Goal: Task Accomplishment & Management: Complete application form

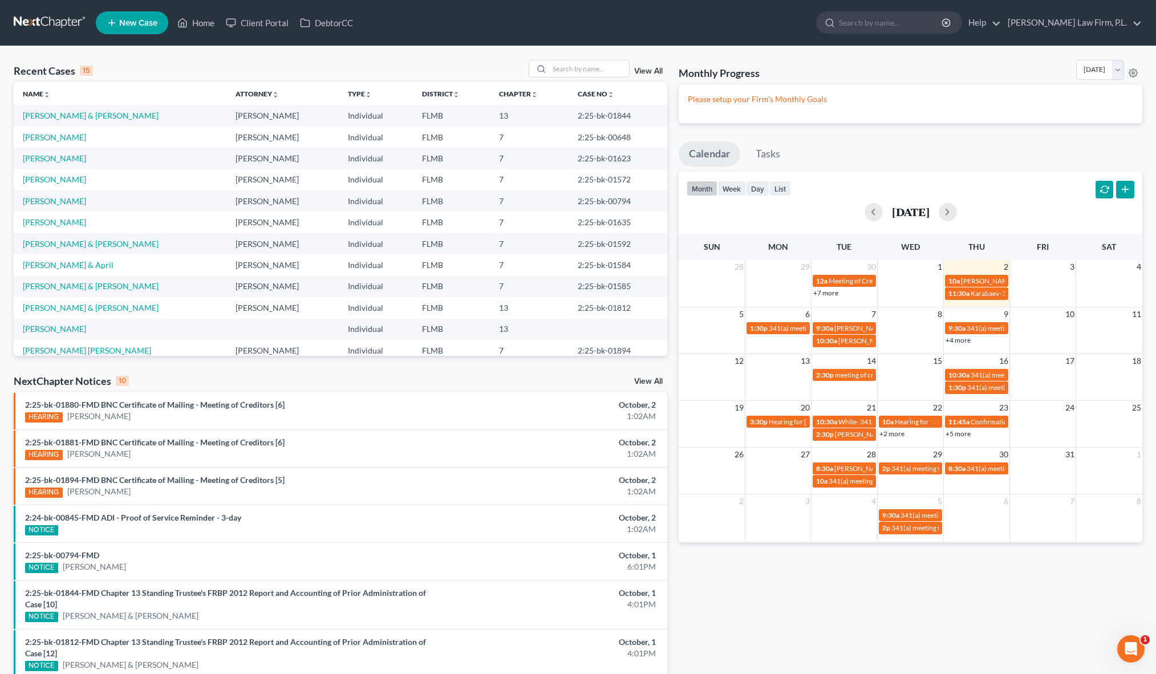
click at [131, 16] on link "New Case" at bounding box center [132, 22] width 72 height 23
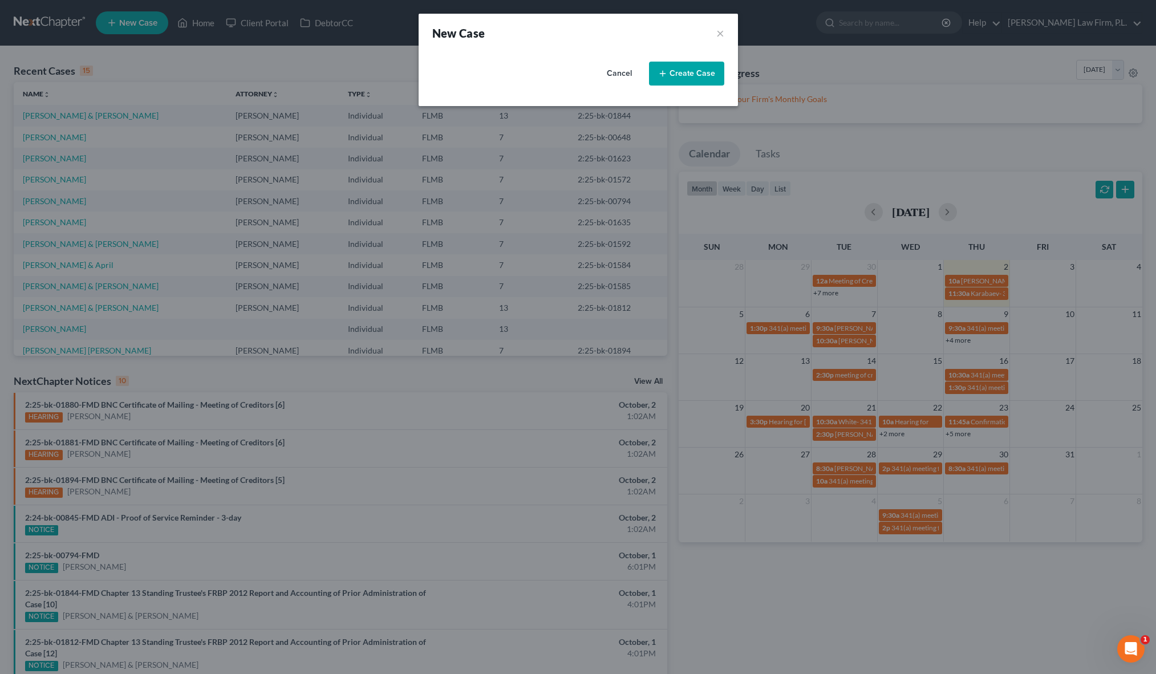
select select "15"
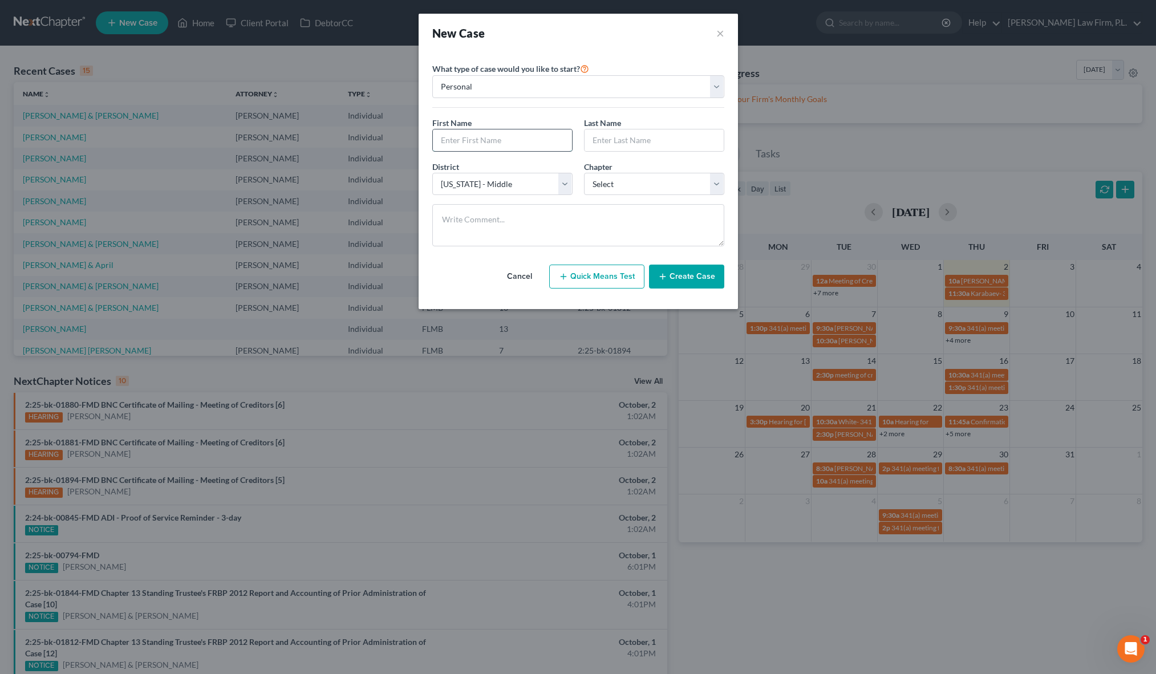
click at [510, 144] on input "text" at bounding box center [502, 140] width 139 height 22
type input "Matthew"
type input "[PERSON_NAME]"
click at [629, 198] on div "District * Select Alabama - Middle Alabama - Northern Alabama - Southern Alaska…" at bounding box center [578, 183] width 303 height 44
click at [629, 183] on select "Select 7 11 12 13" at bounding box center [654, 184] width 140 height 23
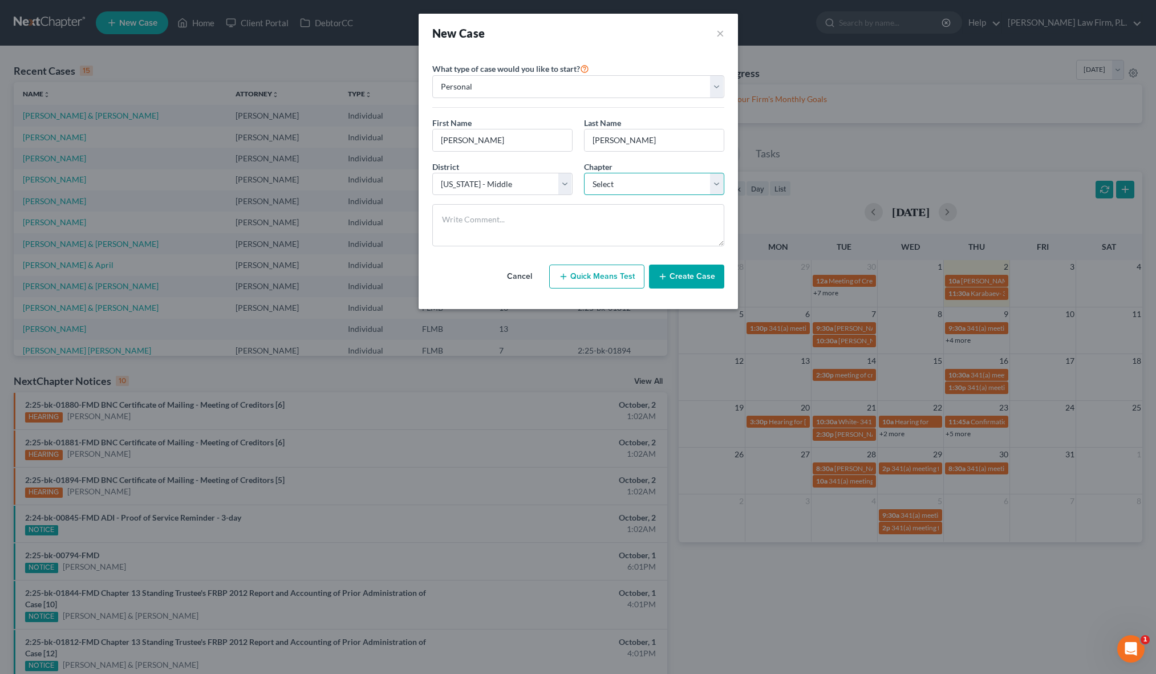
select select "0"
click at [584, 173] on select "Select 7 11 12 13" at bounding box center [654, 184] width 140 height 23
click at [674, 279] on button "Create Case" at bounding box center [686, 277] width 75 height 24
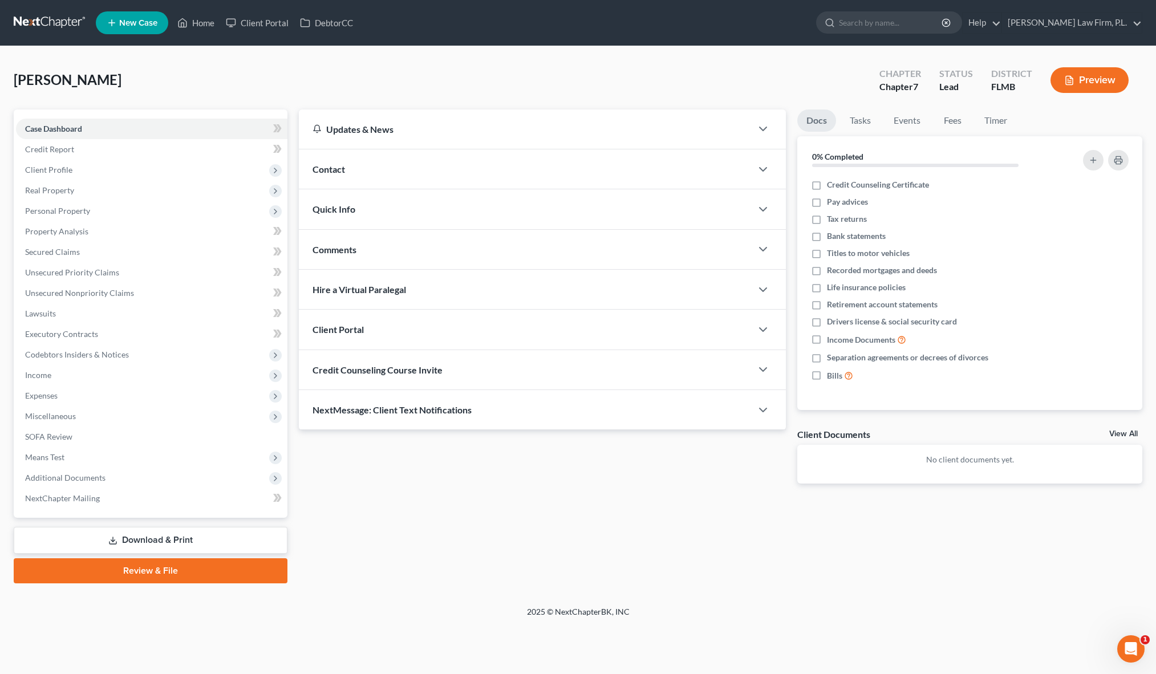
click at [355, 175] on div "Contact" at bounding box center [525, 168] width 453 height 39
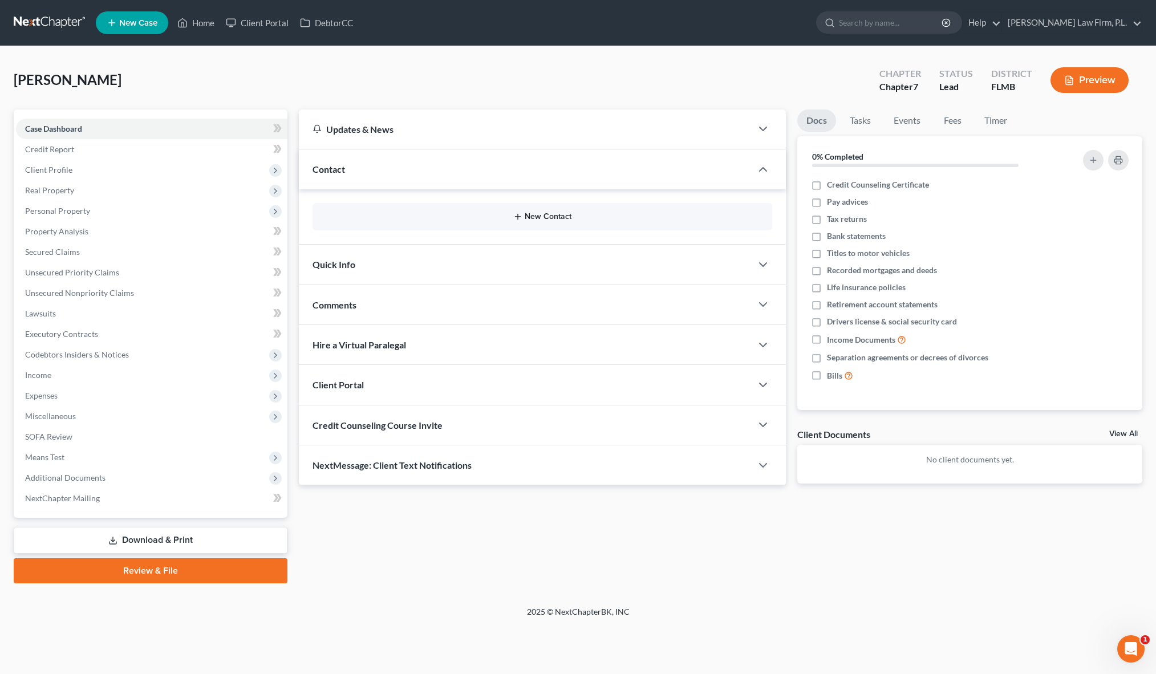
click at [374, 218] on button "New Contact" at bounding box center [543, 216] width 442 height 9
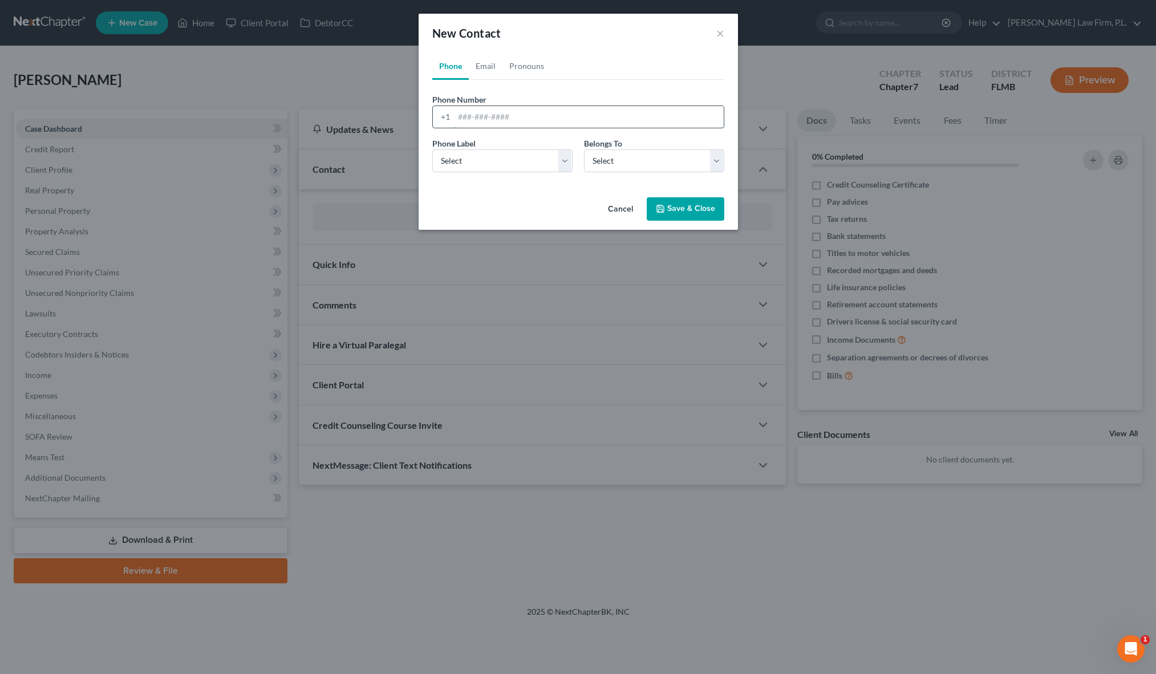
click at [485, 117] on input "tel" at bounding box center [589, 117] width 270 height 22
click at [504, 117] on input "tel" at bounding box center [589, 117] width 270 height 22
type input "[PHONE_NUMBER]"
click at [507, 170] on select "Select Mobile Home Work Other" at bounding box center [502, 160] width 140 height 23
select select "0"
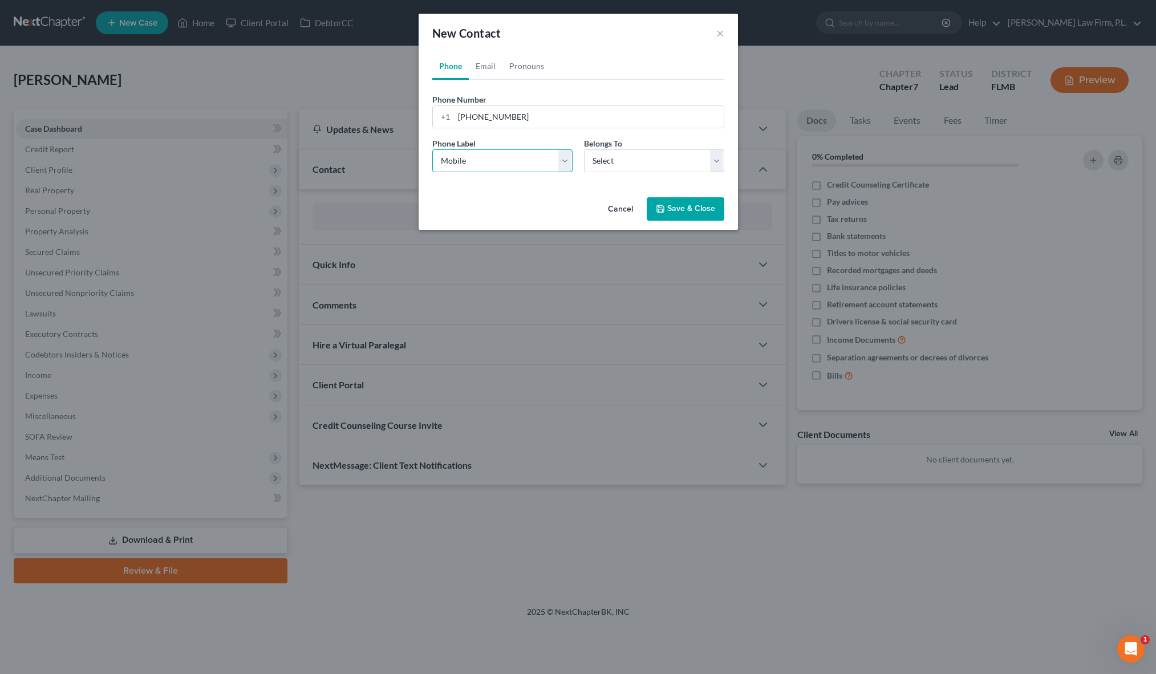
click at [432, 149] on select "Select Mobile Home Work Other" at bounding box center [502, 160] width 140 height 23
click at [626, 167] on select "Select Client Other" at bounding box center [654, 160] width 140 height 23
select select "0"
click at [584, 149] on select "Select Client Other" at bounding box center [654, 160] width 140 height 23
select select "0"
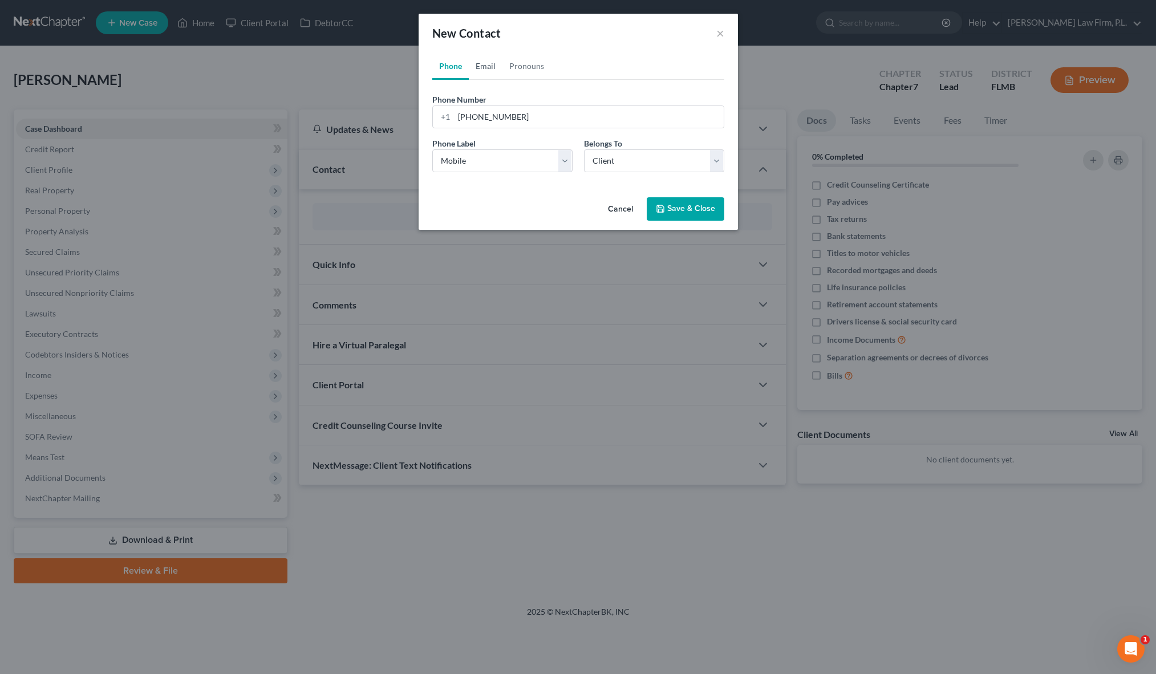
click at [487, 70] on link "Email" at bounding box center [486, 65] width 34 height 27
click at [518, 120] on input "email" at bounding box center [589, 117] width 270 height 22
type input "[EMAIL_ADDRESS][DOMAIN_NAME]"
click at [462, 68] on link "Phone" at bounding box center [450, 65] width 37 height 27
click at [675, 209] on button "Save & Close" at bounding box center [686, 209] width 78 height 24
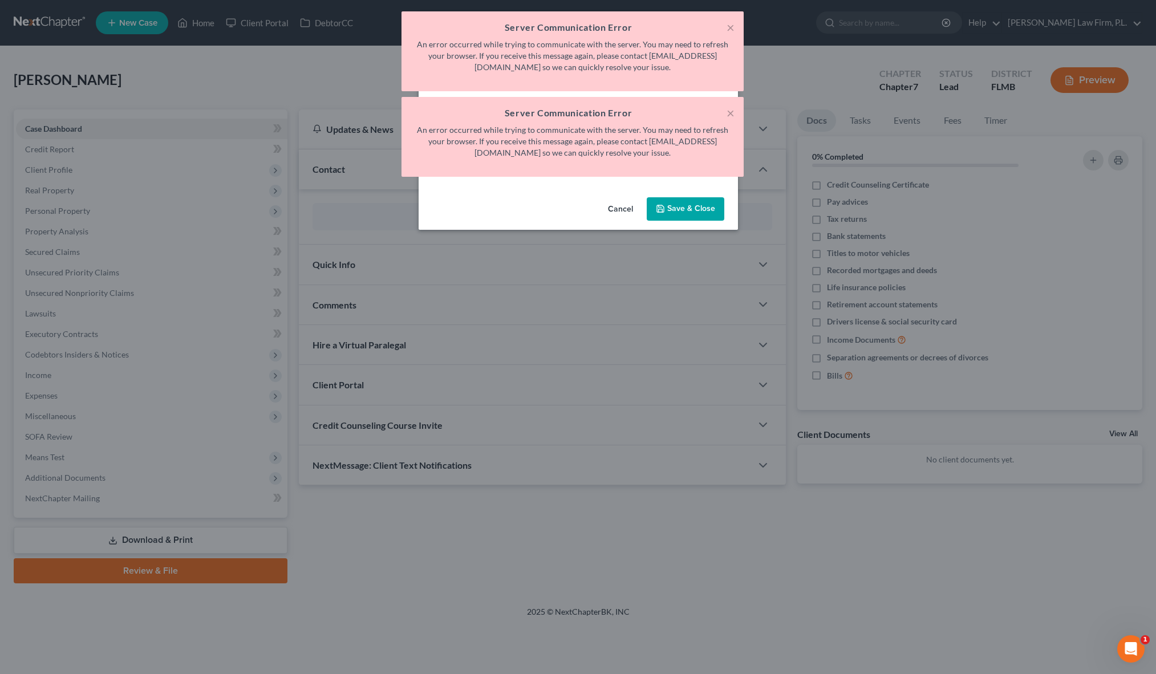
click at [681, 209] on button "Save & Close" at bounding box center [686, 209] width 78 height 24
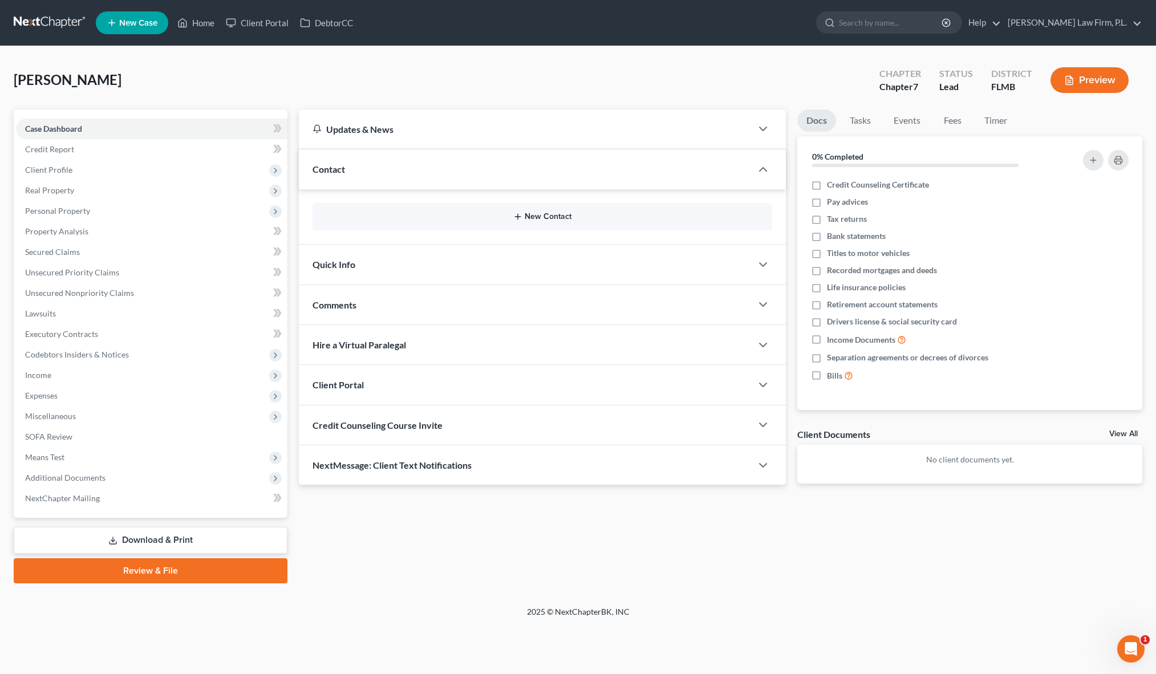
click at [431, 213] on button "New Contact" at bounding box center [543, 216] width 442 height 9
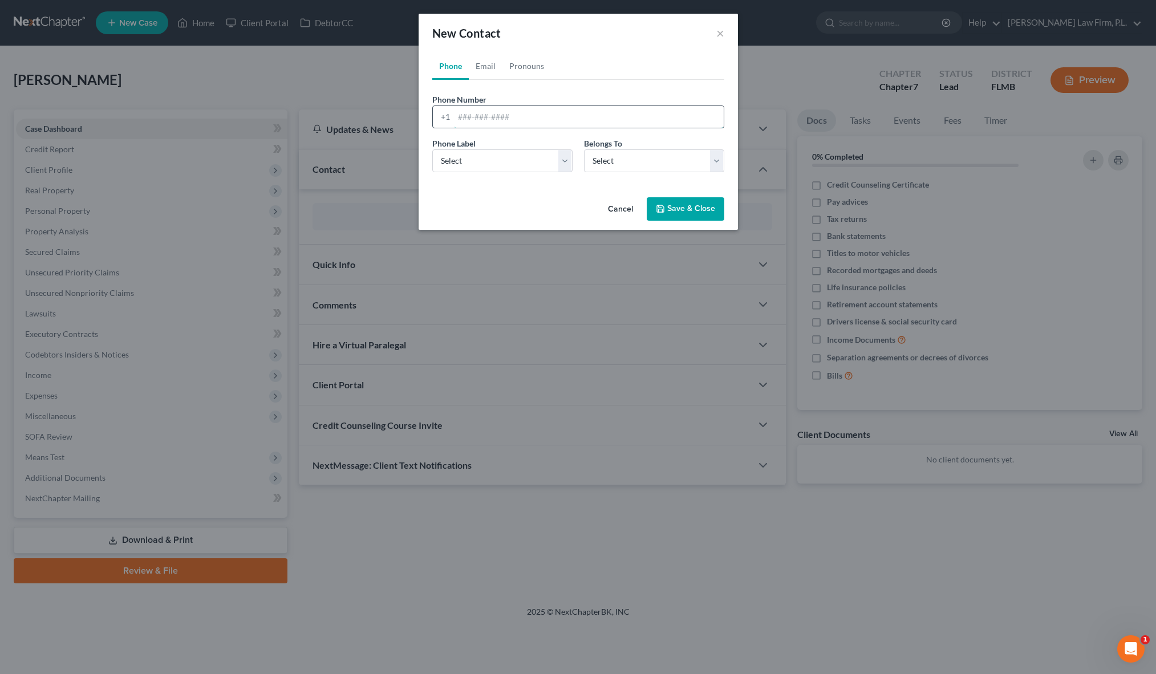
click at [525, 120] on input "tel" at bounding box center [589, 117] width 270 height 22
type input "[PHONE_NUMBER]"
click at [481, 183] on div "Phone Email Pronouns Phone Number * [PHONE_NUMBER] Ext. Phone Label * Select Mo…" at bounding box center [578, 122] width 319 height 140
click at [577, 170] on div "Phone Label * Select Mobile Home Work Other" at bounding box center [503, 154] width 152 height 35
click at [561, 165] on select "Select Mobile Home Work Other" at bounding box center [502, 160] width 140 height 23
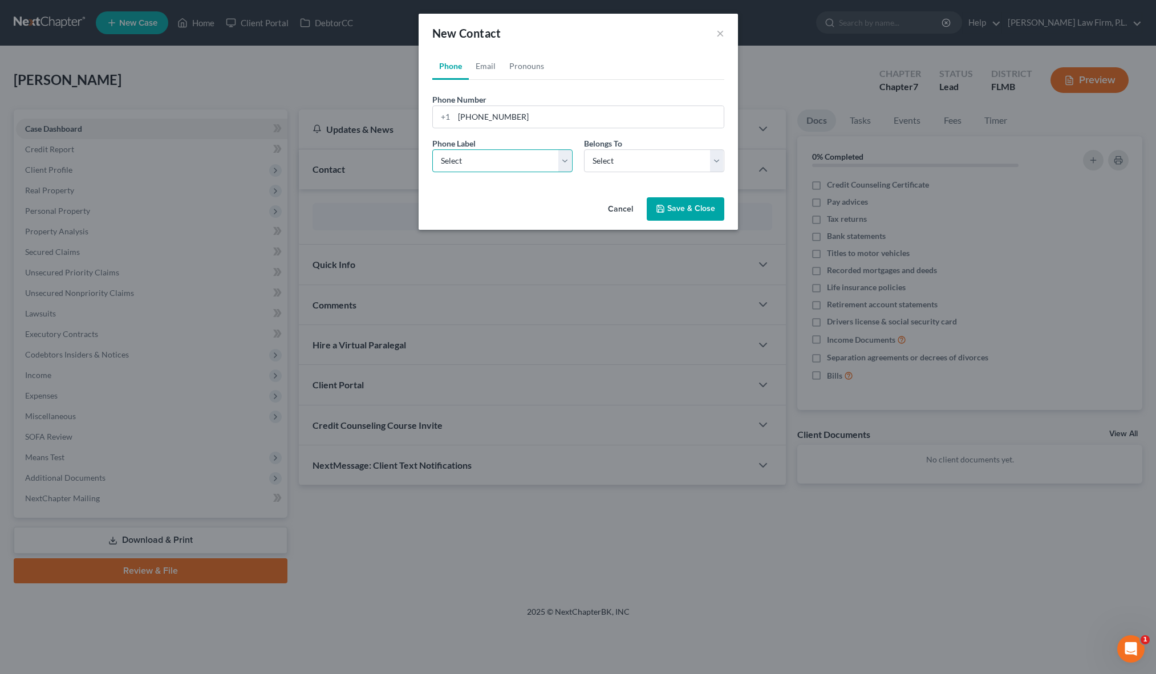
select select "0"
click at [432, 149] on select "Select Mobile Home Work Other" at bounding box center [502, 160] width 140 height 23
click at [611, 173] on div "Phone Label * Select Mobile Home Work Other Belongs To * Select Client Other" at bounding box center [578, 159] width 303 height 44
click at [611, 169] on select "Select Client Other" at bounding box center [654, 160] width 140 height 23
select select "0"
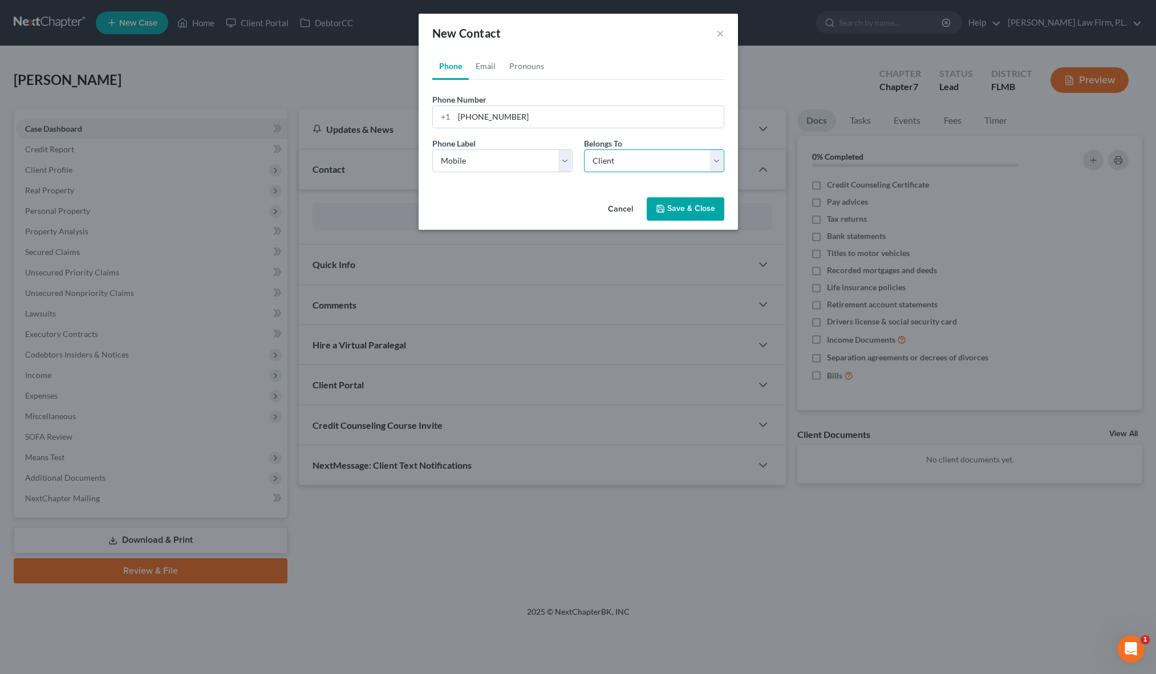
click at [584, 149] on select "Select Client Other" at bounding box center [654, 160] width 140 height 23
click at [531, 187] on div "Phone Email Pronouns Phone Number * [PHONE_NUMBER] Ext. Phone Label * Select Mo…" at bounding box center [578, 122] width 319 height 140
click at [573, 195] on div "Cancel Save & Close" at bounding box center [578, 212] width 319 height 38
click at [487, 73] on link "Email" at bounding box center [486, 65] width 34 height 27
click at [487, 110] on input "email" at bounding box center [589, 117] width 270 height 22
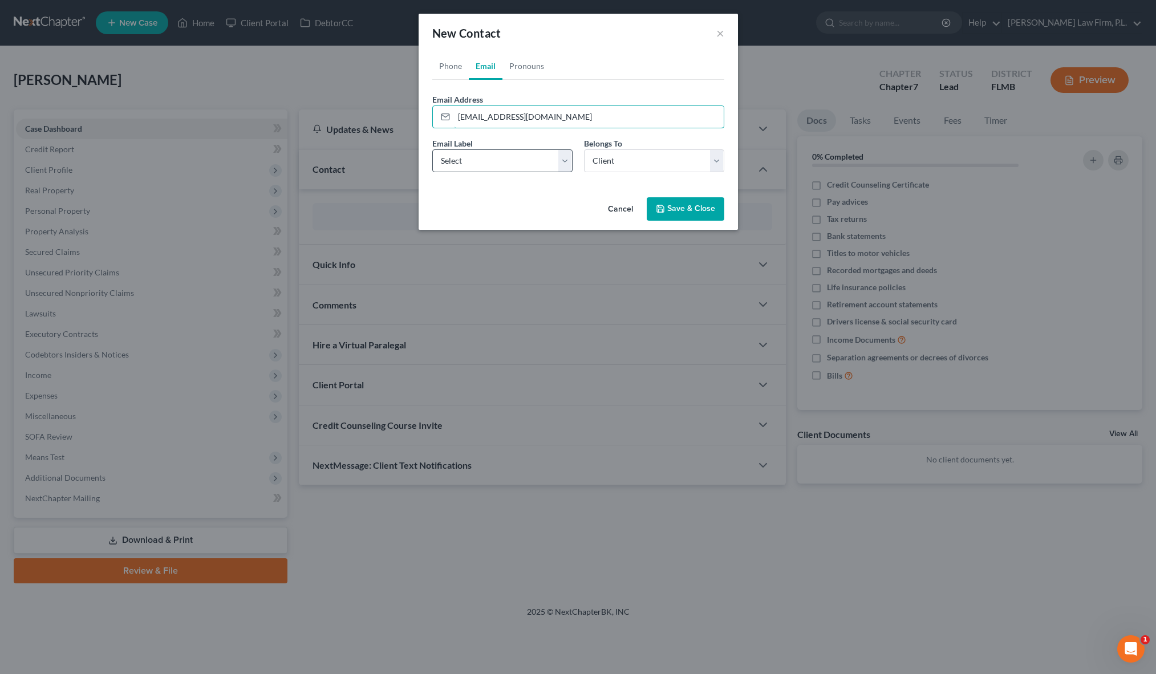
type input "[EMAIL_ADDRESS][DOMAIN_NAME]"
click at [571, 166] on select "Select Home Work Other" at bounding box center [502, 160] width 140 height 23
click at [432, 149] on select "Select Home Work Other" at bounding box center [502, 160] width 140 height 23
click at [500, 159] on select "Select Home Work Other" at bounding box center [502, 160] width 140 height 23
select select "0"
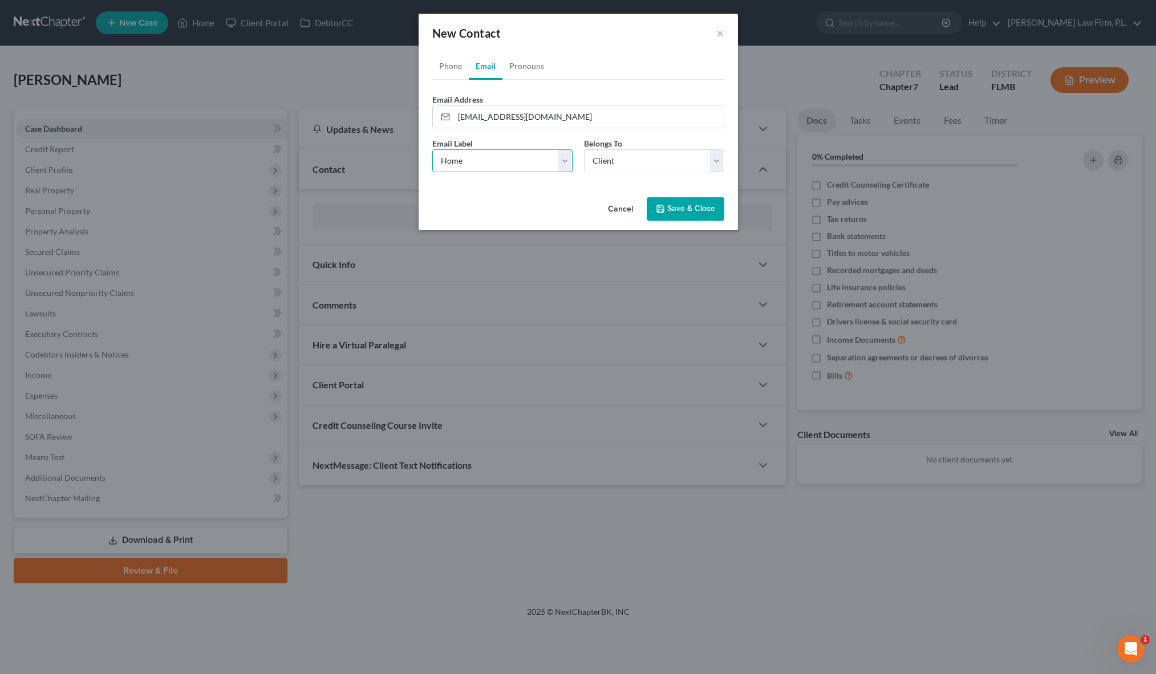
click at [432, 149] on select "Select Home Work Other" at bounding box center [502, 160] width 140 height 23
click at [631, 167] on select "Select Client Other" at bounding box center [654, 160] width 140 height 23
click at [446, 68] on link "Phone" at bounding box center [450, 65] width 37 height 27
click at [477, 66] on link "Email" at bounding box center [486, 65] width 34 height 27
click at [675, 208] on button "Save & Close" at bounding box center [686, 209] width 78 height 24
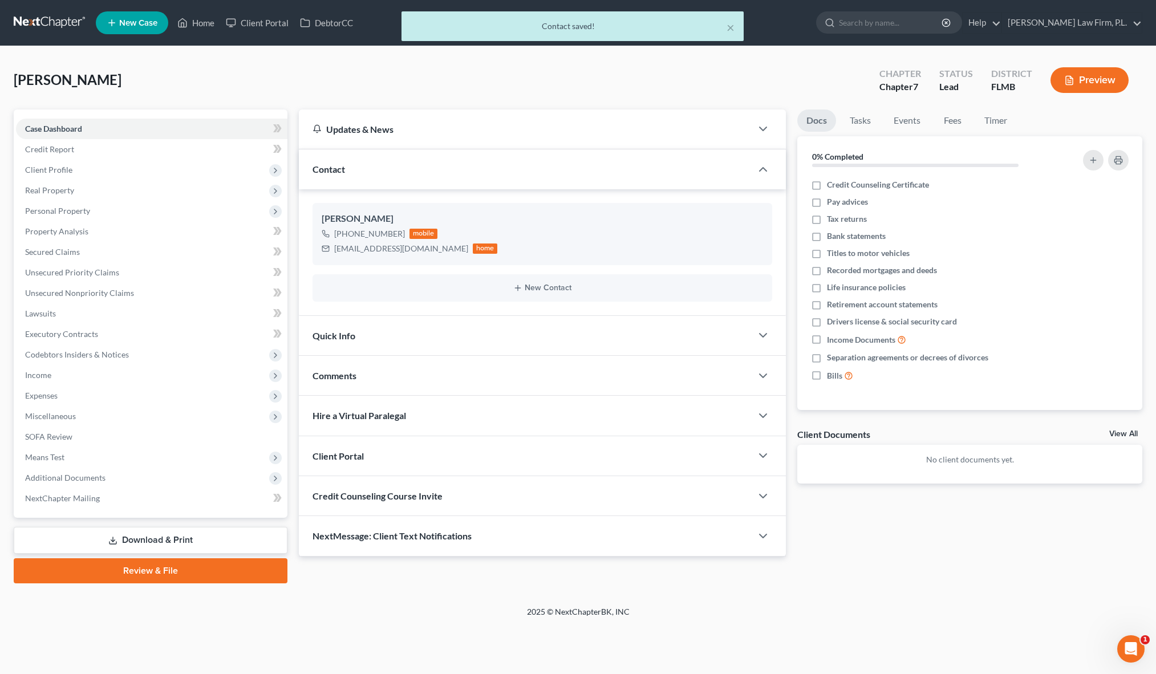
click at [360, 280] on div "New Contact" at bounding box center [543, 287] width 460 height 27
click at [379, 289] on button "New Contact" at bounding box center [543, 287] width 442 height 9
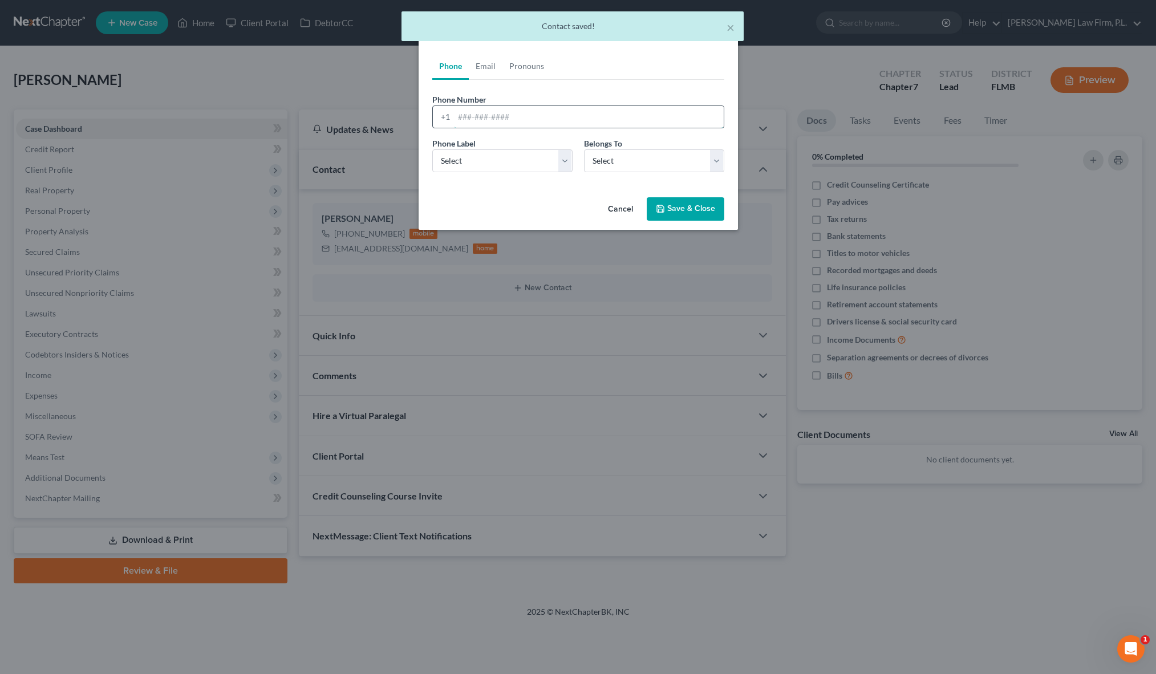
click at [472, 115] on input "tel" at bounding box center [589, 117] width 270 height 22
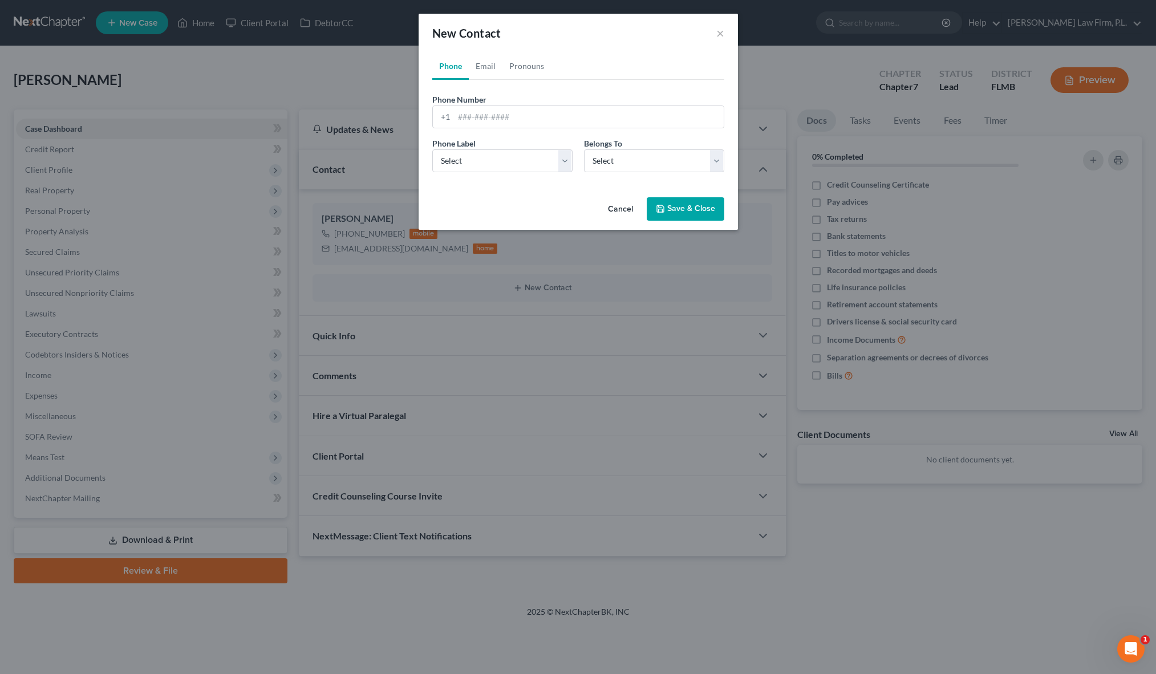
click at [463, 197] on div "Cancel Save & Close" at bounding box center [578, 212] width 319 height 38
click at [614, 175] on div "Phone Label * Select Mobile Home Work Other Belongs To * Select Client Other" at bounding box center [578, 159] width 303 height 44
click at [475, 122] on input "tel" at bounding box center [589, 117] width 270 height 22
click at [490, 74] on link "Email" at bounding box center [486, 65] width 34 height 27
click at [487, 116] on input "email" at bounding box center [589, 117] width 270 height 22
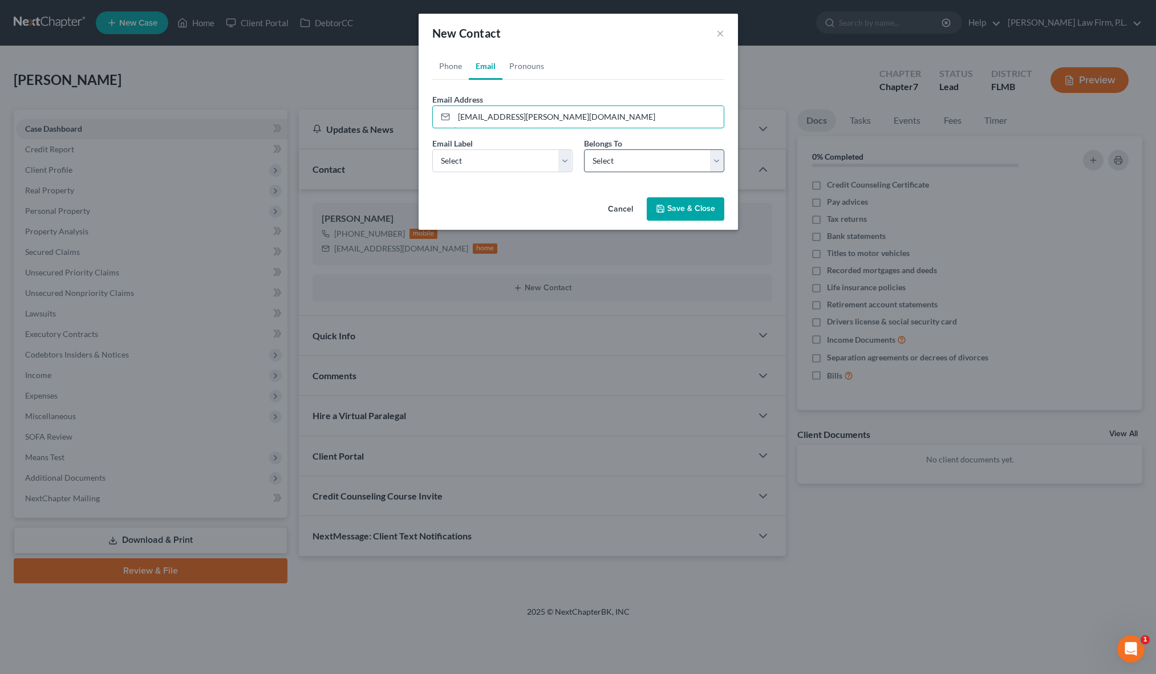
type input "[EMAIL_ADDRESS][PERSON_NAME][DOMAIN_NAME]"
click at [604, 151] on select "Select Client Other" at bounding box center [654, 160] width 140 height 23
select select "1"
click at [584, 149] on select "Select Client Other" at bounding box center [654, 160] width 140 height 23
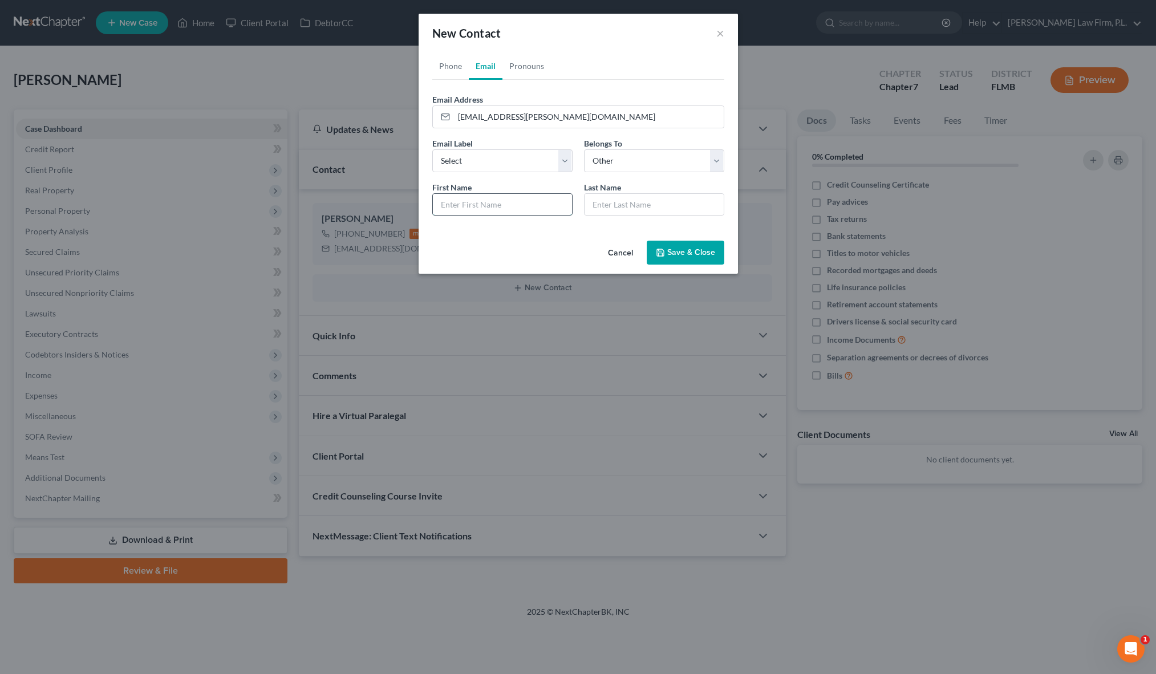
click at [511, 201] on input "text" at bounding box center [502, 205] width 139 height 22
type input "Sujeillys"
type input "[PERSON_NAME]"
click at [467, 234] on div "Phone Email Pronouns Phone Number * +1 Ext. Phone Label * Select Mobile Home Wo…" at bounding box center [578, 144] width 319 height 184
click at [504, 236] on div "Phone Email Pronouns Phone Number * +1 Ext. Phone Label * Select Mobile Home Wo…" at bounding box center [578, 144] width 319 height 184
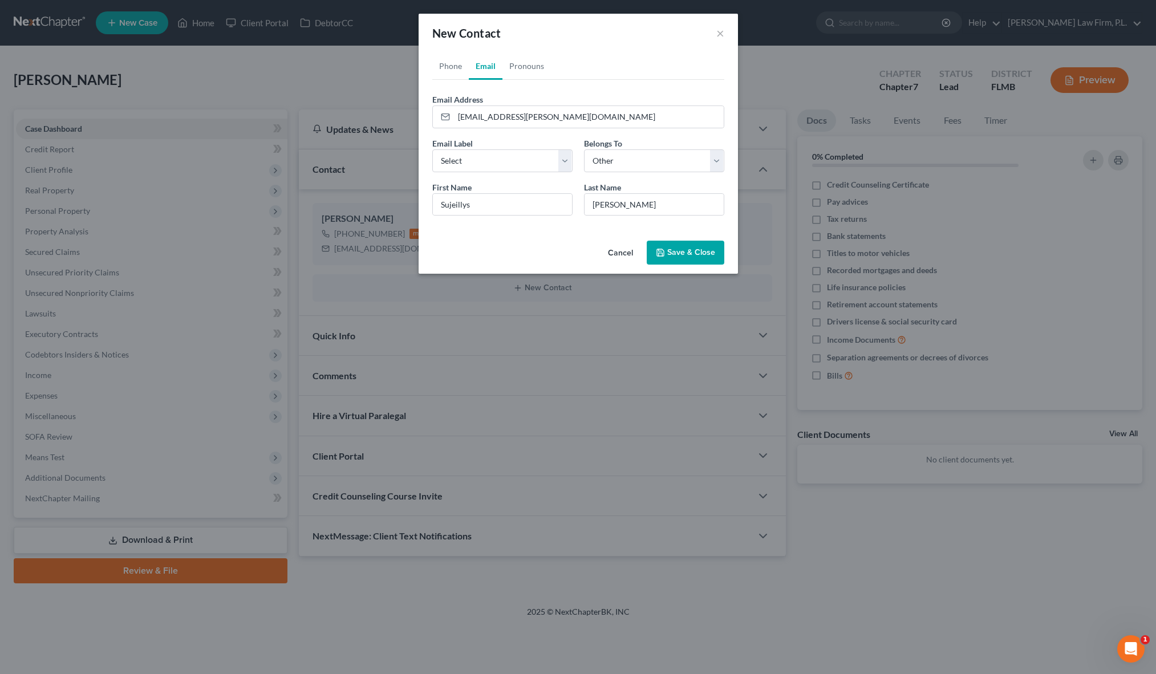
click at [504, 236] on div "Phone Email Pronouns Phone Number * +1 Ext. Phone Label * Select Mobile Home Wo…" at bounding box center [578, 144] width 319 height 184
click at [519, 167] on select "Select Home Work Other" at bounding box center [502, 160] width 140 height 23
select select "0"
click at [432, 149] on select "Select Home Work Other" at bounding box center [502, 160] width 140 height 23
click at [534, 245] on div "Cancel Save & Close" at bounding box center [578, 255] width 319 height 38
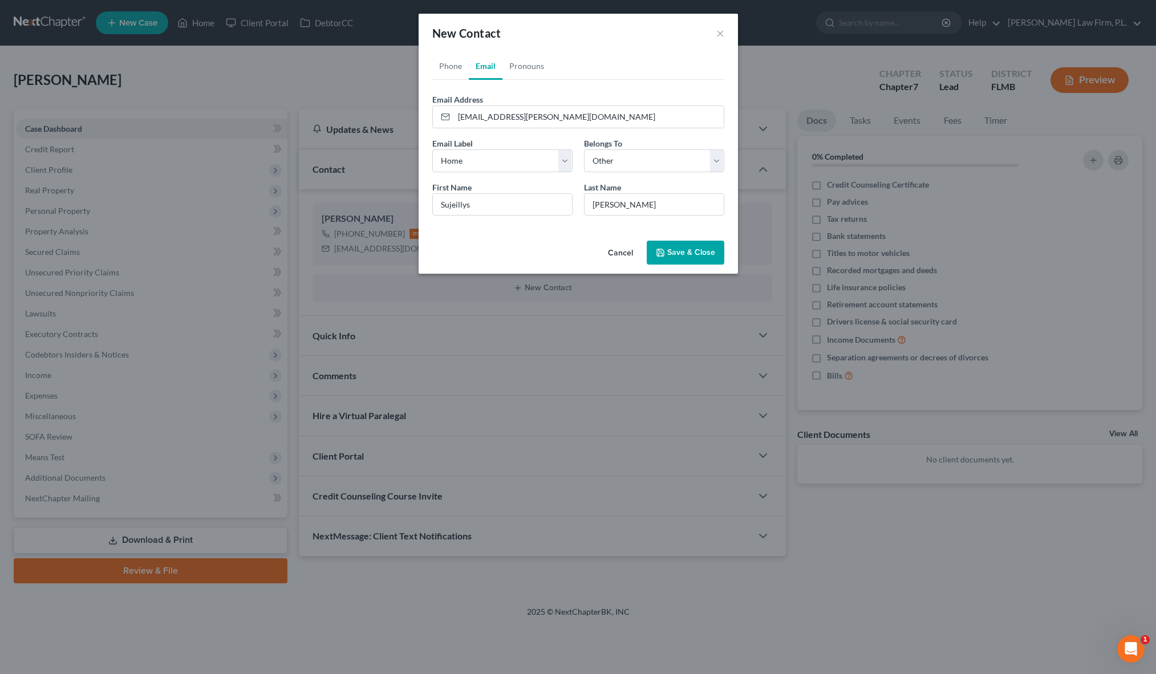
click at [708, 261] on button "Save & Close" at bounding box center [686, 253] width 78 height 24
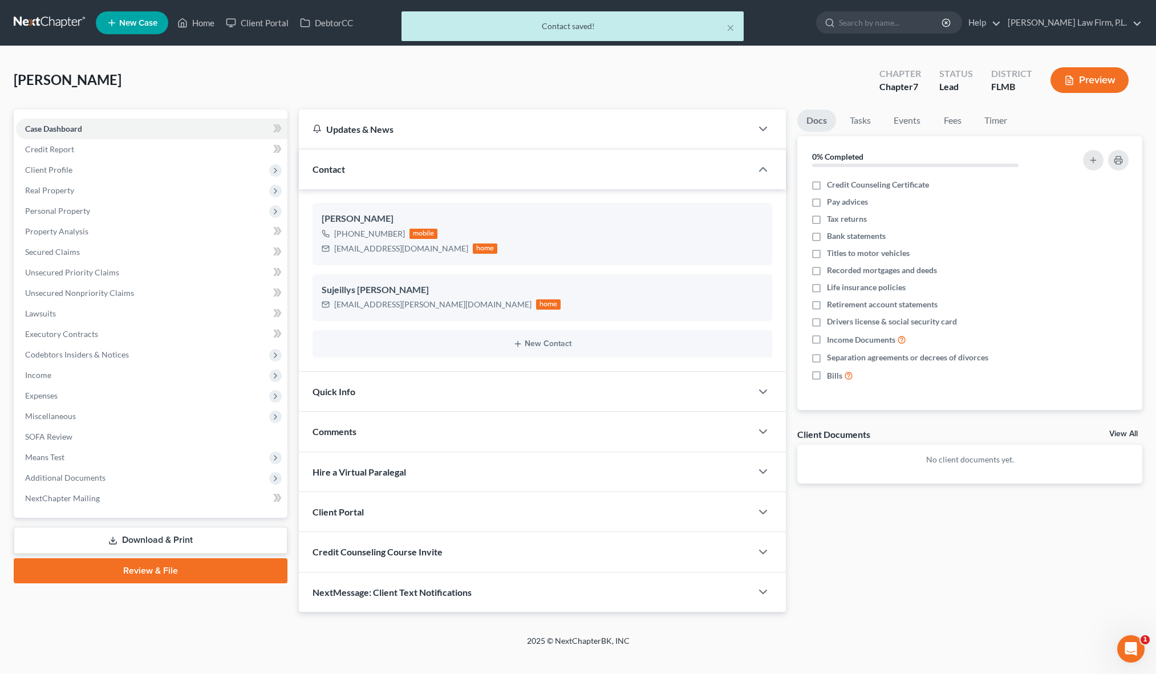
click at [294, 321] on div "Updates & News × District Notes Take a look at NextChapter's District Notes to …" at bounding box center [542, 361] width 499 height 503
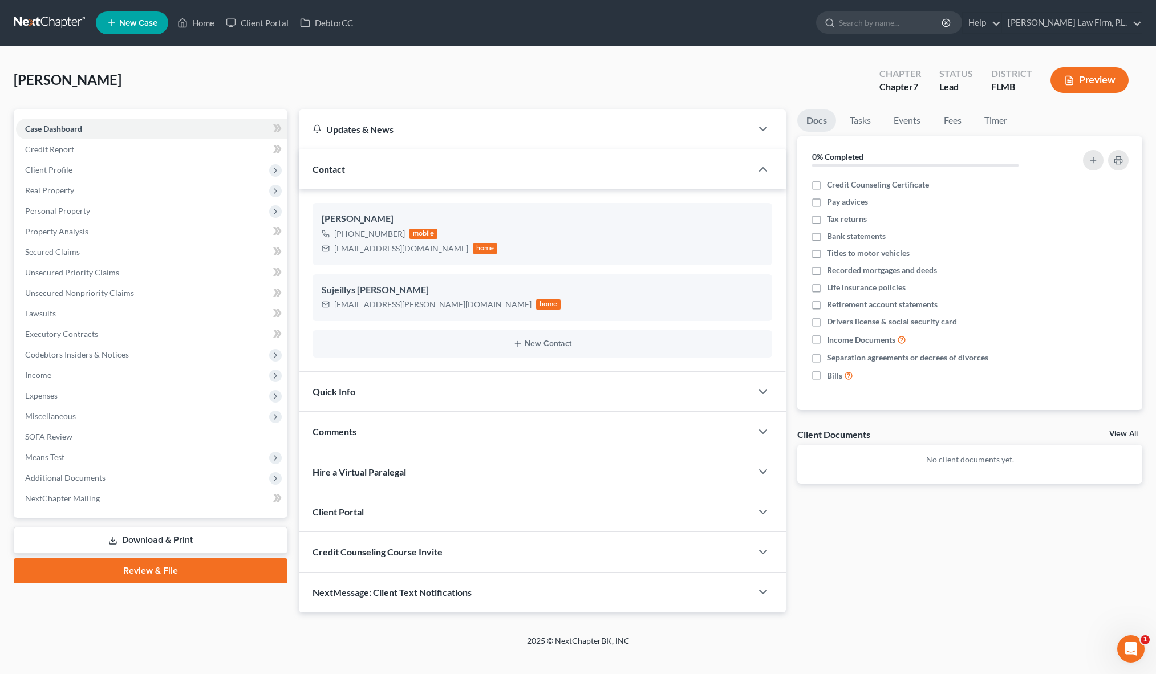
click at [375, 518] on div "Client Portal" at bounding box center [525, 511] width 453 height 39
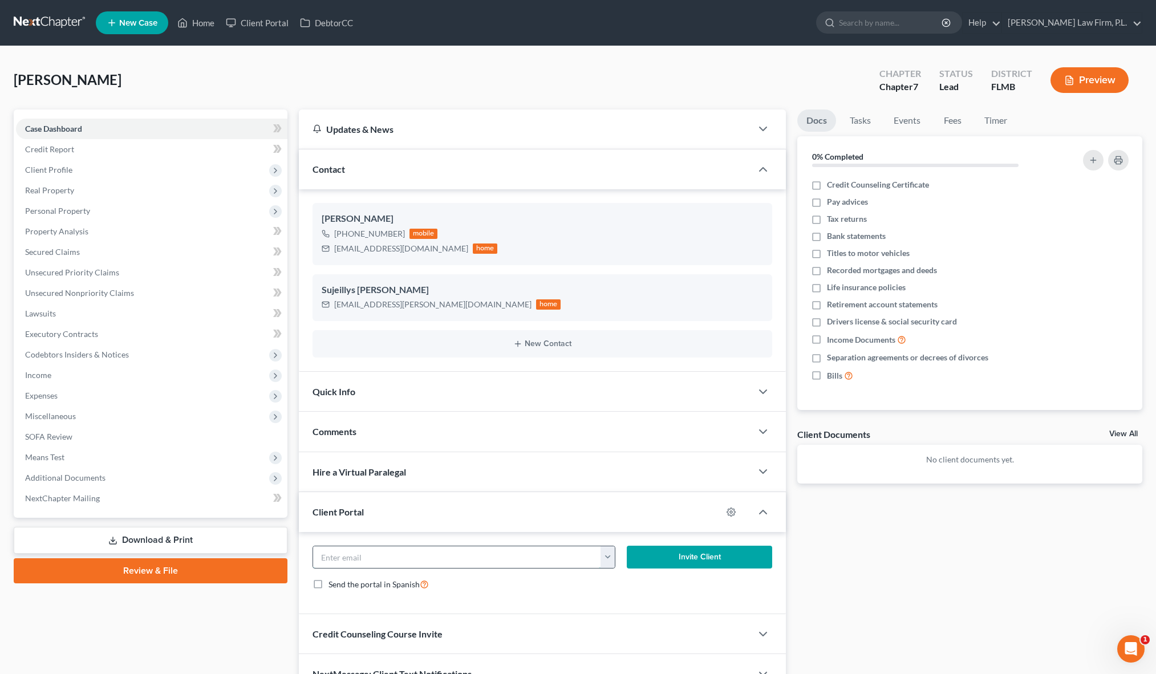
click at [395, 553] on input "email" at bounding box center [457, 557] width 288 height 22
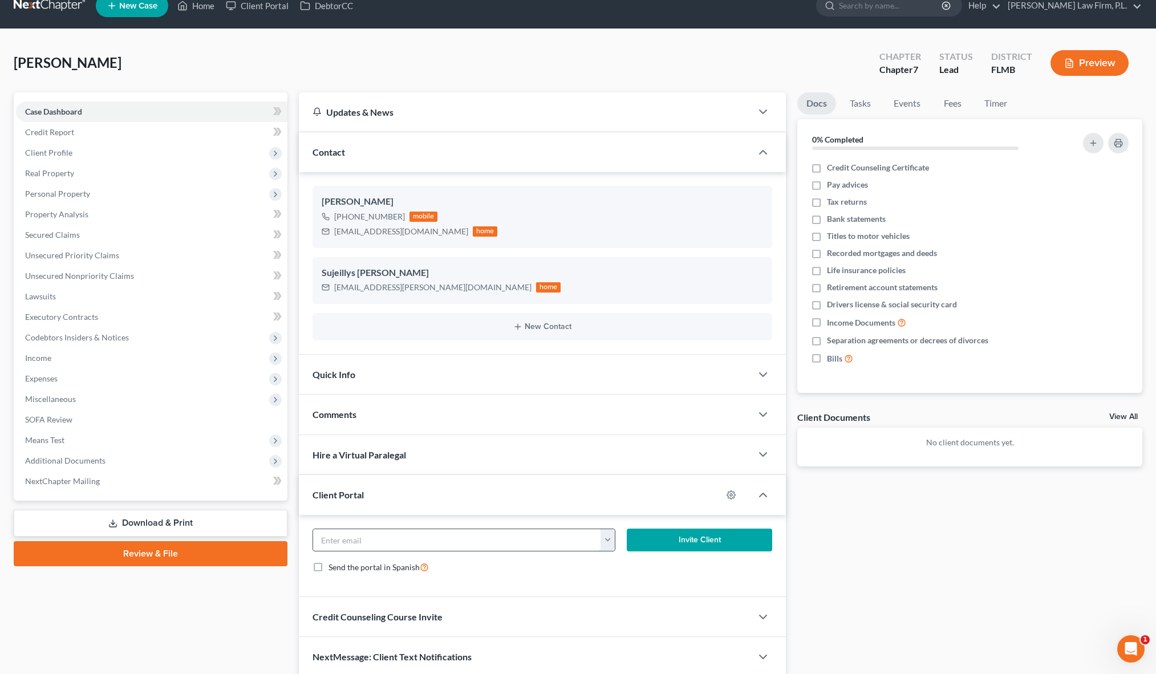
scroll to position [18, 0]
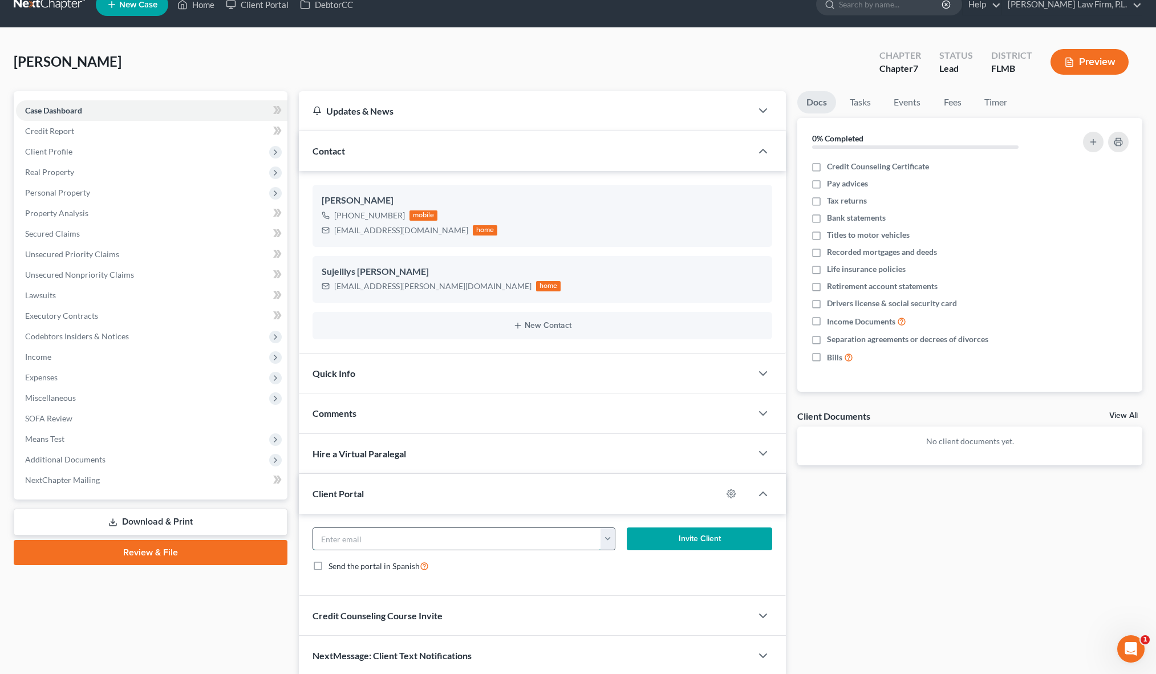
click at [431, 532] on input "email" at bounding box center [457, 539] width 288 height 22
type input "[EMAIL_ADDRESS][DOMAIN_NAME]"
click at [688, 540] on button "Invite Client" at bounding box center [700, 539] width 146 height 23
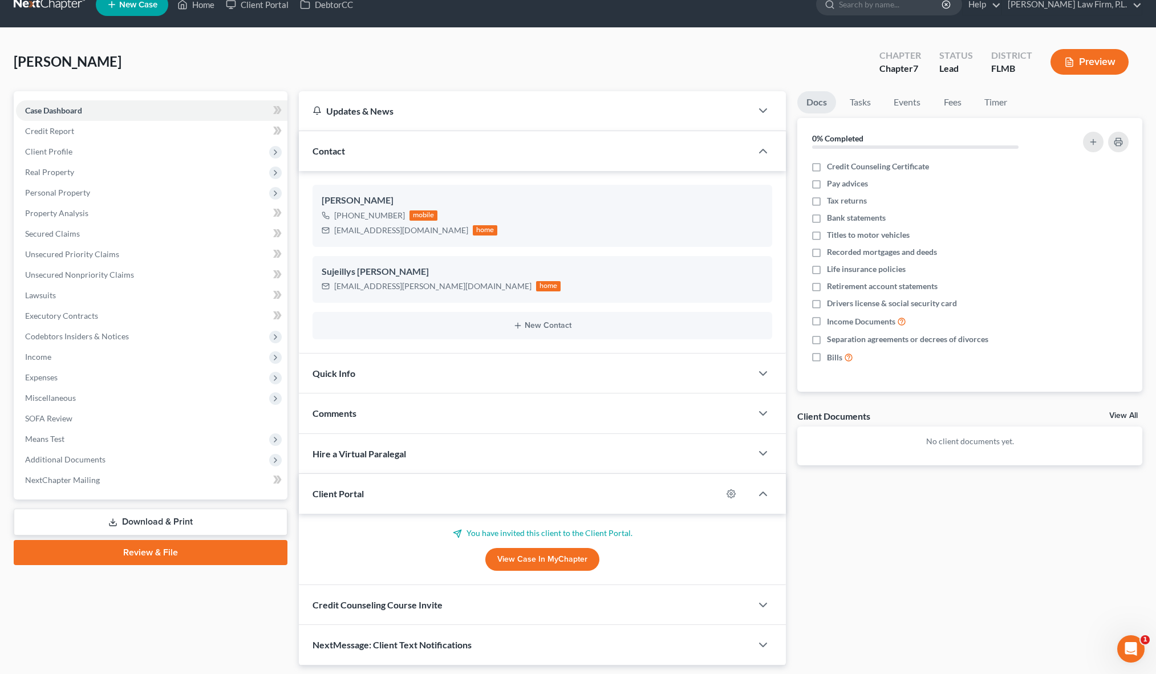
click at [288, 493] on div "Case Dashboard Payments Invoices Payments Payments Credit Report Client Profile" at bounding box center [150, 378] width 285 height 574
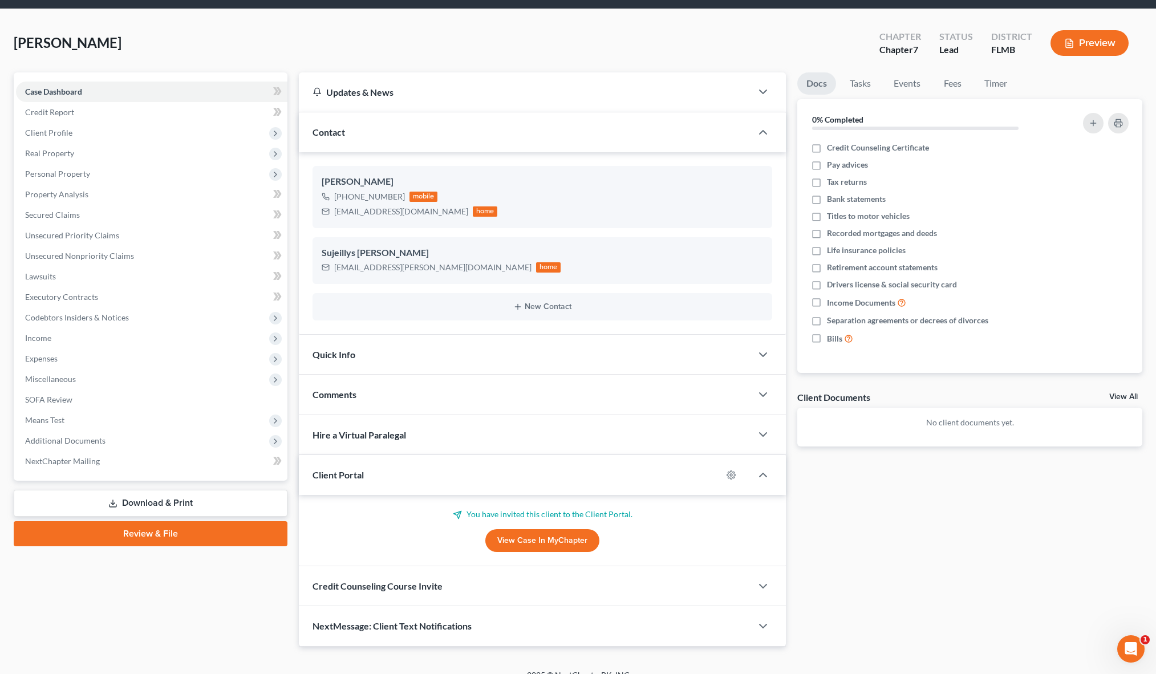
scroll to position [0, 0]
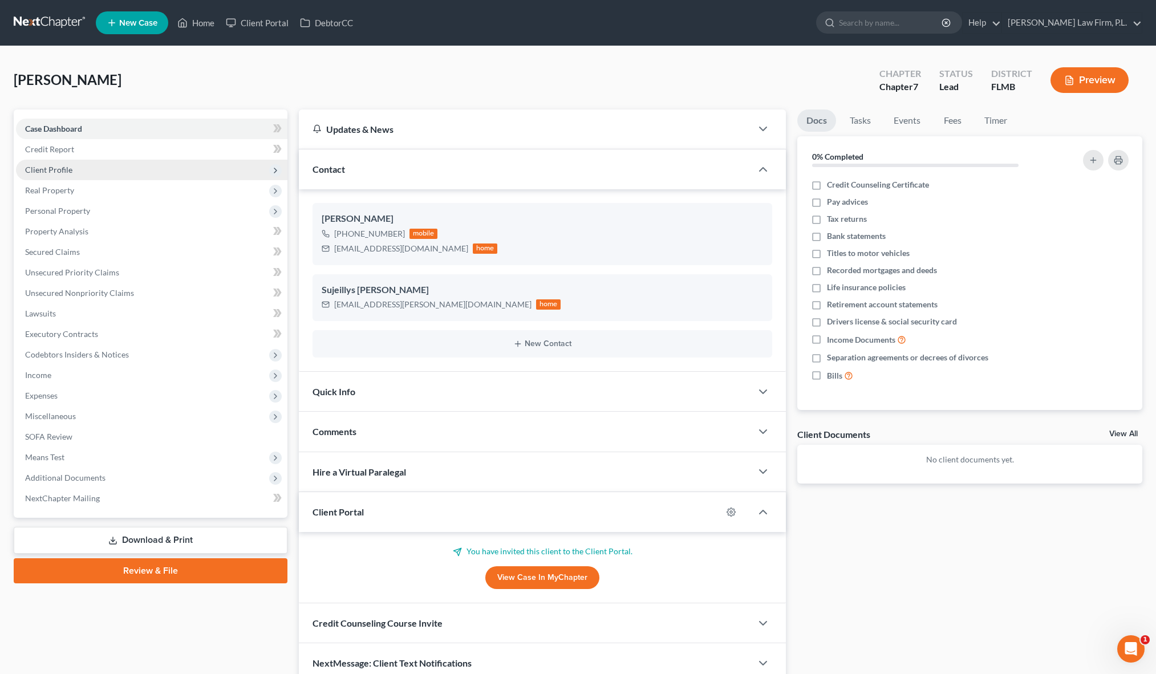
click at [82, 164] on span "Client Profile" at bounding box center [151, 170] width 271 height 21
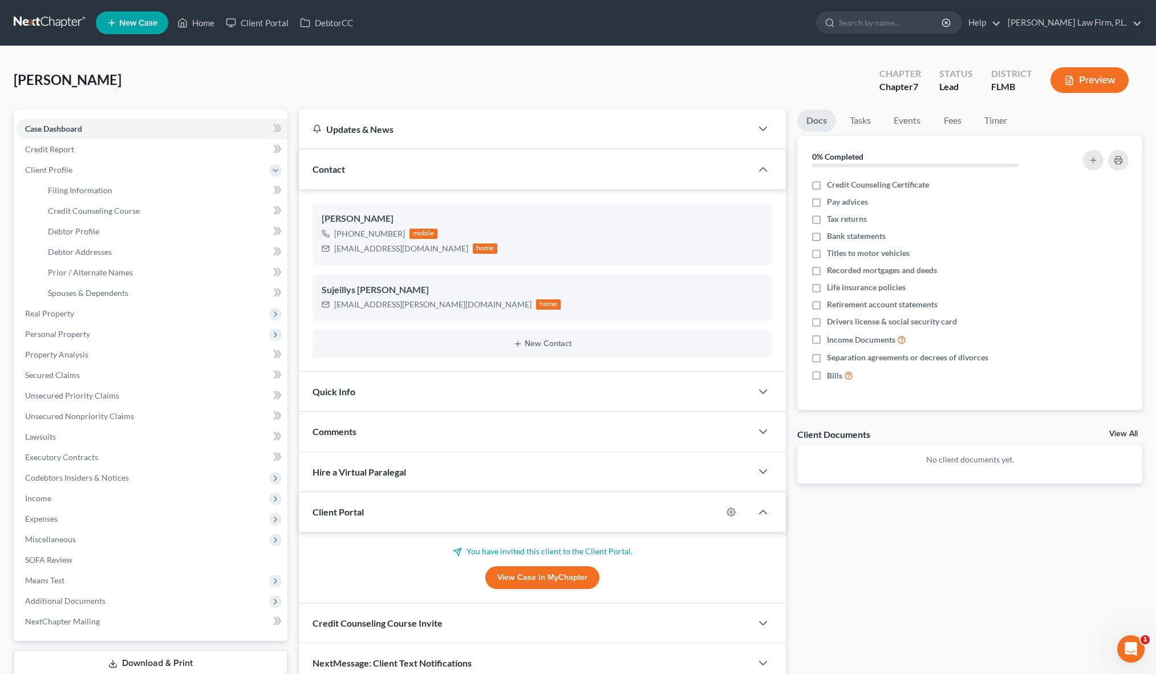
click at [447, 90] on div "[PERSON_NAME] Upgraded Chapter Chapter 7 Status Lead District [GEOGRAPHIC_DATA]…" at bounding box center [578, 85] width 1129 height 50
click at [415, 80] on div "[PERSON_NAME] Upgraded Chapter Chapter 7 Status Lead District [GEOGRAPHIC_DATA]…" at bounding box center [578, 85] width 1129 height 50
click at [894, 512] on div "Docs Tasks Events Fees Timer 0% Completed Nothing here yet! Credit Counseling C…" at bounding box center [970, 397] width 356 height 574
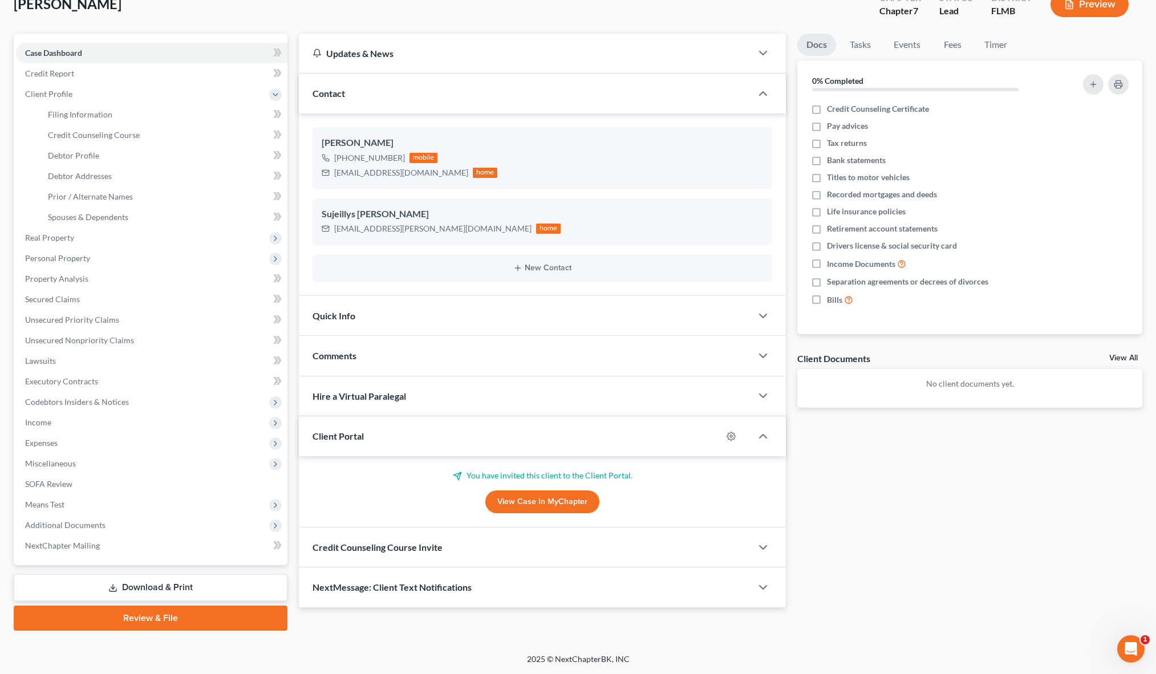
click at [395, 550] on span "Credit Counseling Course Invite" at bounding box center [378, 547] width 130 height 11
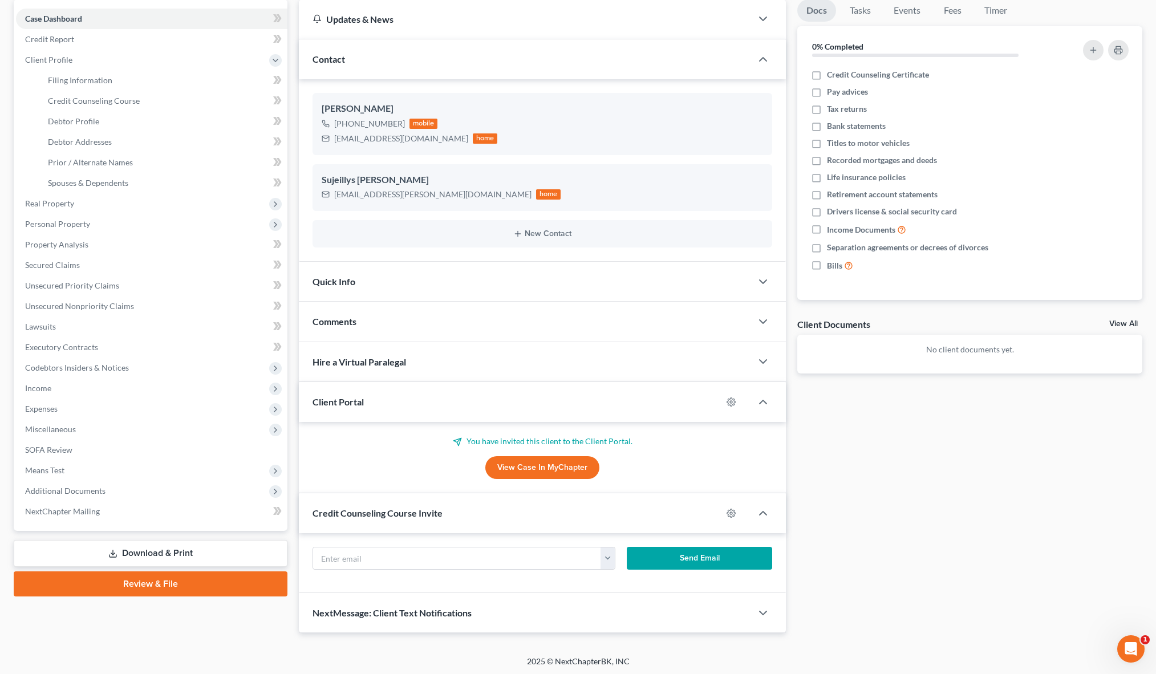
scroll to position [112, 0]
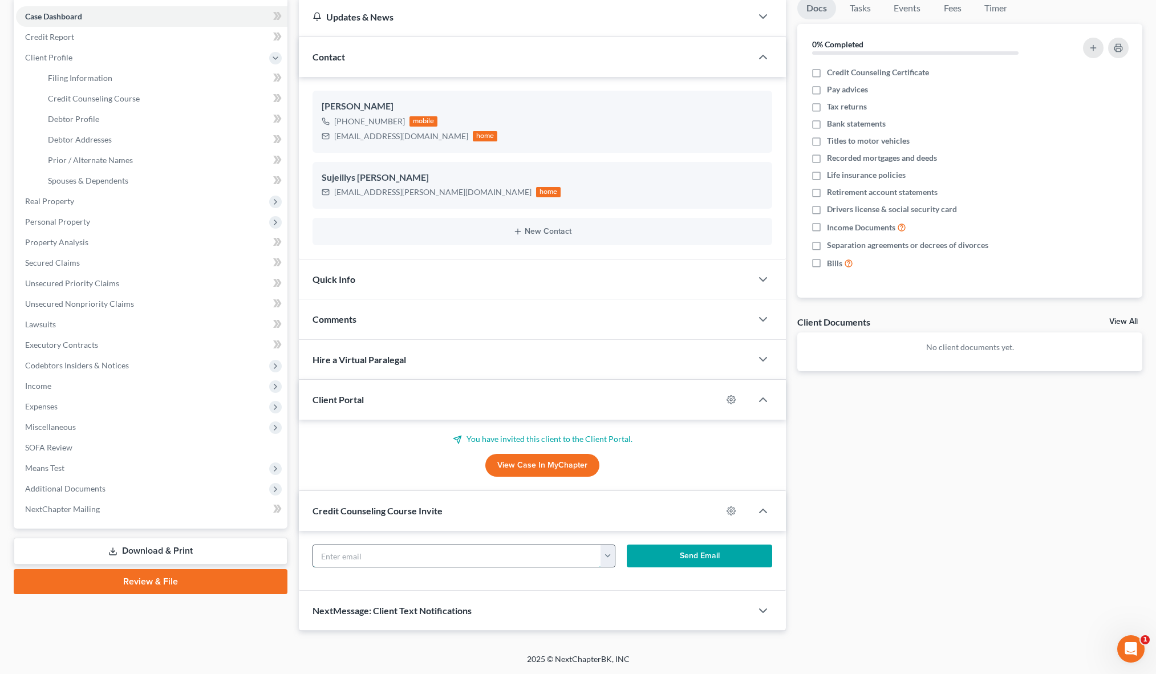
click at [382, 557] on input "text" at bounding box center [457, 556] width 288 height 22
click at [1045, 479] on div "Docs Tasks Events Fees Timer 0% Completed Nothing here yet! Credit Counseling C…" at bounding box center [970, 314] width 356 height 634
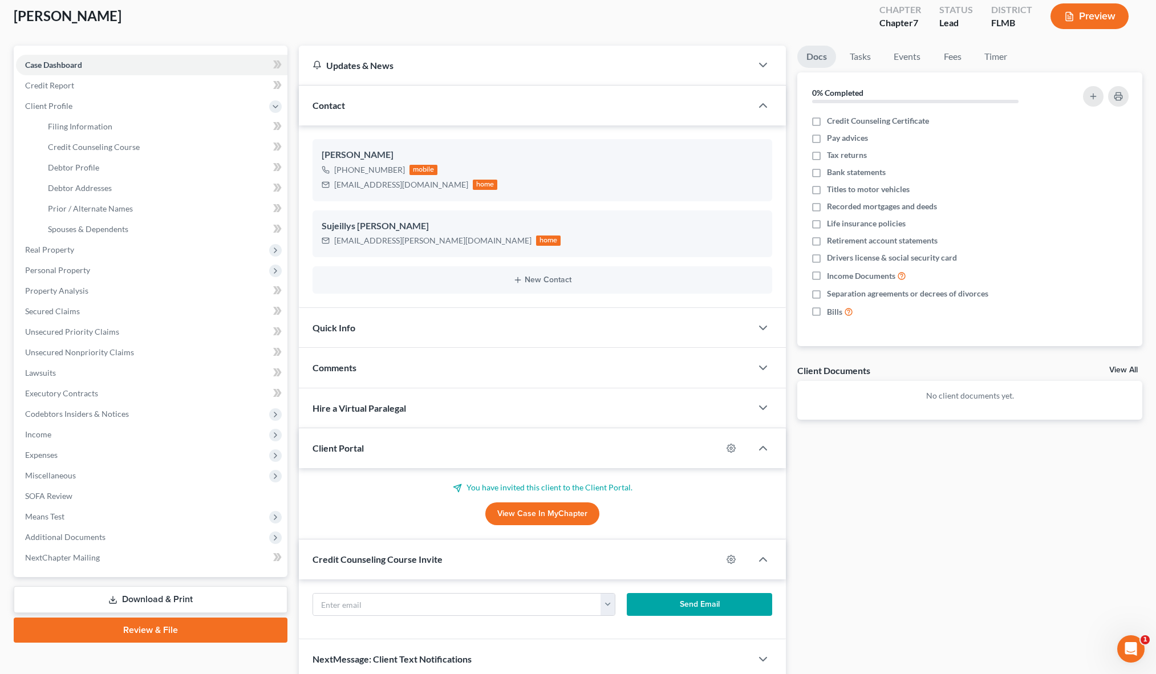
scroll to position [0, 0]
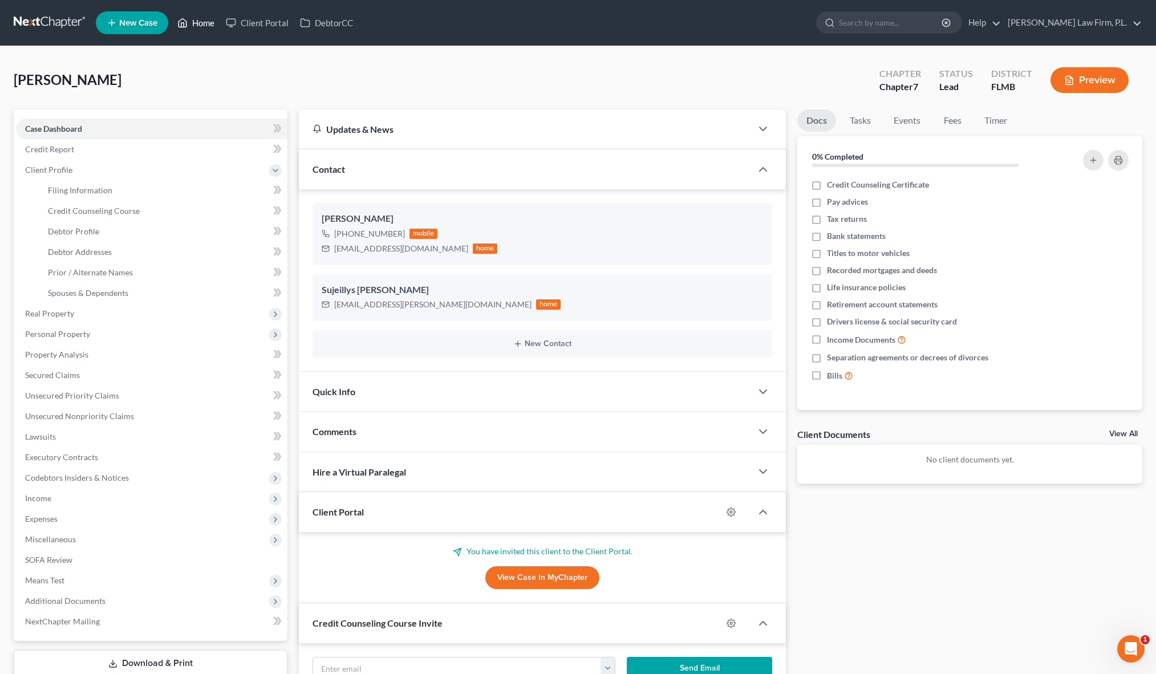
click at [204, 25] on link "Home" at bounding box center [196, 23] width 48 height 21
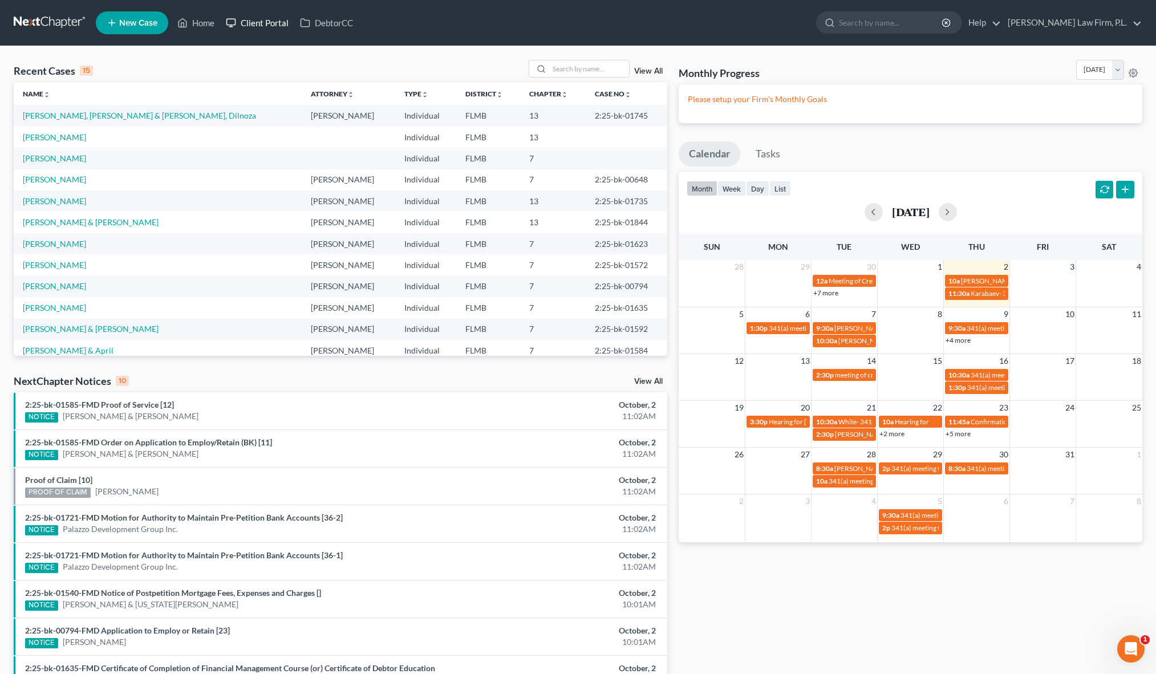
click at [262, 26] on link "Client Portal" at bounding box center [257, 23] width 74 height 21
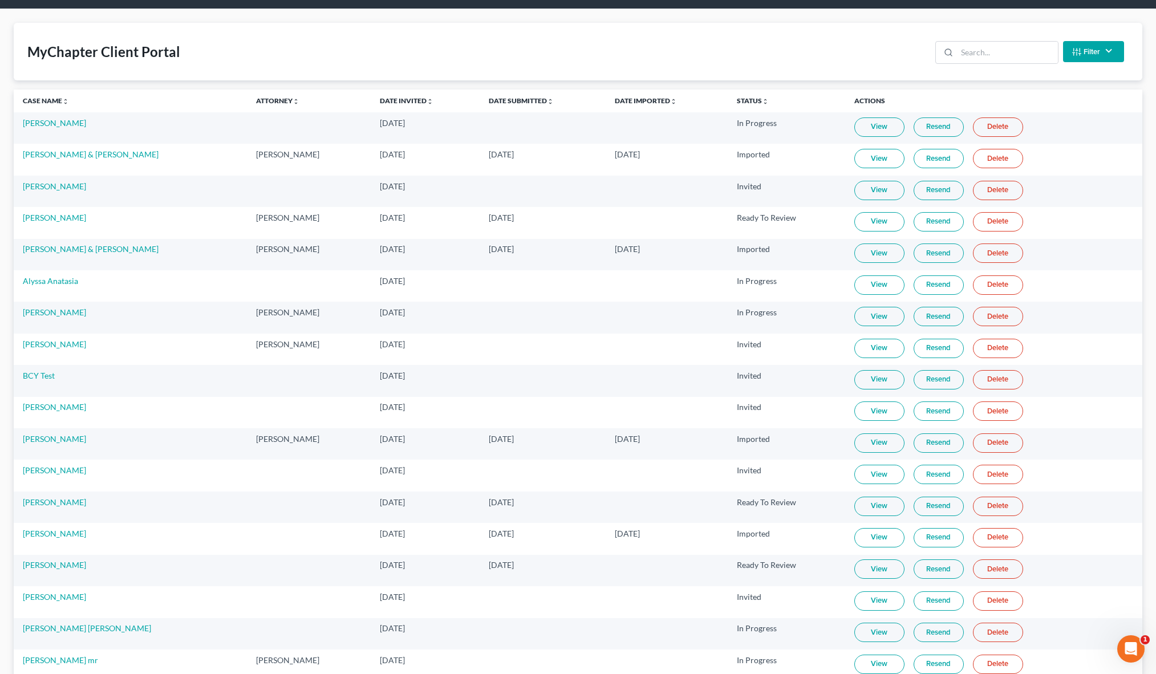
scroll to position [128, 0]
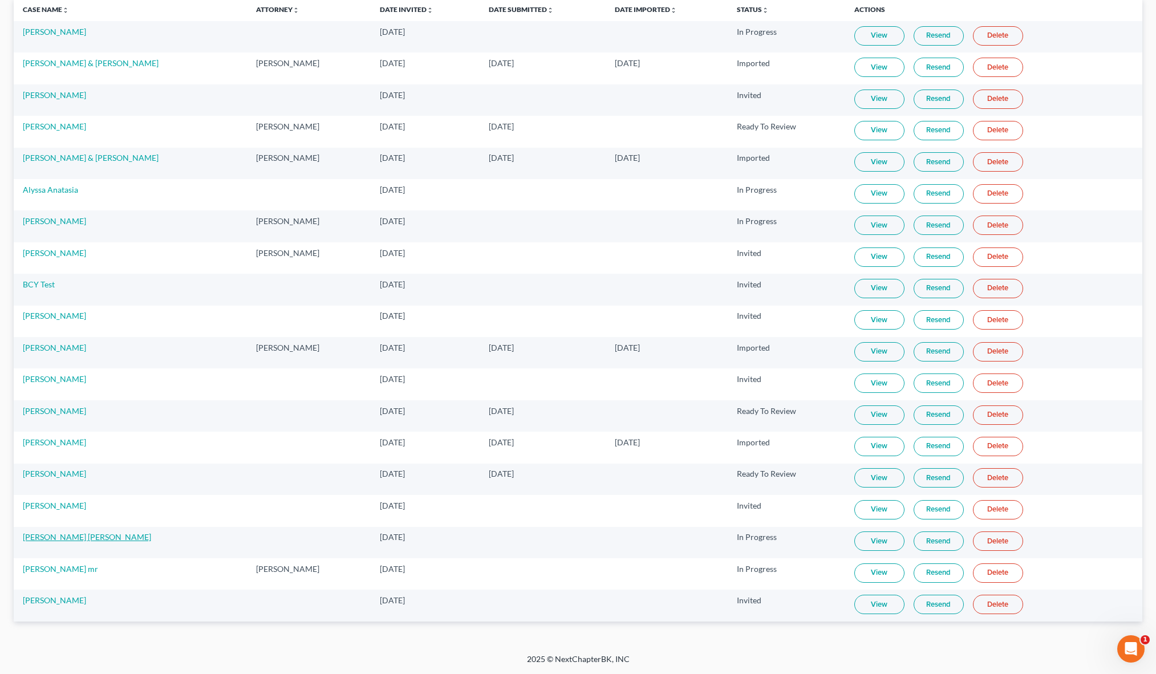
click at [88, 535] on link "[PERSON_NAME] [PERSON_NAME]" at bounding box center [87, 537] width 128 height 10
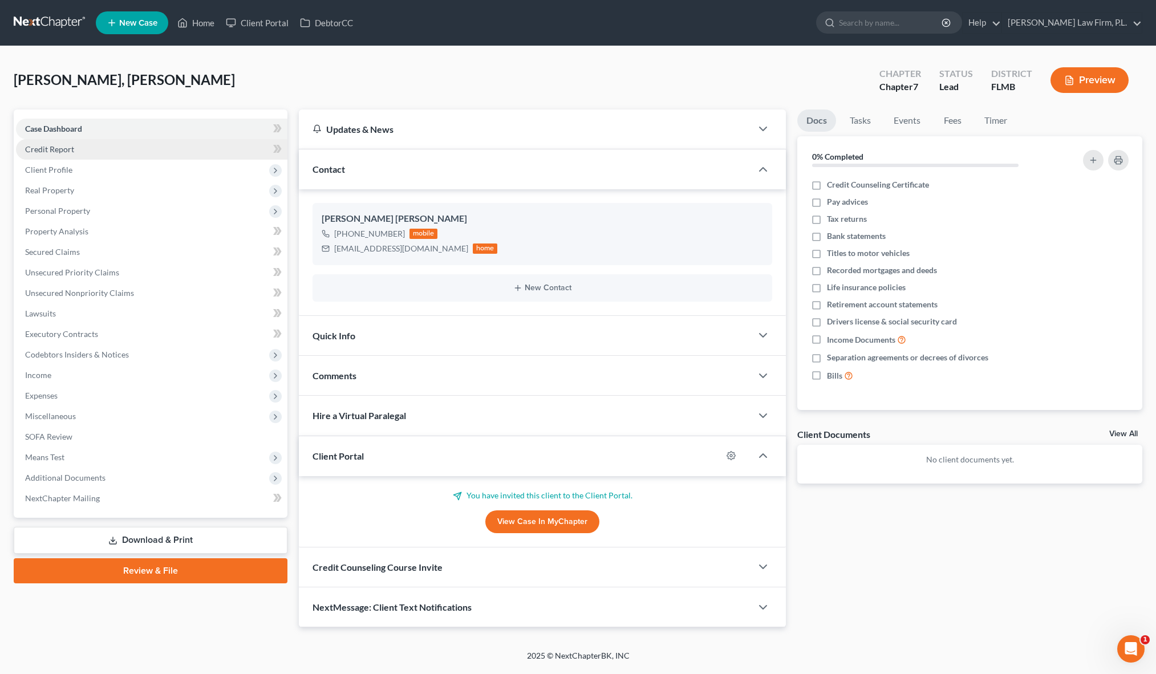
click at [135, 145] on link "Credit Report" at bounding box center [151, 149] width 271 height 21
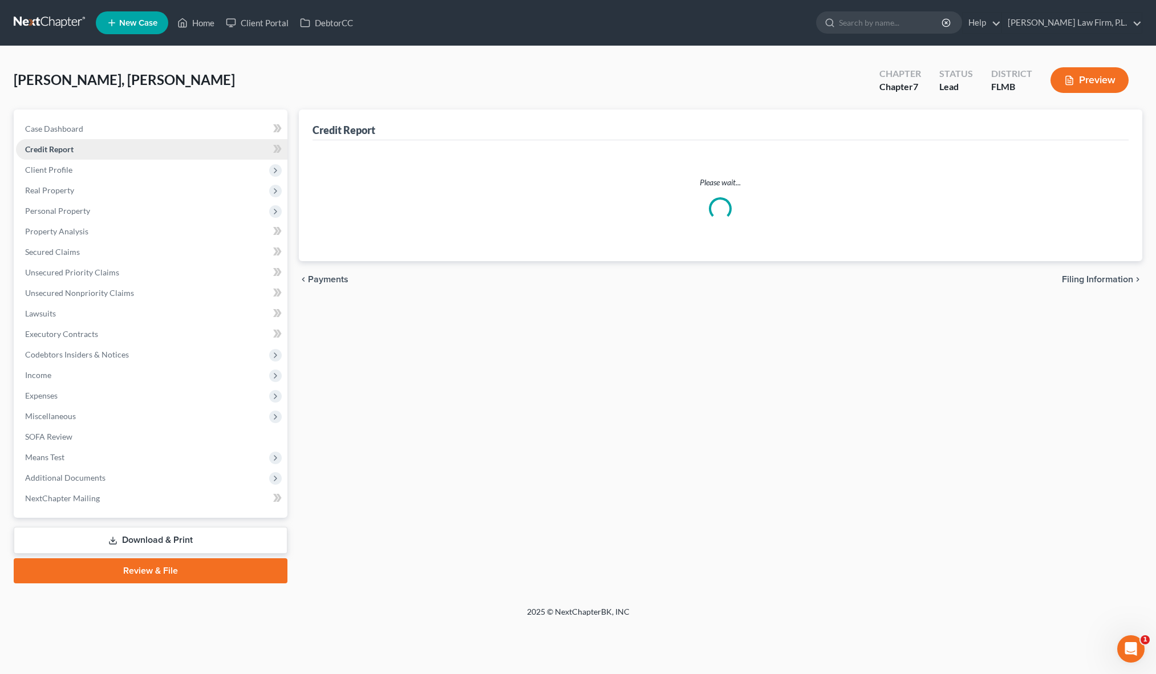
click at [142, 150] on link "Credit Report" at bounding box center [151, 149] width 271 height 21
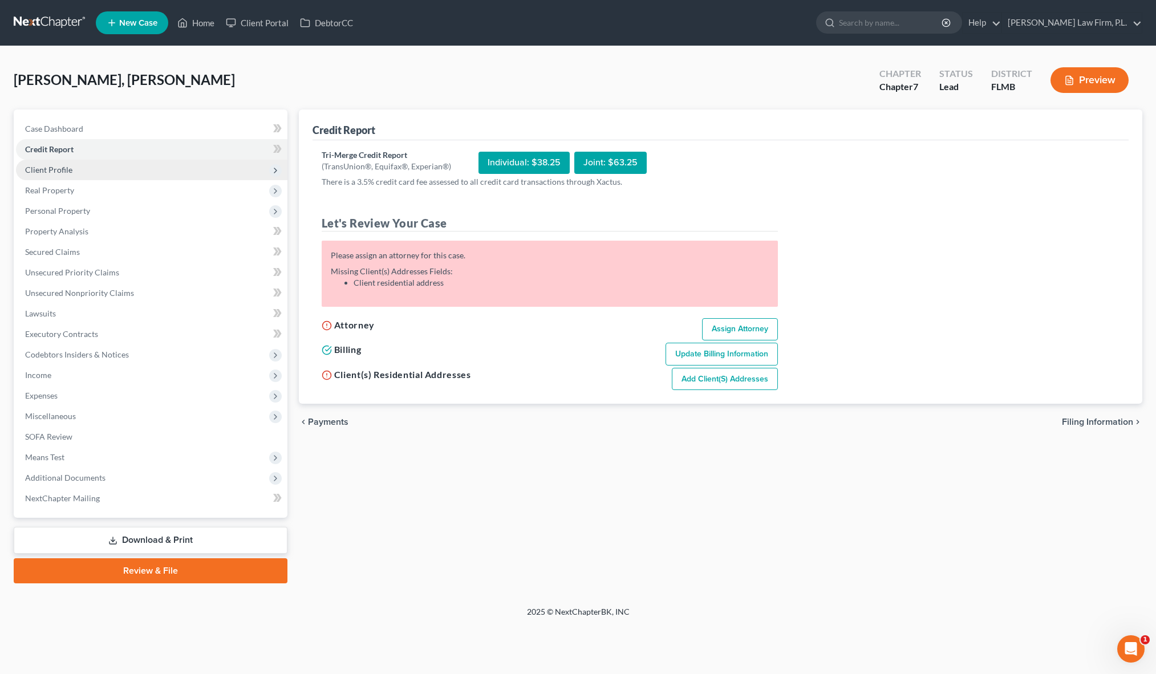
click at [78, 171] on span "Client Profile" at bounding box center [151, 170] width 271 height 21
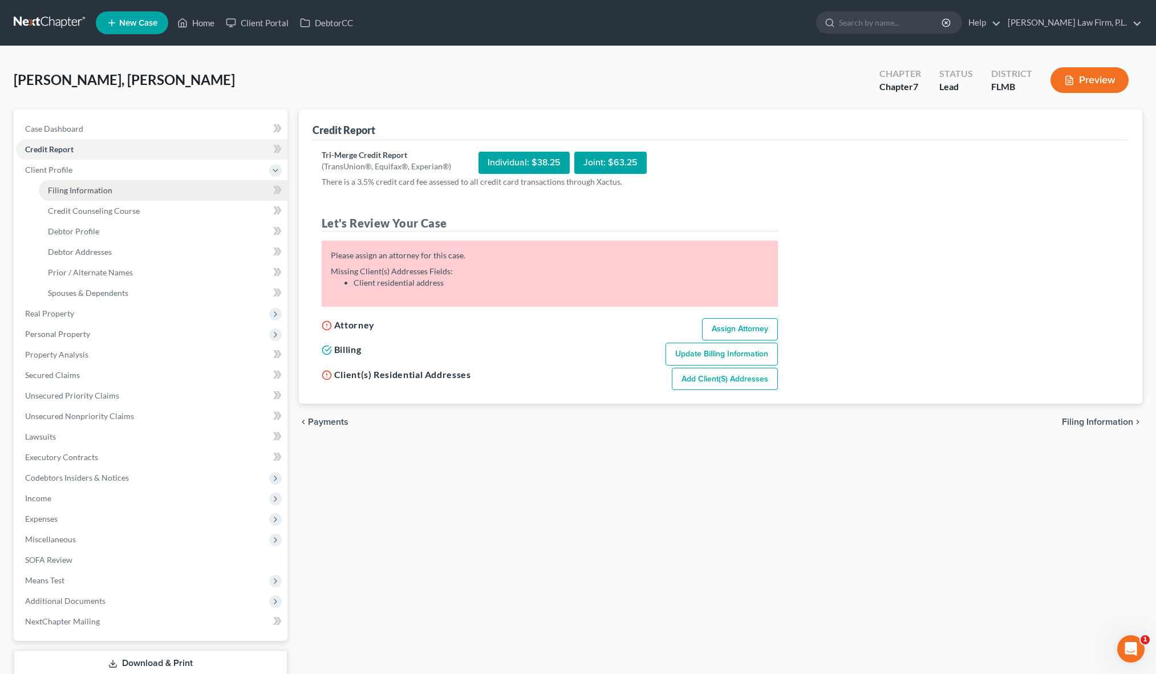
click at [139, 188] on link "Filing Information" at bounding box center [163, 190] width 249 height 21
select select "1"
select select "0"
select select "9"
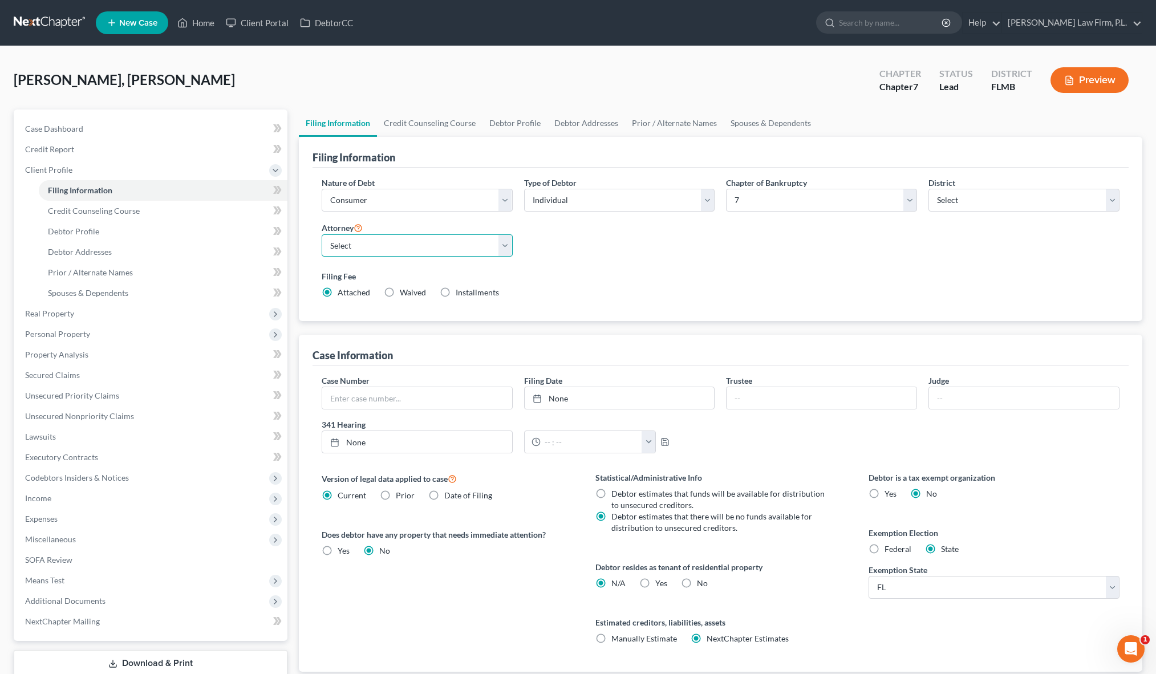
click at [507, 245] on select "Select [PERSON_NAME] - FLMB [PERSON_NAME] - null" at bounding box center [417, 245] width 191 height 23
select select "0"
click at [322, 234] on select "Select [PERSON_NAME] - FLMB [PERSON_NAME] - null" at bounding box center [417, 245] width 191 height 23
click at [466, 205] on select "Select Business Consumer Other" at bounding box center [417, 200] width 191 height 23
click at [568, 207] on select "Select Individual Joint" at bounding box center [619, 200] width 191 height 23
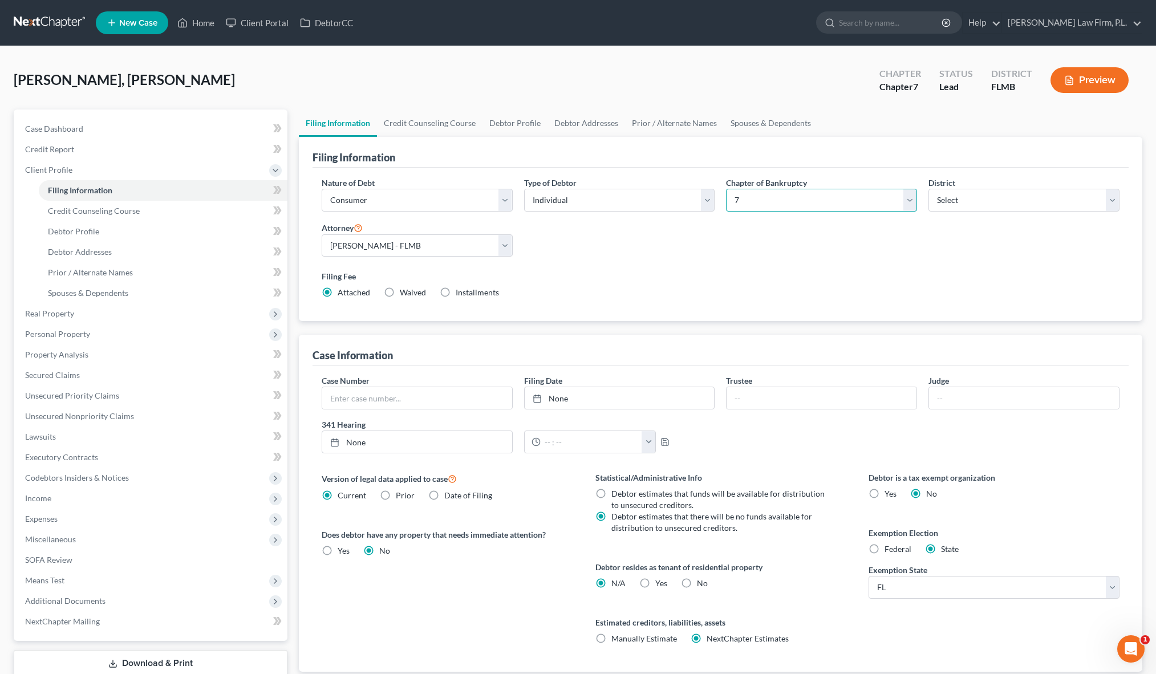
click at [813, 200] on select "Select 7 11 12 13" at bounding box center [821, 200] width 191 height 23
click at [451, 125] on link "Credit Counseling Course" at bounding box center [430, 123] width 106 height 27
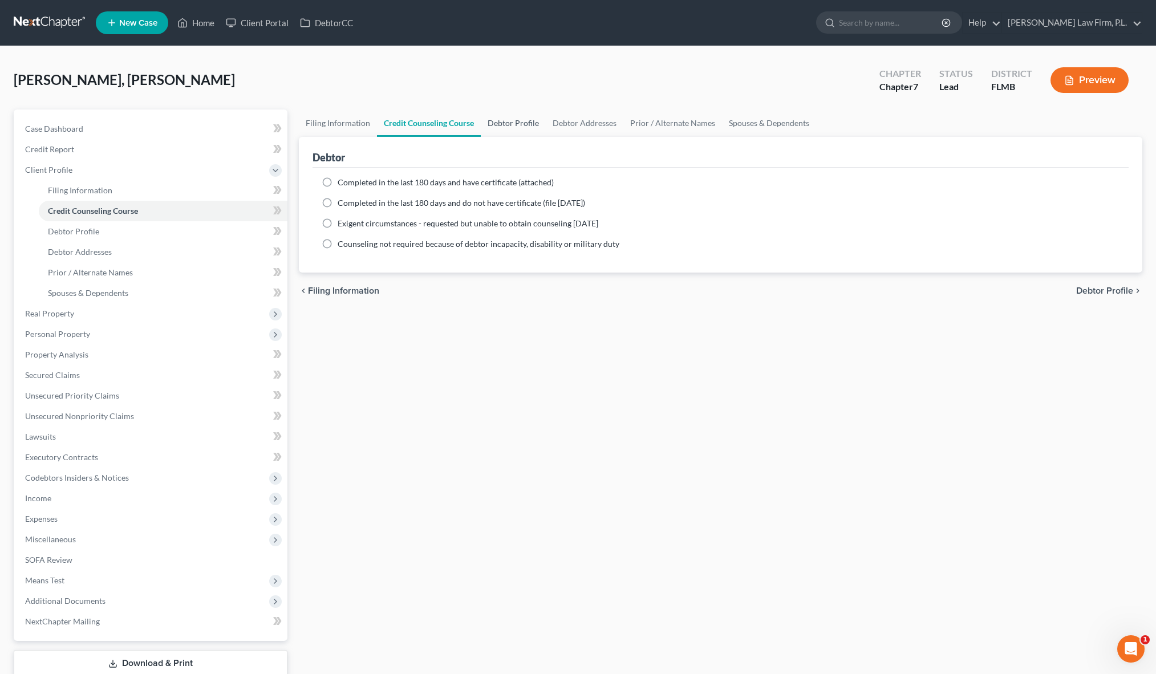
click at [516, 124] on link "Debtor Profile" at bounding box center [513, 123] width 65 height 27
select select "0"
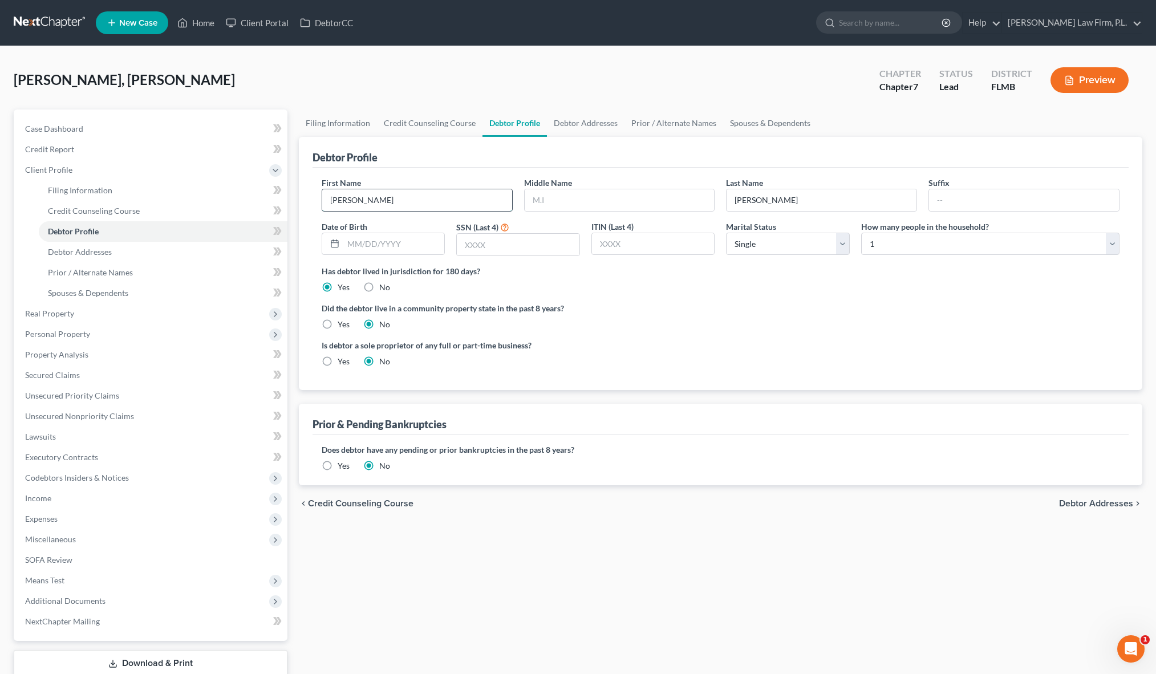
click at [416, 203] on input "[PERSON_NAME]" at bounding box center [417, 200] width 190 height 22
click at [347, 200] on input "[PERSON_NAME]" at bounding box center [417, 200] width 190 height 22
type input "[PERSON_NAME]"
click at [752, 200] on input "[PERSON_NAME]" at bounding box center [822, 200] width 190 height 22
type input "[PERSON_NAME]"
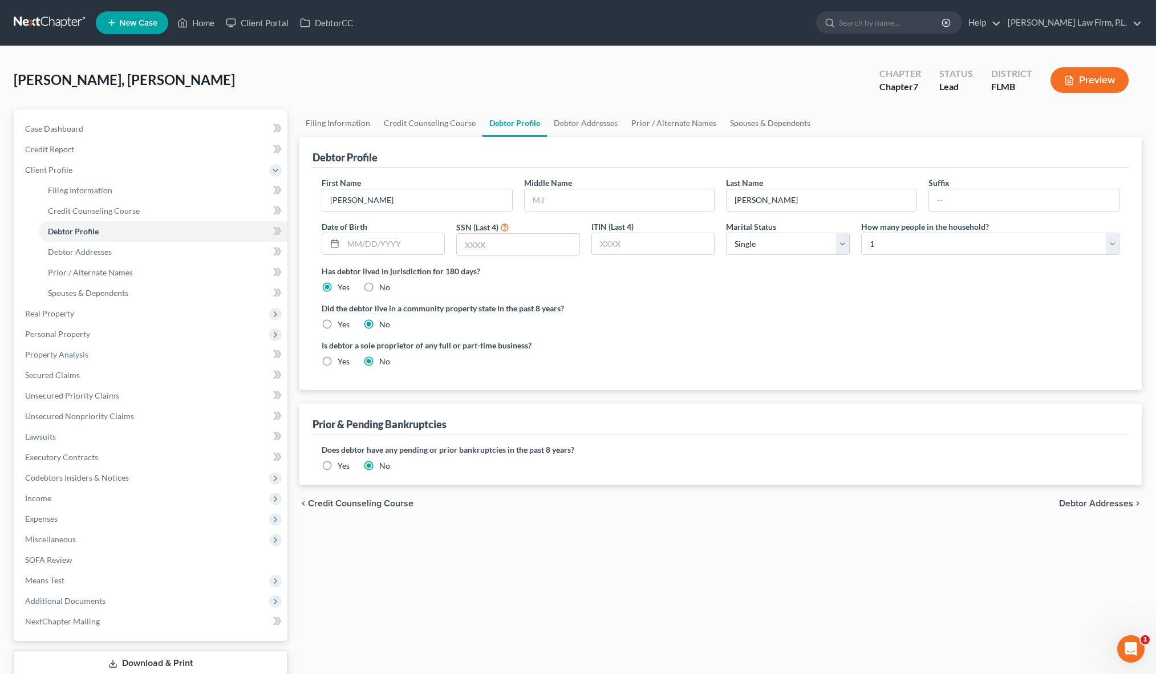
click at [623, 48] on div "[PERSON_NAME], [PERSON_NAME] Upgraded Chapter Chapter 7 Status Lead District FL…" at bounding box center [578, 387] width 1156 height 683
click at [287, 221] on div "Case Dashboard Payments Invoices Payments Payments Credit Report Client Profile" at bounding box center [150, 408] width 285 height 597
click at [294, 222] on div "Filing Information Credit Counseling Course Debtor Profile Debtor Addresses Pri…" at bounding box center [720, 408] width 855 height 597
click at [290, 222] on div "Case Dashboard Payments Invoices Payments Payments Credit Report Client Profile" at bounding box center [150, 408] width 285 height 597
click at [292, 222] on div "Case Dashboard Payments Invoices Payments Payments Credit Report Client Profile" at bounding box center [150, 408] width 285 height 597
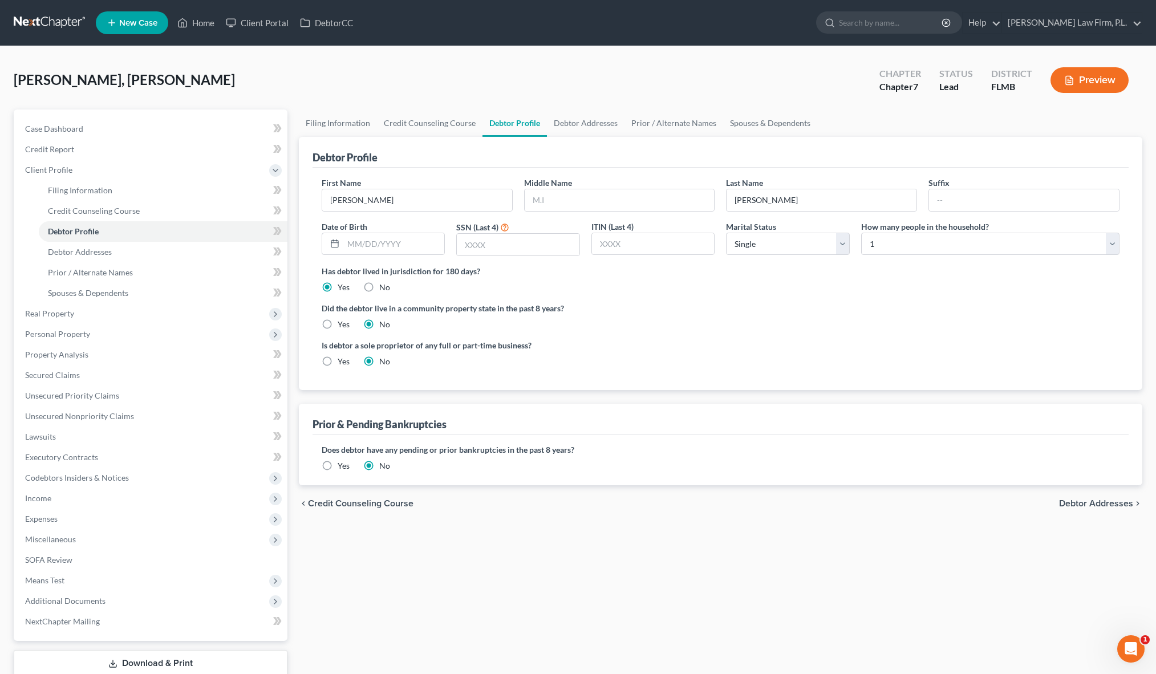
click at [292, 222] on div "Case Dashboard Payments Invoices Payments Payments Credit Report Client Profile" at bounding box center [150, 408] width 285 height 597
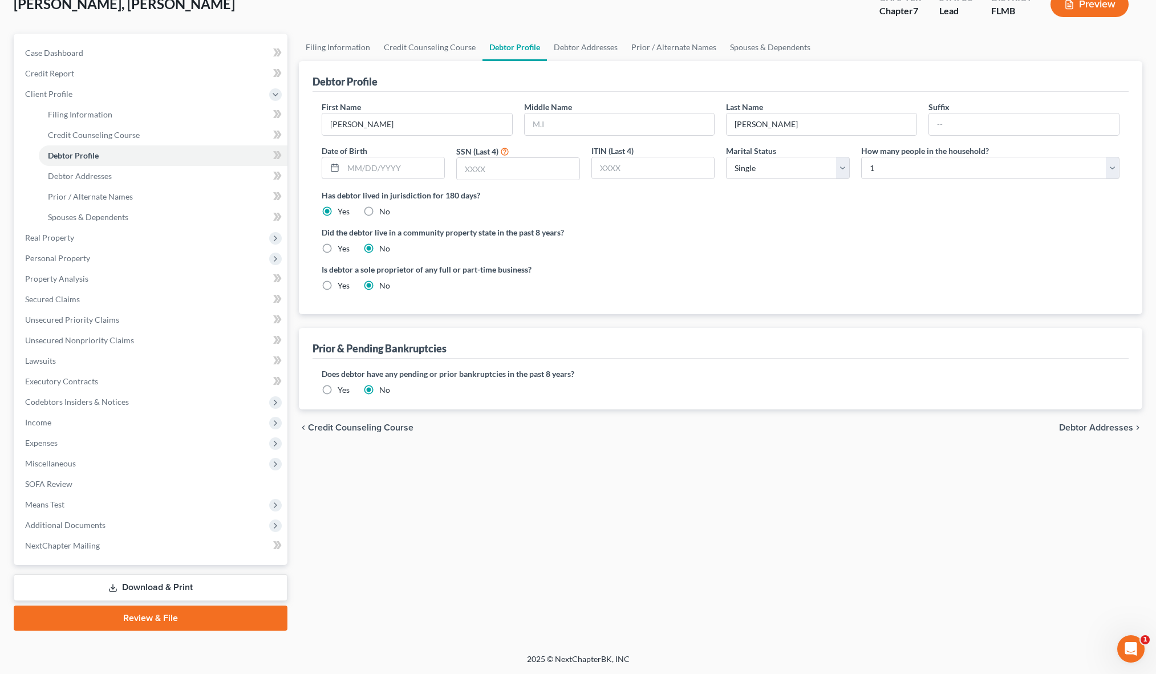
click at [293, 222] on div "Filing Information Credit Counseling Course Debtor Profile Debtor Addresses Pri…" at bounding box center [720, 332] width 855 height 597
click at [389, 175] on input "text" at bounding box center [394, 168] width 102 height 22
type input "0"
type input "[DATE]"
click at [509, 164] on input "text" at bounding box center [518, 169] width 123 height 22
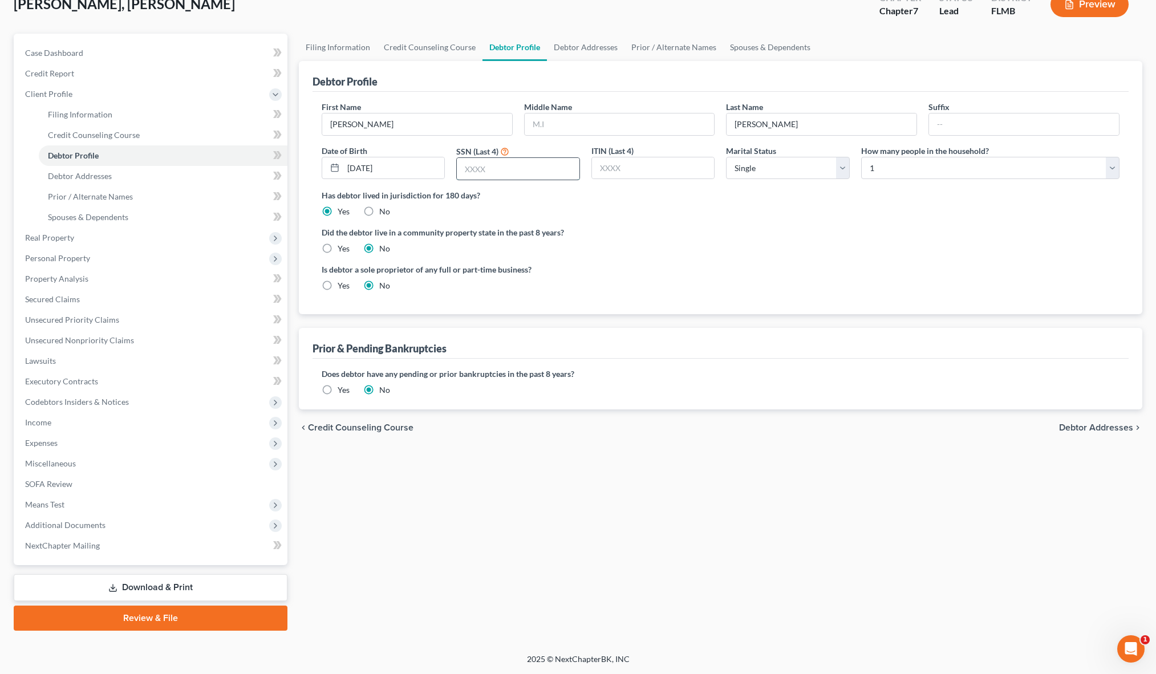
click at [540, 171] on input "text" at bounding box center [518, 169] width 123 height 22
type input "9533"
click at [648, 181] on div "First Name [PERSON_NAME] Middle Name Last Name [PERSON_NAME] Date of Birth [DEM…" at bounding box center [720, 145] width 809 height 88
click at [651, 171] on input "text" at bounding box center [653, 168] width 123 height 22
click at [849, 170] on select "Select Single Married Separated Divorced Widowed" at bounding box center [788, 168] width 124 height 23
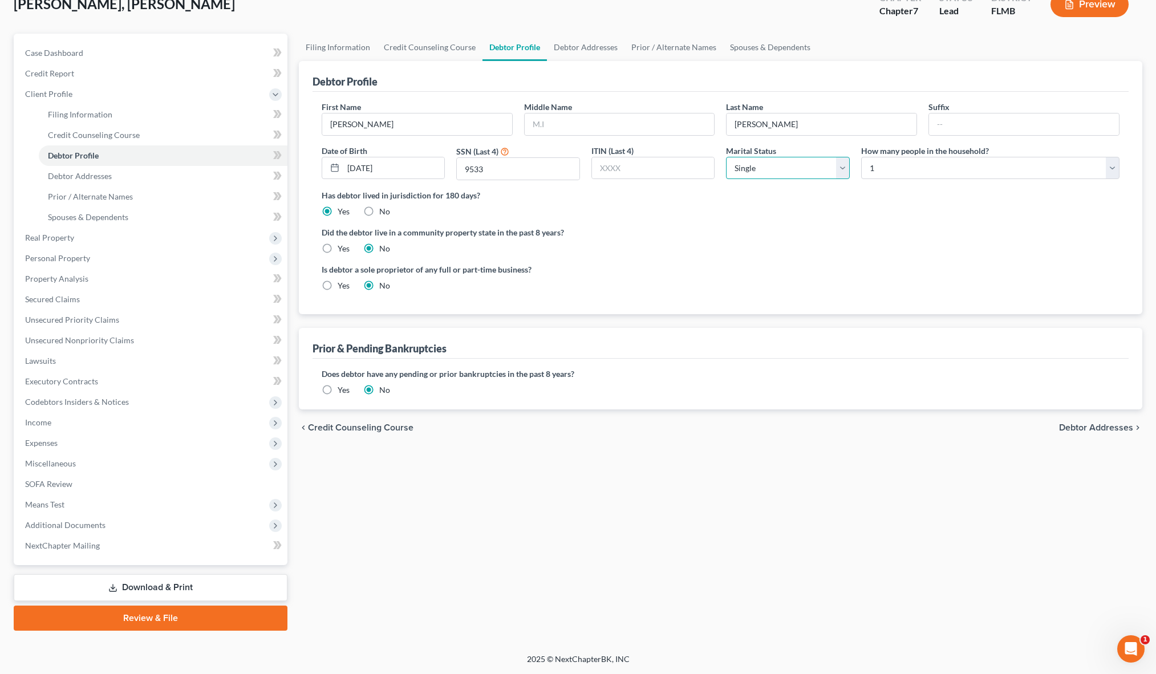
select select "1"
click at [726, 157] on select "Select Single Married Separated Divorced Widowed" at bounding box center [788, 168] width 124 height 23
click at [909, 171] on select "Select 1 2 3 4 5 6 7 8 9 10 11 12 13 14 15 16 17 18 19 20" at bounding box center [990, 168] width 258 height 23
select select "5"
click at [861, 157] on select "Select 1 2 3 4 5 6 7 8 9 10 11 12 13 14 15 16 17 18 19 20" at bounding box center [990, 168] width 258 height 23
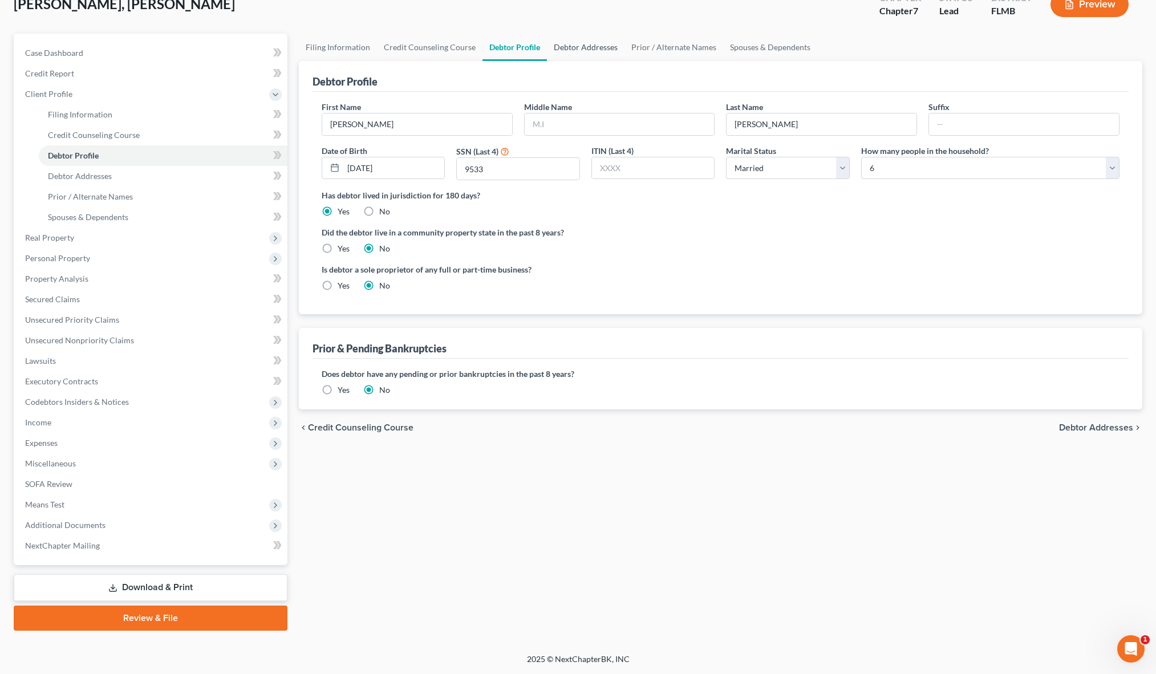
click at [578, 39] on link "Debtor Addresses" at bounding box center [586, 47] width 78 height 27
select select "0"
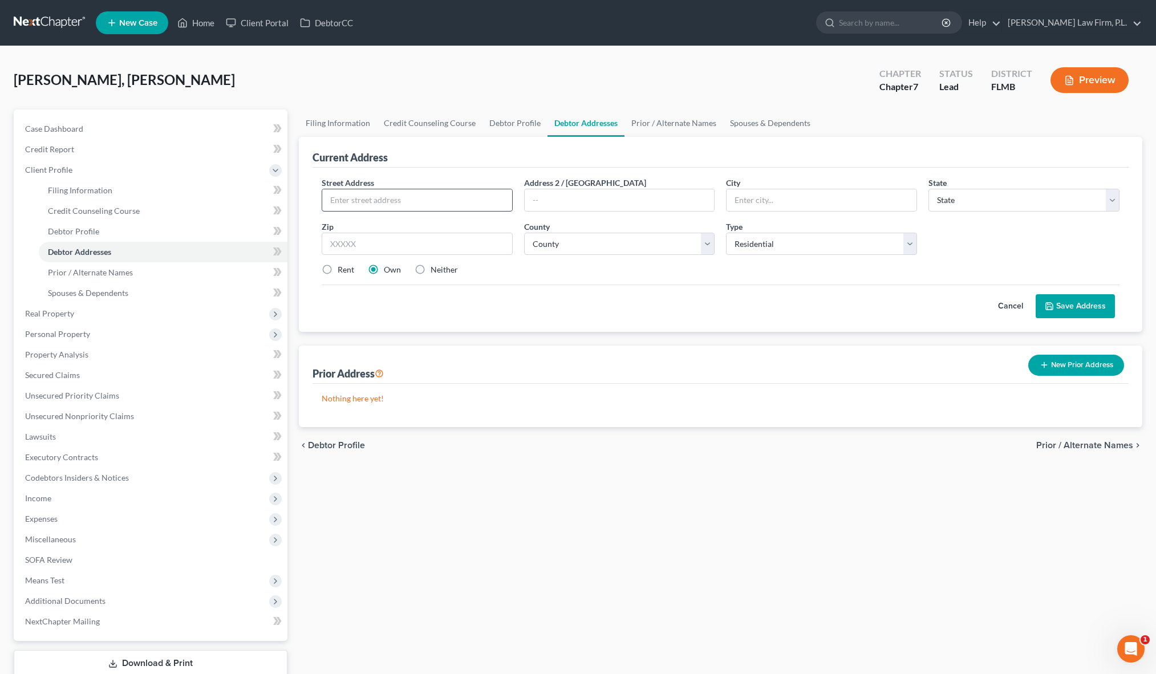
click at [455, 201] on input "text" at bounding box center [417, 200] width 190 height 22
type input "[STREET_ADDRESS]"
type input "Lehigh Acres"
select select "9"
click at [1036, 294] on button "Save Address" at bounding box center [1075, 306] width 79 height 24
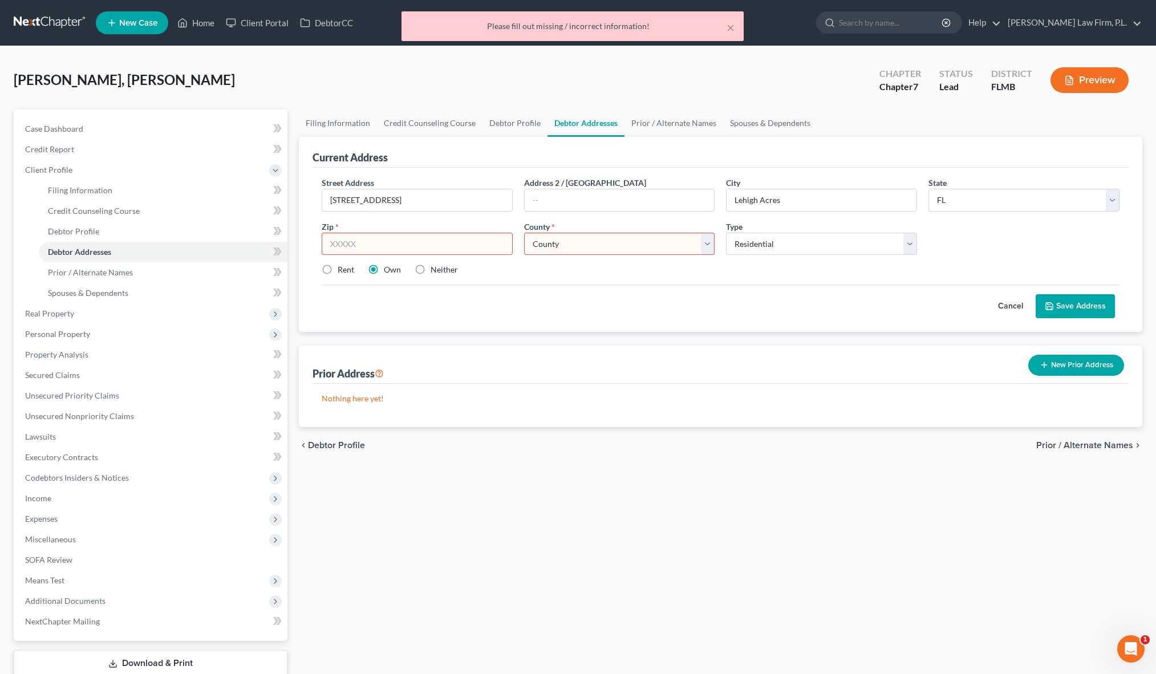
click at [376, 249] on input "text" at bounding box center [417, 244] width 191 height 23
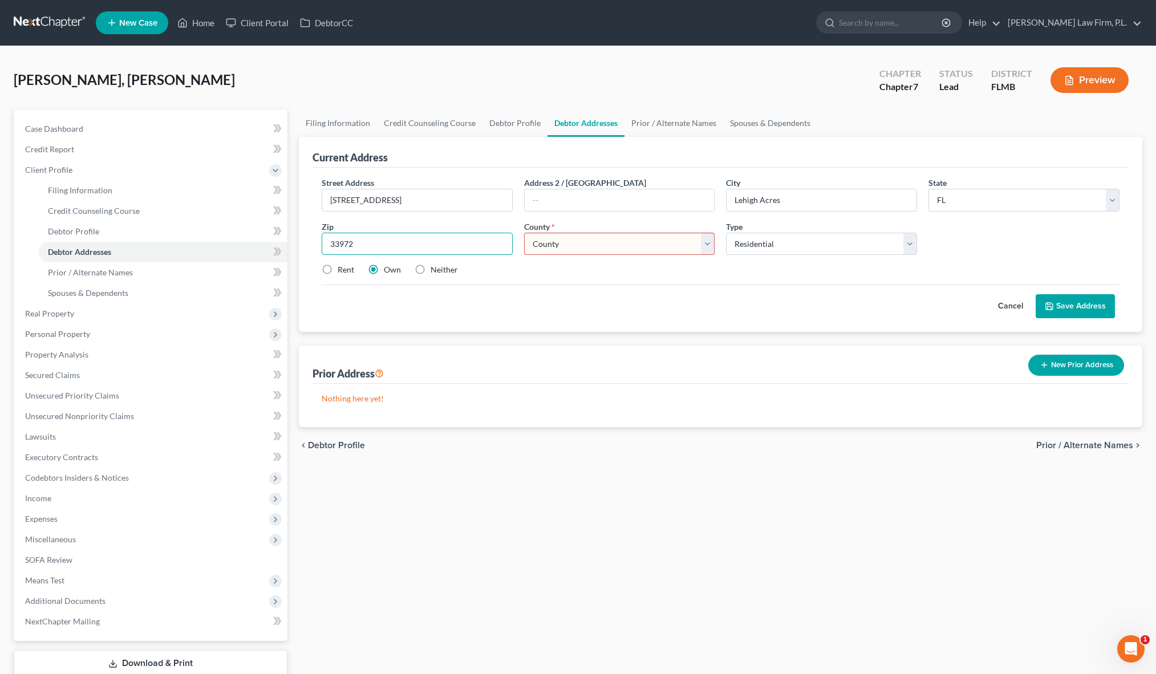
type input "33972"
click at [434, 318] on div "Street Address * 8089 Gopher Tortoise Trl Address 2 / [GEOGRAPHIC_DATA] * [GEOG…" at bounding box center [721, 250] width 816 height 164
click at [566, 230] on div "County * County [GEOGRAPHIC_DATA] [GEOGRAPHIC_DATA] [GEOGRAPHIC_DATA] [GEOGRAPH…" at bounding box center [619, 238] width 202 height 35
click at [566, 240] on select "County [GEOGRAPHIC_DATA] [GEOGRAPHIC_DATA] [GEOGRAPHIC_DATA] [GEOGRAPHIC_DATA] …" at bounding box center [619, 244] width 191 height 23
select select "34"
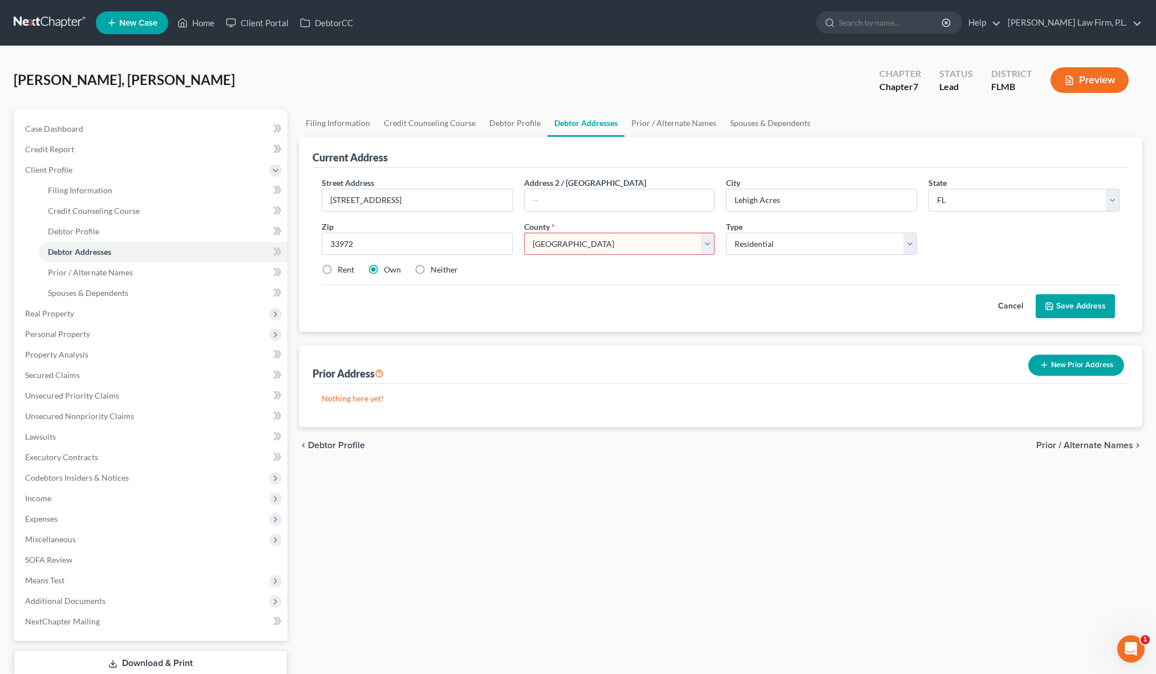
click at [524, 233] on select "County [GEOGRAPHIC_DATA] [GEOGRAPHIC_DATA] [GEOGRAPHIC_DATA] [GEOGRAPHIC_DATA] …" at bounding box center [619, 244] width 191 height 23
click at [496, 366] on div "Prior Address New Prior Address" at bounding box center [721, 365] width 816 height 38
click at [1101, 304] on button "Save Address" at bounding box center [1075, 306] width 79 height 24
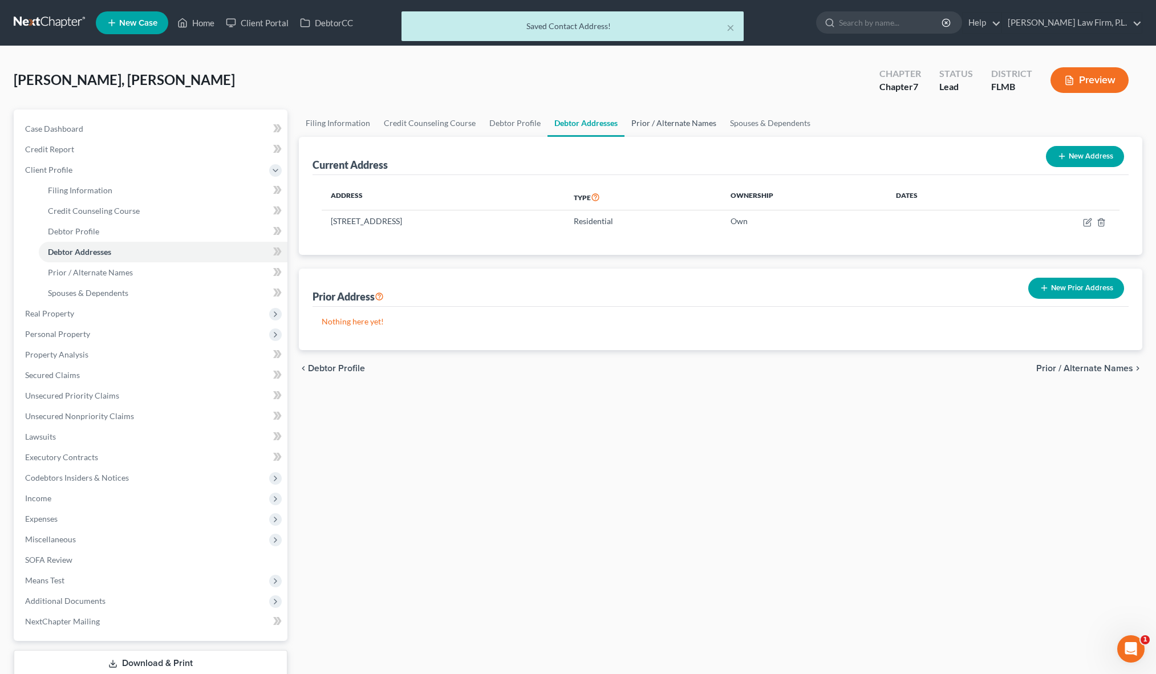
click at [693, 125] on link "Prior / Alternate Names" at bounding box center [674, 123] width 99 height 27
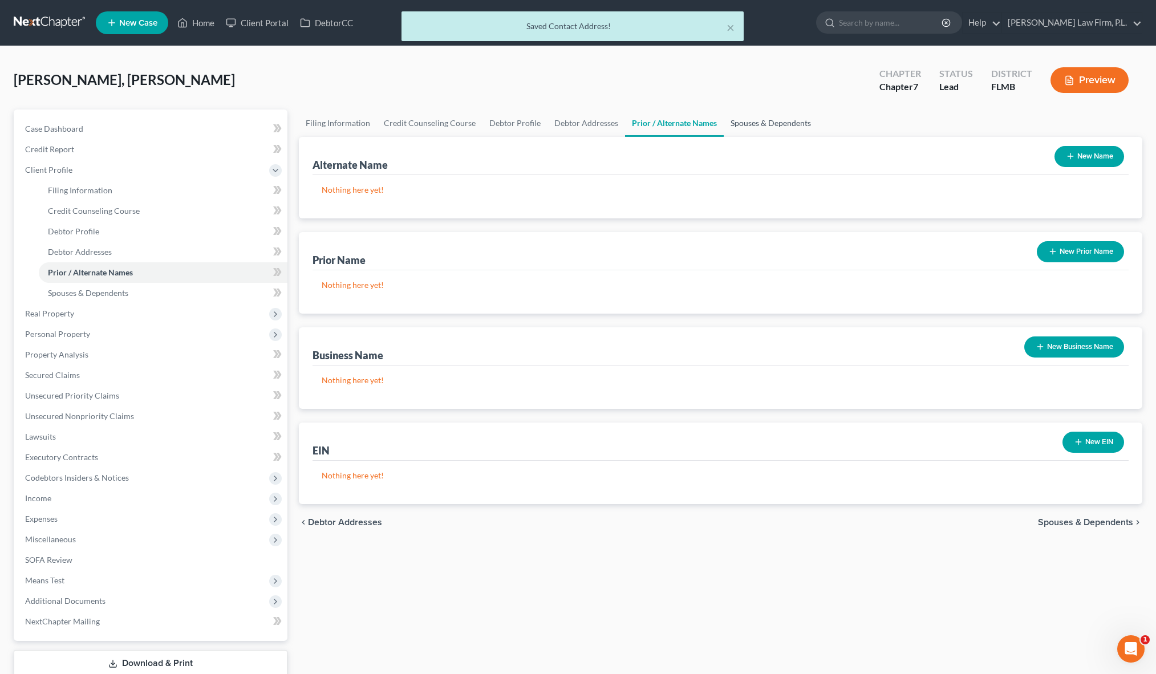
click at [742, 119] on link "Spouses & Dependents" at bounding box center [771, 123] width 94 height 27
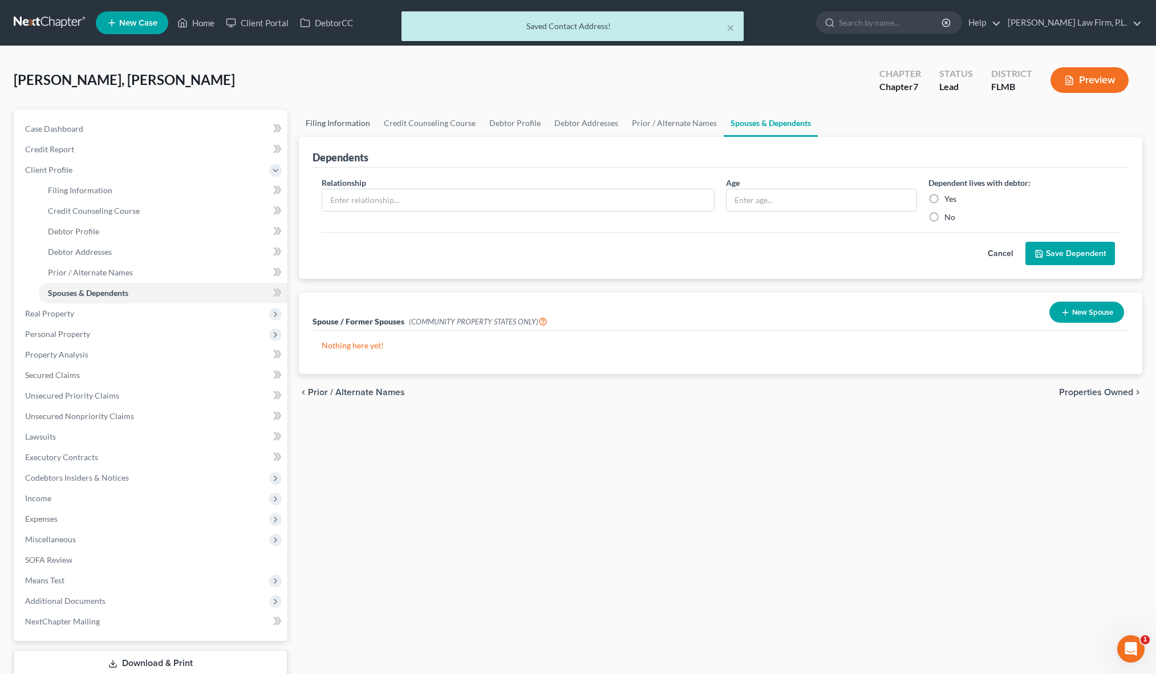
click at [344, 126] on link "Filing Information" at bounding box center [338, 123] width 78 height 27
select select "1"
select select "0"
select select "15"
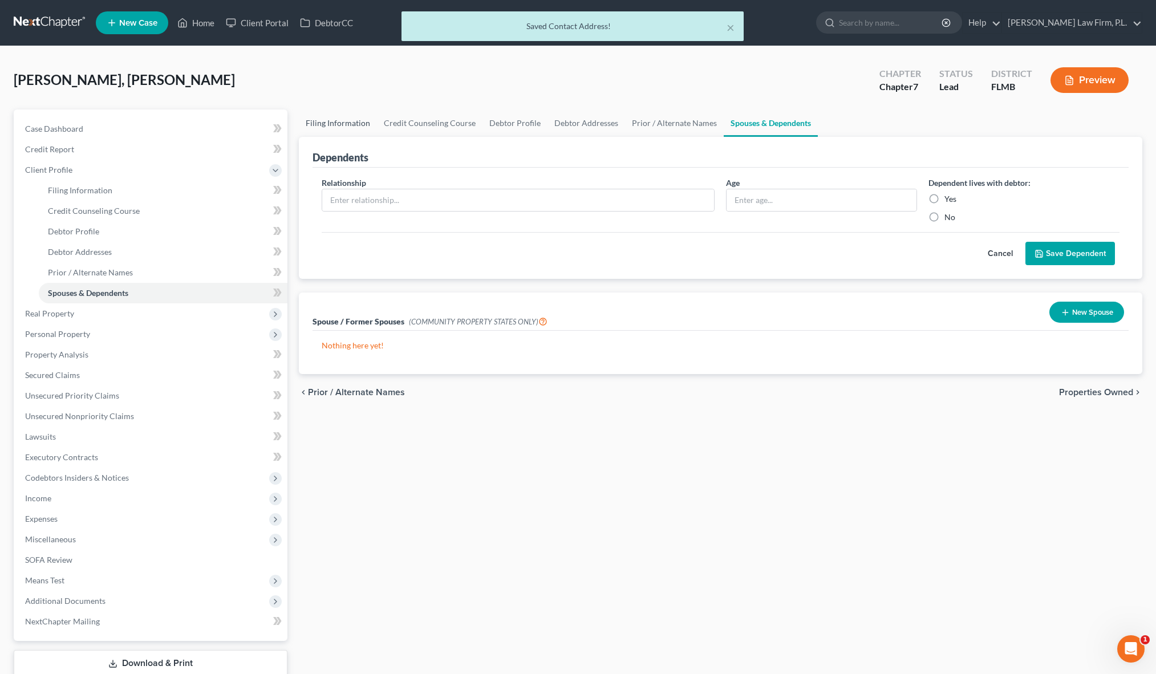
select select "0"
select select "9"
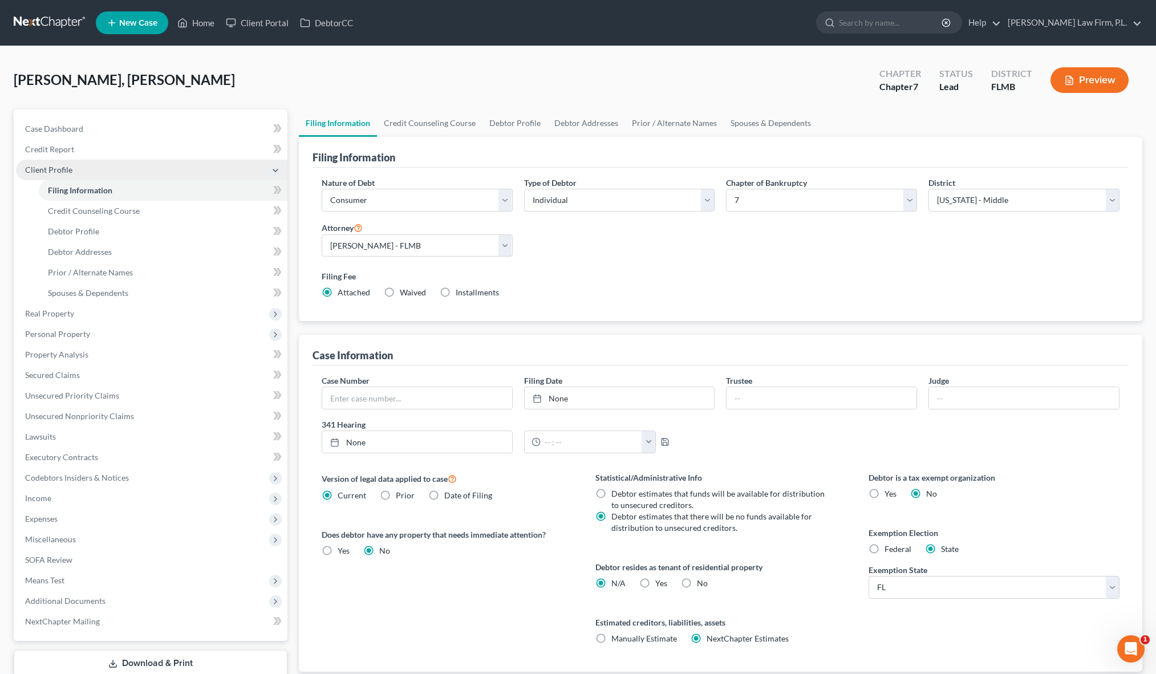
click at [269, 168] on span "Client Profile" at bounding box center [151, 170] width 271 height 21
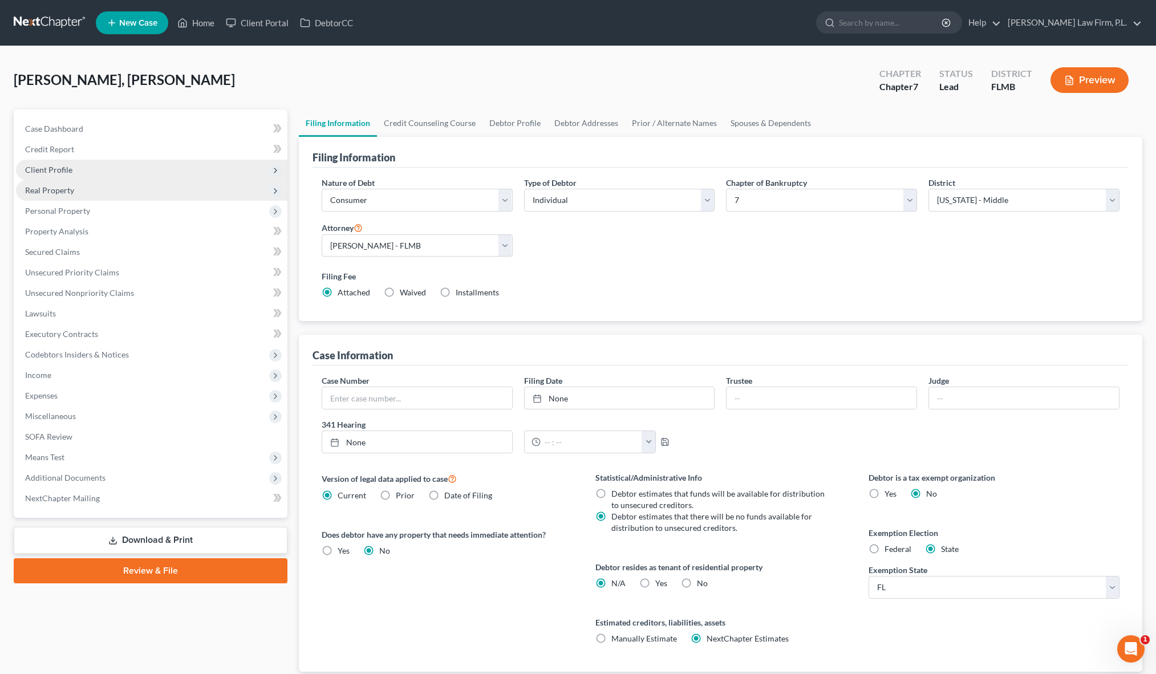
click at [103, 194] on span "Real Property" at bounding box center [151, 190] width 271 height 21
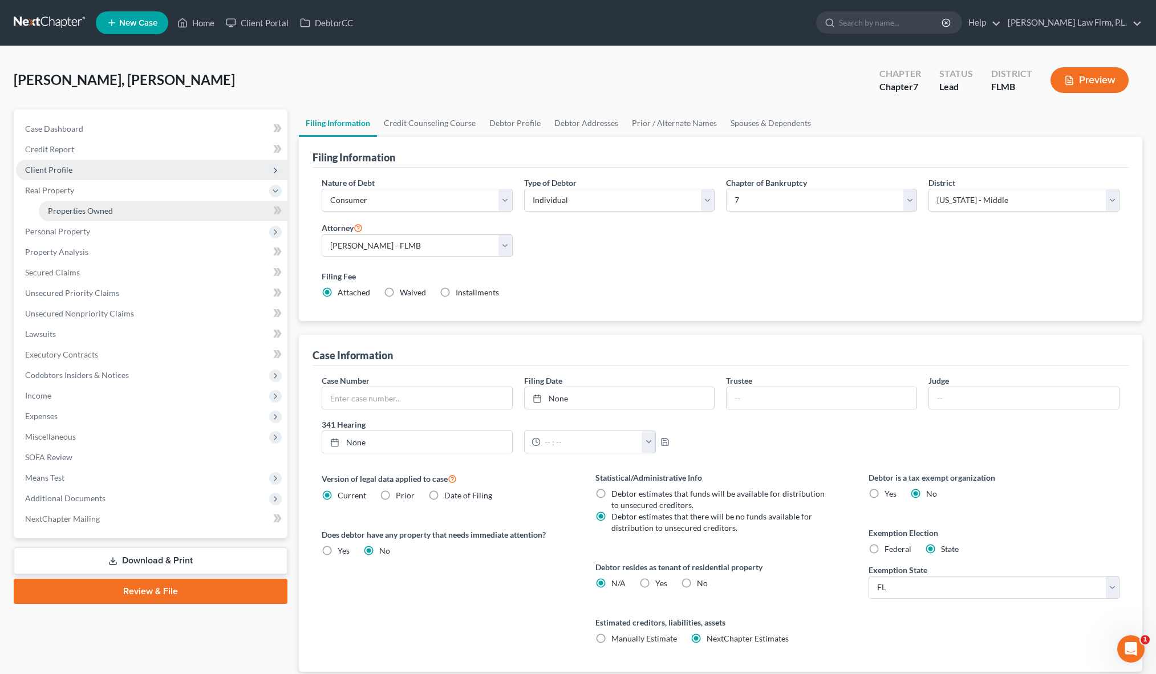
click at [153, 214] on link "Properties Owned" at bounding box center [163, 211] width 249 height 21
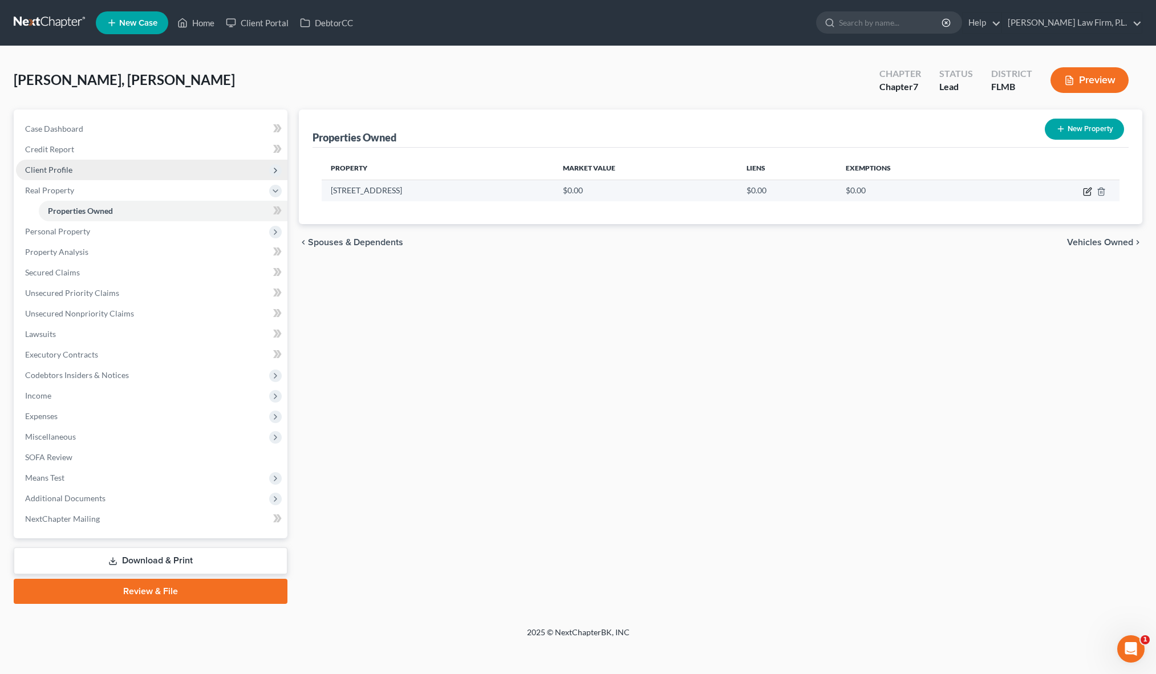
click at [1084, 192] on icon "button" at bounding box center [1087, 192] width 7 height 7
select select "9"
select select "34"
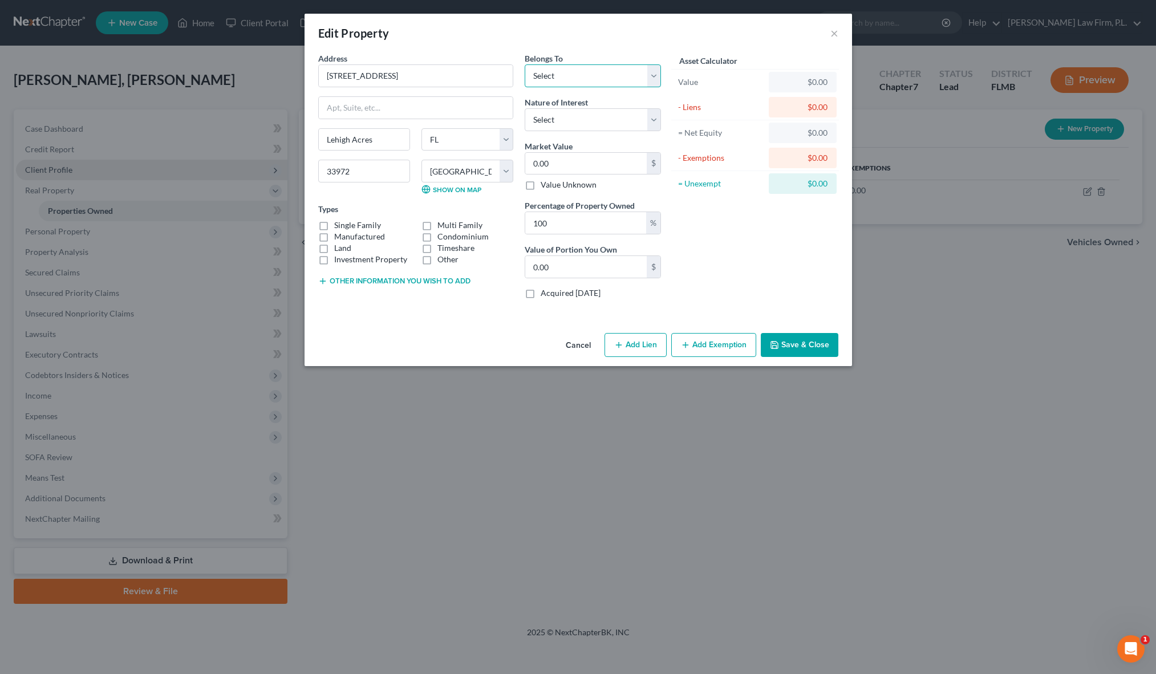
click at [574, 82] on select "Select Debtor 1 Only Debtor 2 Only Debtor 1 And Debtor 2 Only At Least One Of T…" at bounding box center [593, 75] width 136 height 23
select select "0"
click at [525, 64] on select "Select Debtor 1 Only Debtor 2 Only Debtor 1 And Debtor 2 Only At Least One Of T…" at bounding box center [593, 75] width 136 height 23
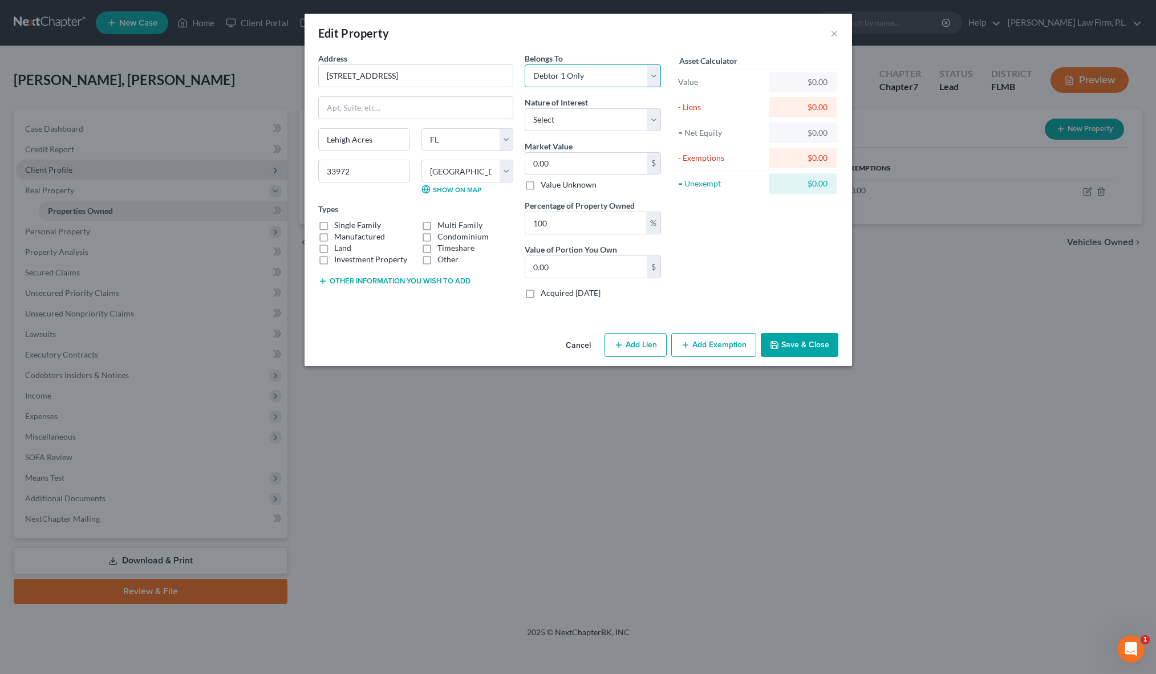
click at [562, 76] on select "Select Debtor 1 Only Debtor 2 Only Debtor 1 And Debtor 2 Only At Least One Of T…" at bounding box center [593, 75] width 136 height 23
click at [569, 126] on select "Select Fee Simple Joint Tenant Life Estate Equitable Interest Future Interest T…" at bounding box center [593, 119] width 136 height 23
click at [334, 231] on label "Manufactured" at bounding box center [359, 236] width 51 height 11
click at [339, 231] on input "Manufactured" at bounding box center [342, 234] width 7 height 7
click at [334, 231] on label "Manufactured" at bounding box center [359, 236] width 51 height 11
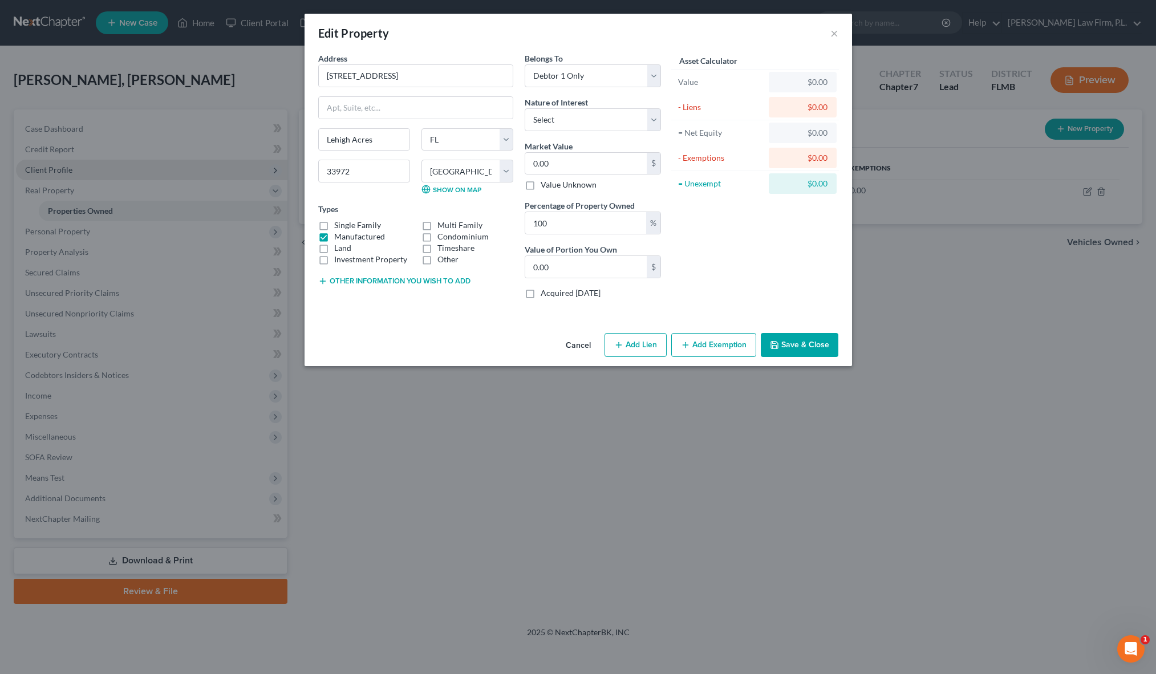
click at [339, 231] on input "Manufactured" at bounding box center [342, 234] width 7 height 7
checkbox input "false"
click at [334, 226] on label "Single Family" at bounding box center [357, 225] width 47 height 11
click at [339, 226] on input "Single Family" at bounding box center [342, 223] width 7 height 7
checkbox input "true"
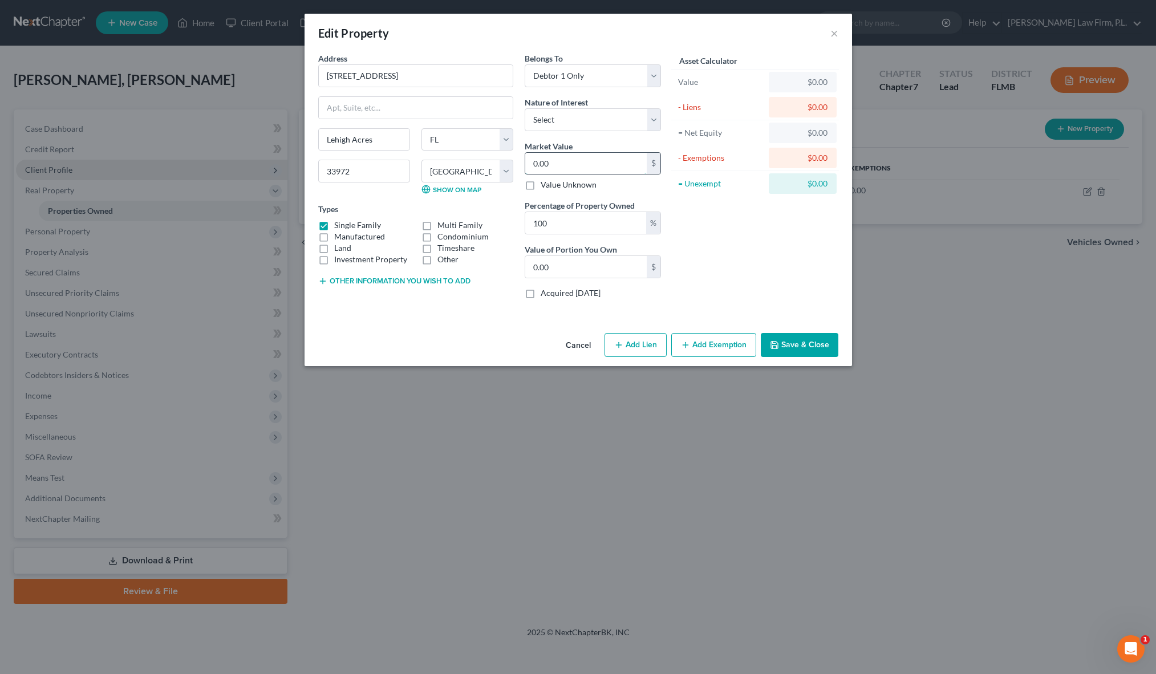
click at [574, 166] on input "0.00" at bounding box center [585, 164] width 121 height 22
type input "0"
type input "2"
type input "2.00"
type input "24"
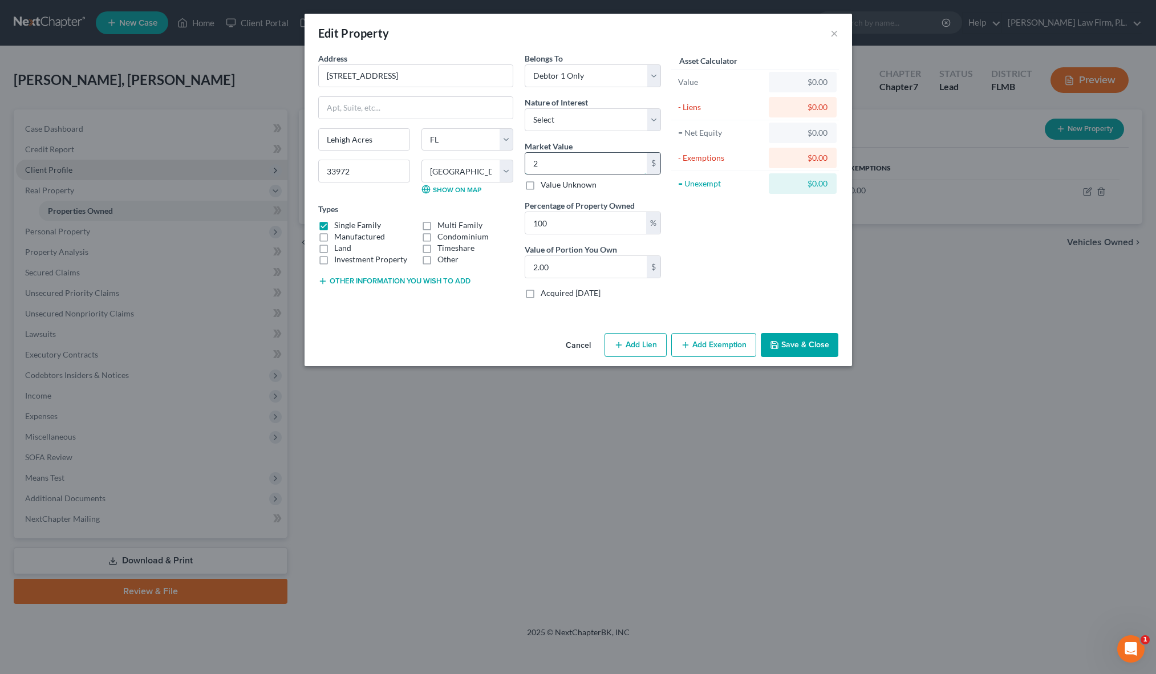
type input "24.00"
type input "248"
type input "248.00"
type input "2481"
type input "2,481.00"
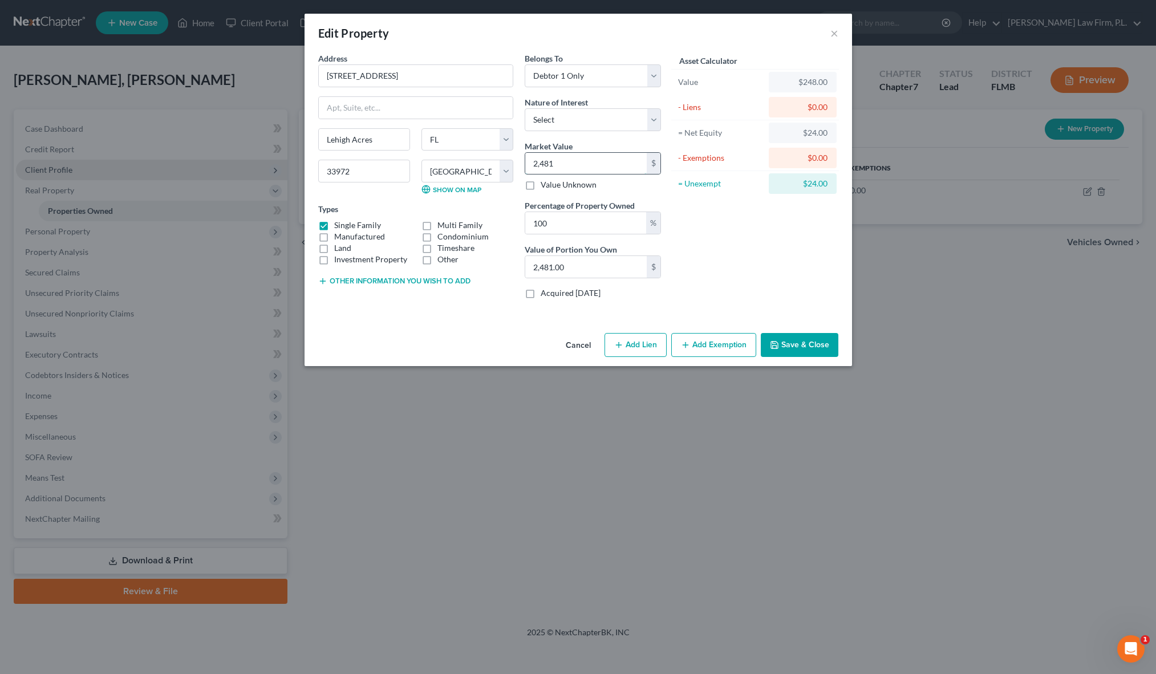
type input "2,4814"
type input "24,814.00"
type input "24,8142"
type input "248,142.00"
type input "248,142"
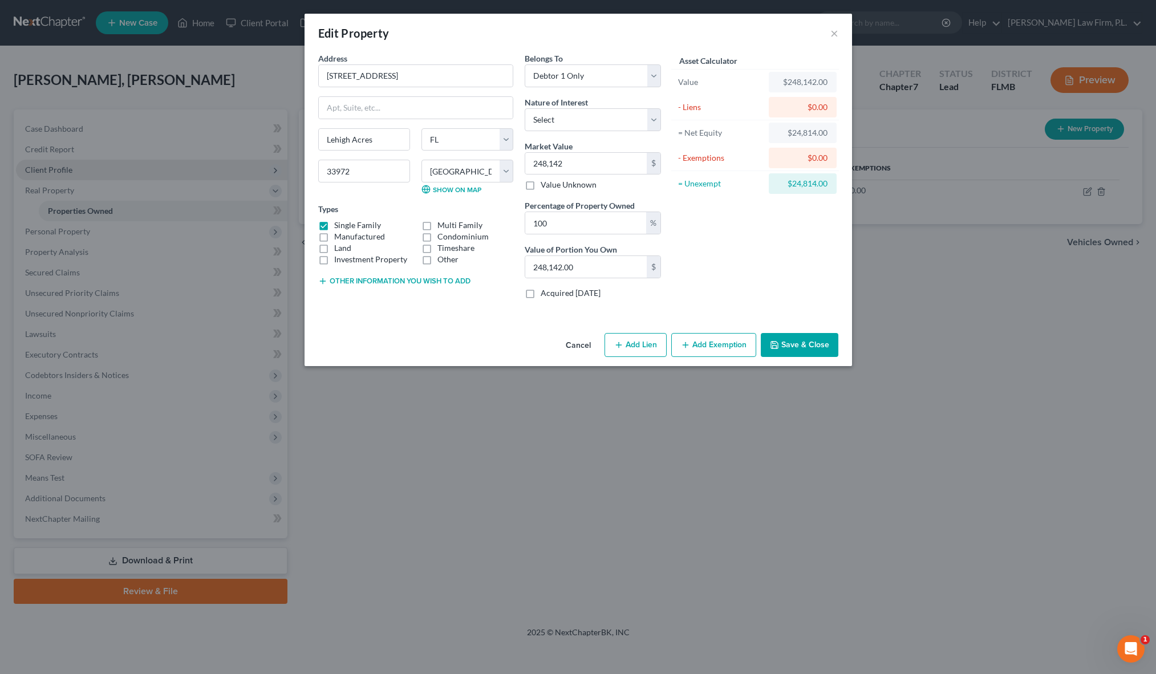
click at [723, 217] on div "Asset Calculator Value $248,142.00 - Liens $0.00 = Net Equity $24,814.00 - Exem…" at bounding box center [755, 180] width 177 height 256
click at [802, 340] on button "Save & Close" at bounding box center [800, 345] width 78 height 24
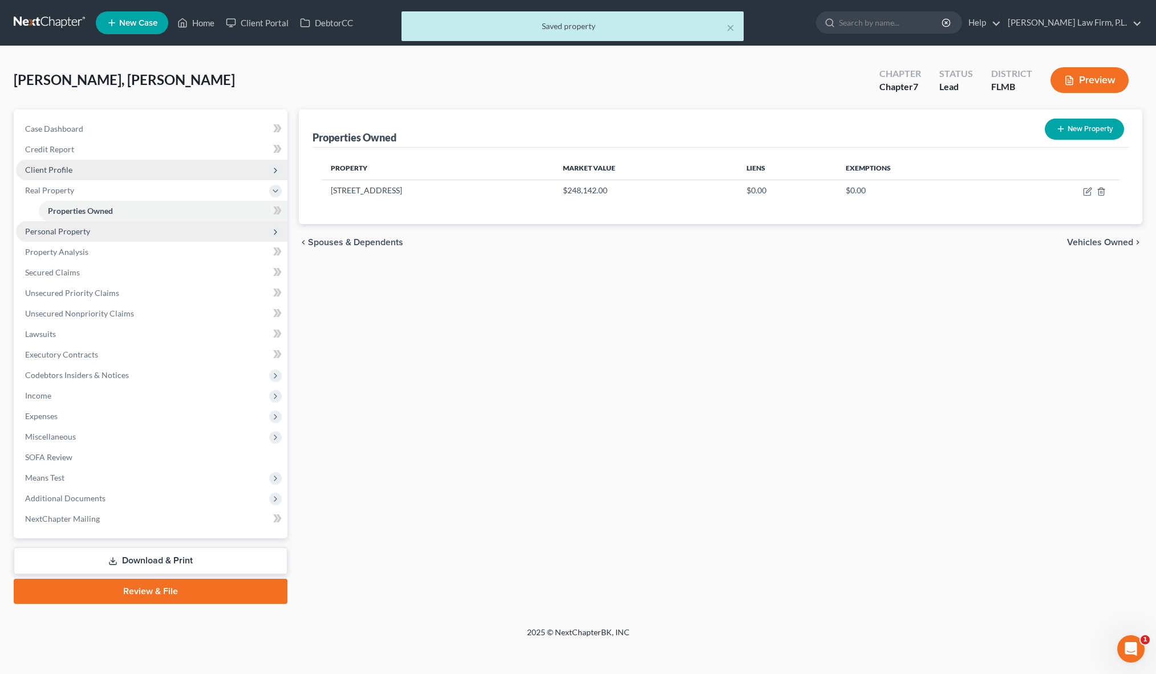
click at [55, 234] on span "Personal Property" at bounding box center [57, 231] width 65 height 10
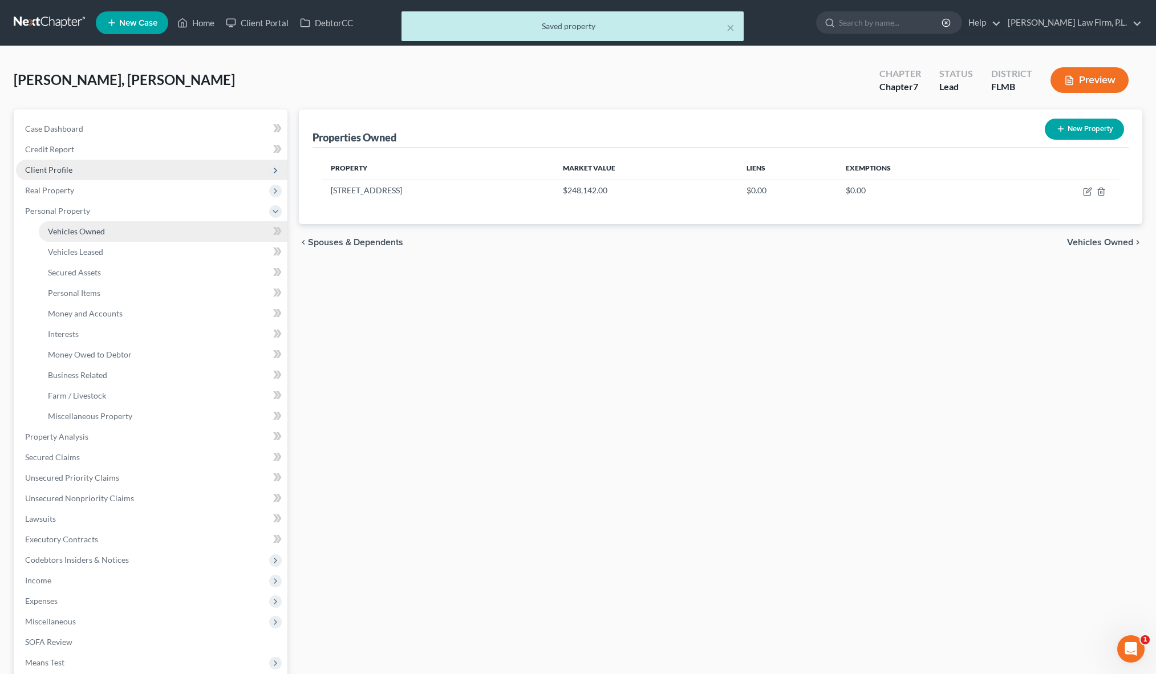
click at [136, 231] on link "Vehicles Owned" at bounding box center [163, 231] width 249 height 21
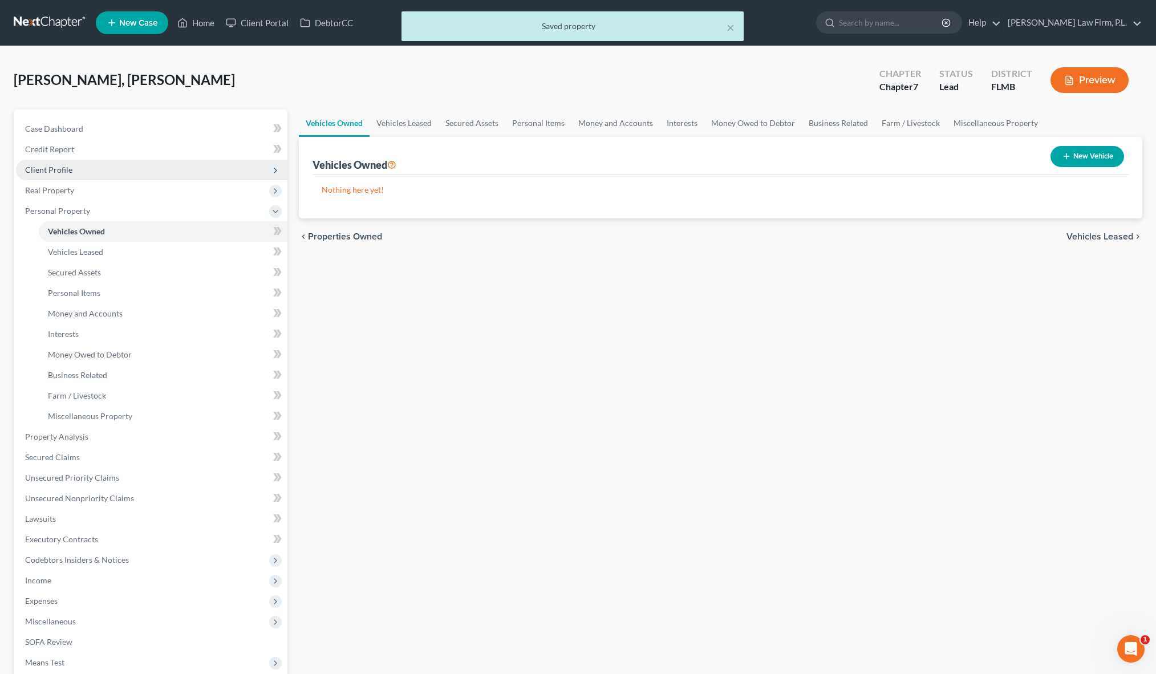
click at [363, 303] on div "Vehicles Owned Vehicles Leased Secured Assets Personal Items Money and Accounts…" at bounding box center [720, 449] width 855 height 679
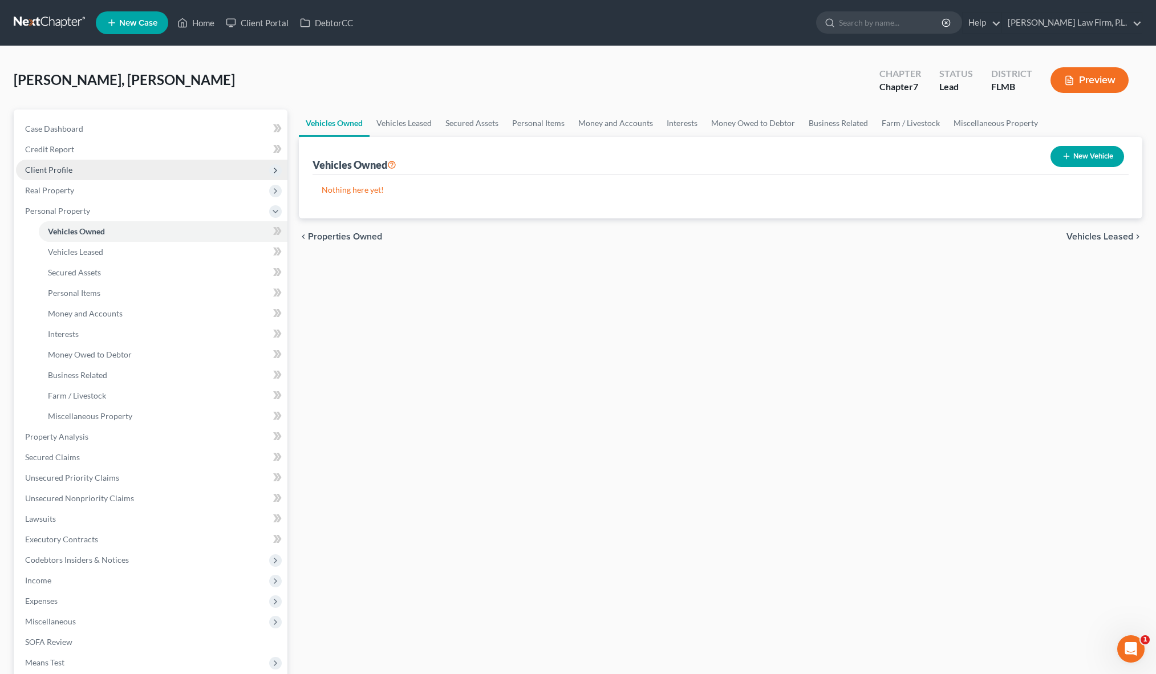
click at [1081, 159] on button "New Vehicle" at bounding box center [1088, 156] width 74 height 21
select select "0"
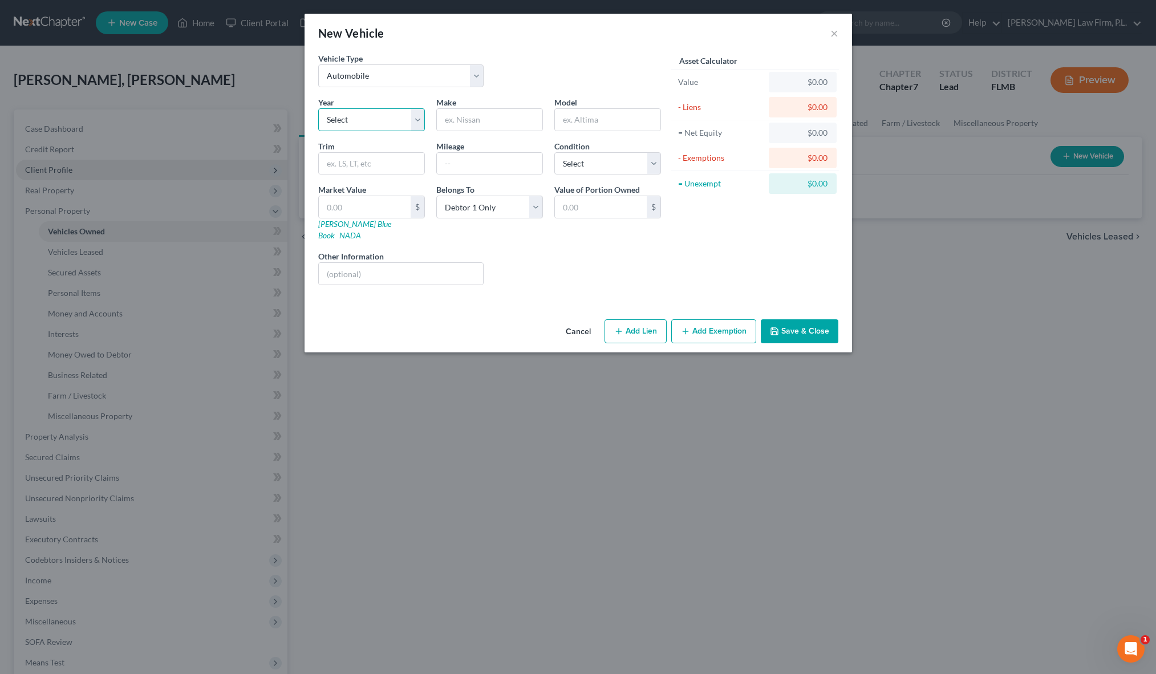
click at [378, 121] on select "Select 2026 2025 2024 2023 2022 2021 2020 2019 2018 2017 2016 2015 2014 2013 20…" at bounding box center [371, 119] width 107 height 23
select select "6"
click at [318, 108] on select "Select 2026 2025 2024 2023 2022 2021 2020 2019 2018 2017 2016 2015 2014 2013 20…" at bounding box center [371, 119] width 107 height 23
click at [461, 127] on input "text" at bounding box center [490, 120] width 106 height 22
type input "Infiniti"
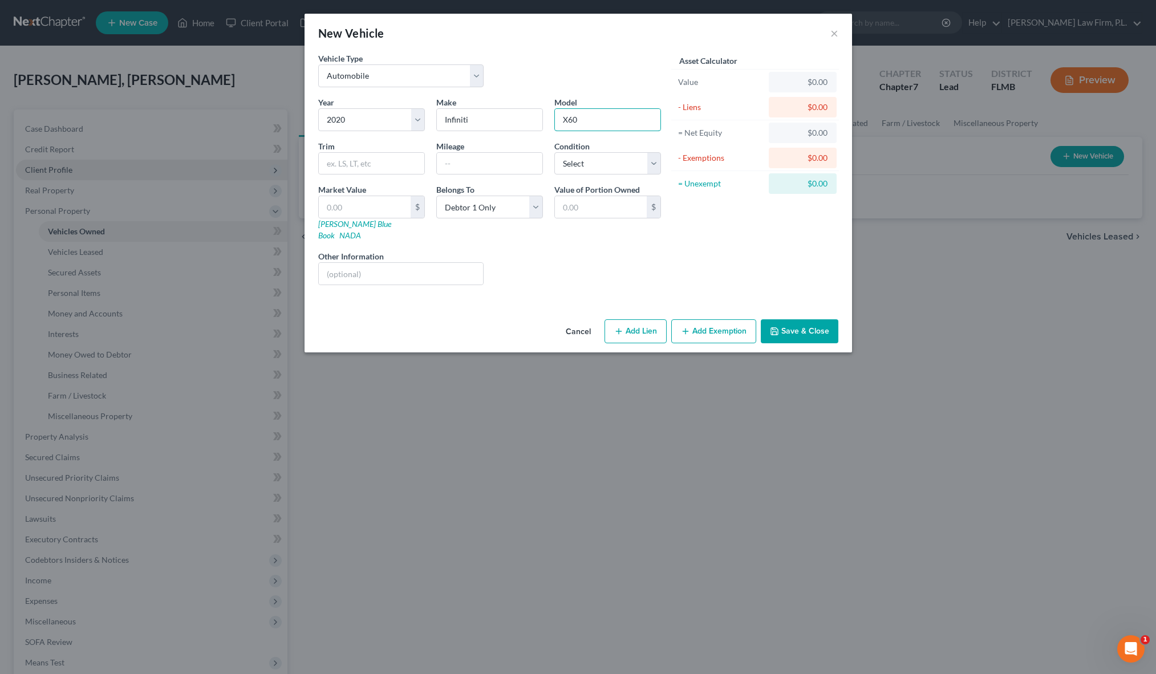
type input "X60"
click at [600, 164] on select "Select Excellent Very Good Good Fair Poor" at bounding box center [607, 163] width 107 height 23
click at [361, 230] on link "NADA" at bounding box center [350, 235] width 22 height 10
click at [449, 315] on div "Cancel Add Lien Add Lease Add Exemption Save & Close" at bounding box center [579, 334] width 548 height 38
click at [602, 208] on input "text" at bounding box center [601, 207] width 92 height 22
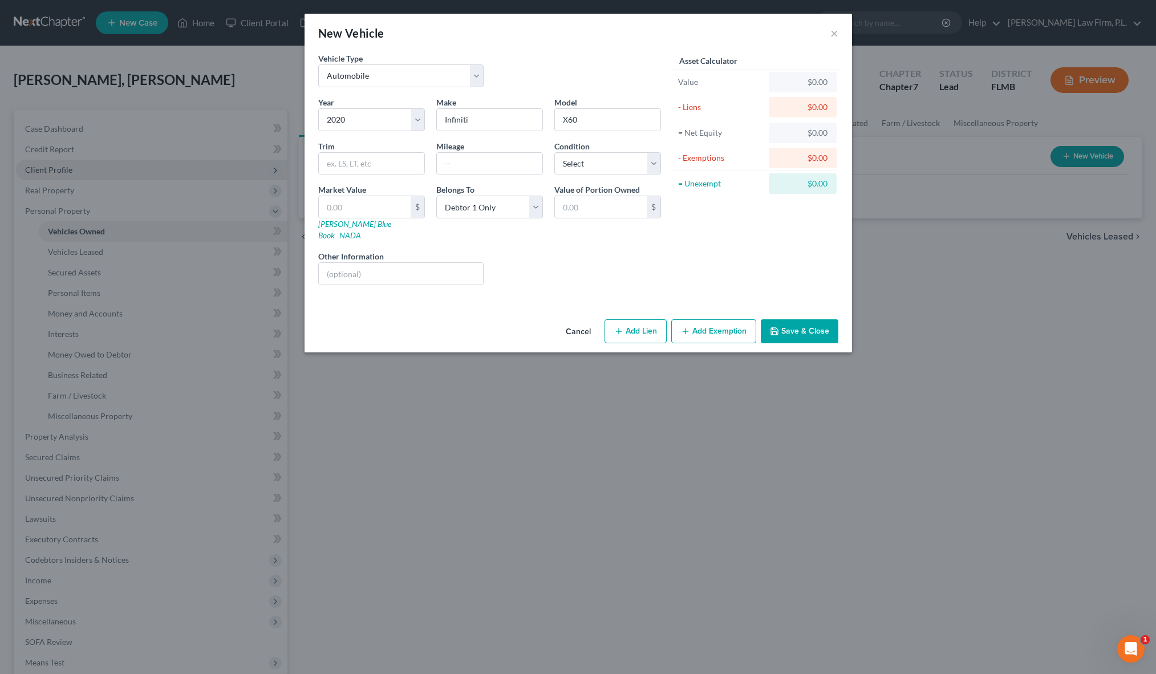
click at [513, 258] on div "Liens Select" at bounding box center [577, 267] width 177 height 35
click at [577, 217] on input "text" at bounding box center [601, 207] width 92 height 22
click at [575, 281] on div "Year Select 2026 2025 2024 2023 2022 2021 2020 2019 2018 2017 2016 2015 2014 20…" at bounding box center [490, 195] width 354 height 198
click at [715, 276] on div "Asset Calculator Value $0.00 - Liens $0.00 = Net Equity $0.00 - Exemptions $0.0…" at bounding box center [755, 173] width 177 height 242
click at [695, 375] on div "New Vehicle × Vehicle Type Select Automobile Truck Trailer Watercraft Aircraft …" at bounding box center [578, 337] width 1156 height 674
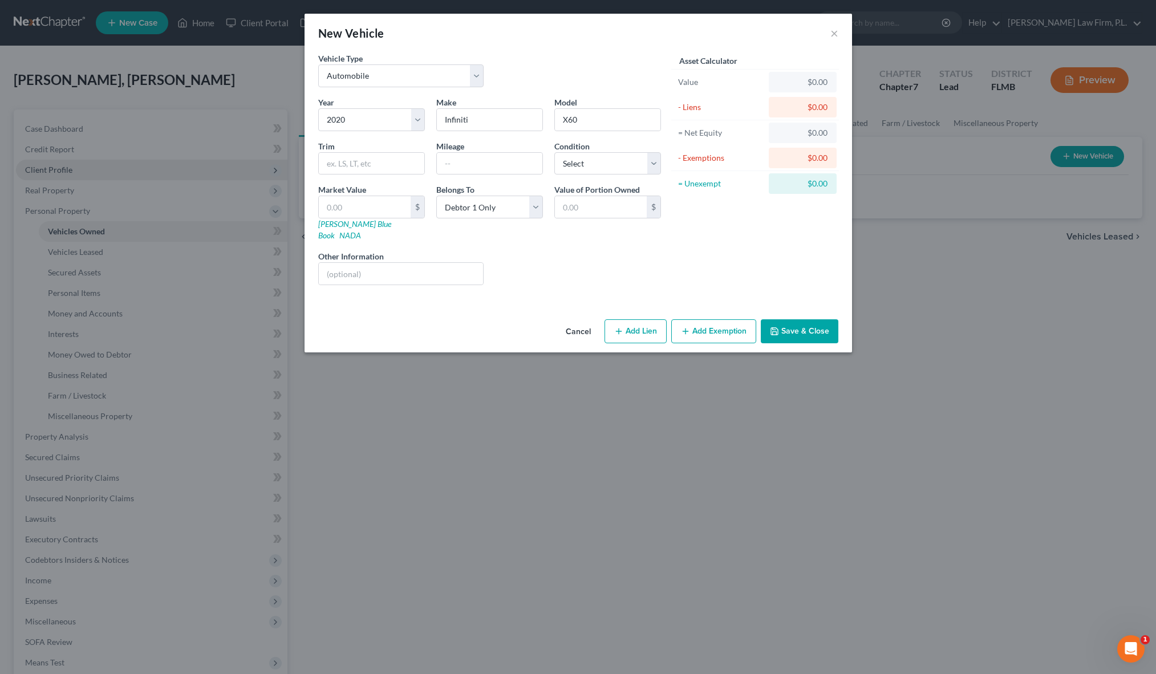
click at [666, 294] on div "Vehicle Type Select Automobile Truck Trailer Watercraft Aircraft Motor Home Atv…" at bounding box center [579, 183] width 548 height 262
click at [592, 213] on input "text" at bounding box center [601, 207] width 92 height 22
click at [541, 229] on div "Belongs To * Select Debtor 1 Only Debtor 2 Only Debtor 1 And Debtor 2 Only At L…" at bounding box center [490, 213] width 118 height 58
click at [537, 254] on div "Liens Select" at bounding box center [577, 267] width 177 height 35
click at [533, 256] on div "Liens Select" at bounding box center [577, 267] width 177 height 35
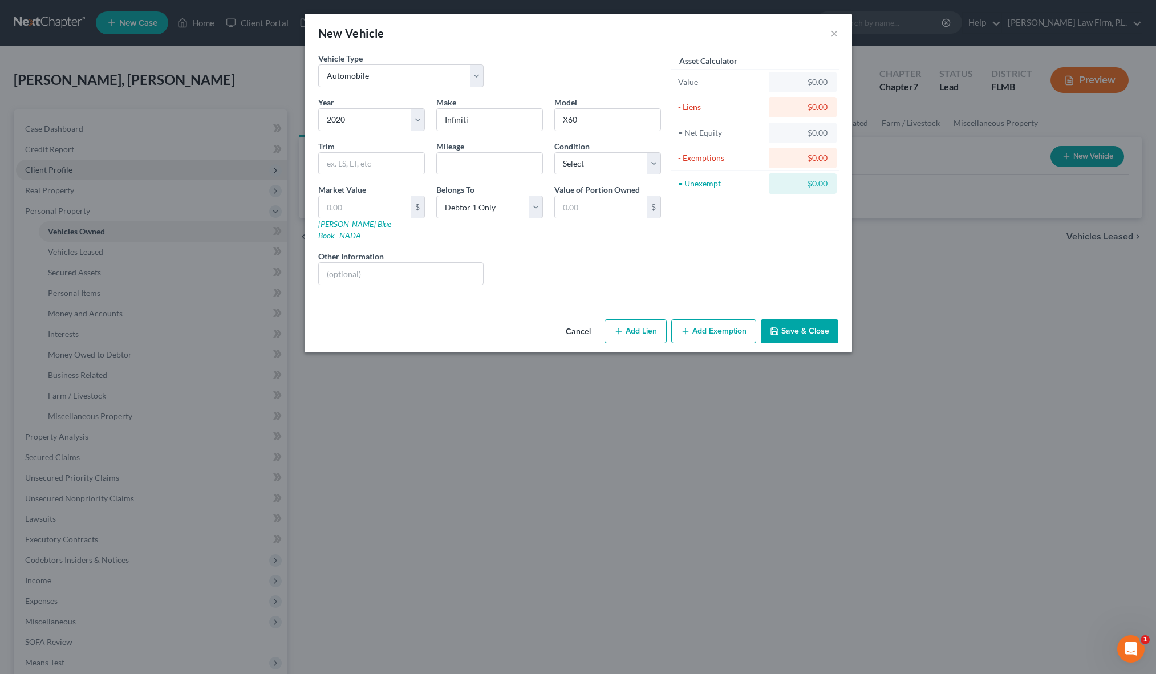
click at [612, 66] on div "Vehicle Type Select Automobile Truck Trailer Watercraft Aircraft Motor Home Atv…" at bounding box center [490, 74] width 354 height 44
click at [684, 261] on div "Asset Calculator Value $0.00 - Liens $0.00 = Net Equity $0.00 - Exemptions $0.0…" at bounding box center [755, 173] width 177 height 242
click at [561, 250] on div "Liens Select" at bounding box center [577, 267] width 177 height 35
click at [580, 205] on input "text" at bounding box center [601, 207] width 92 height 22
type input "14,225"
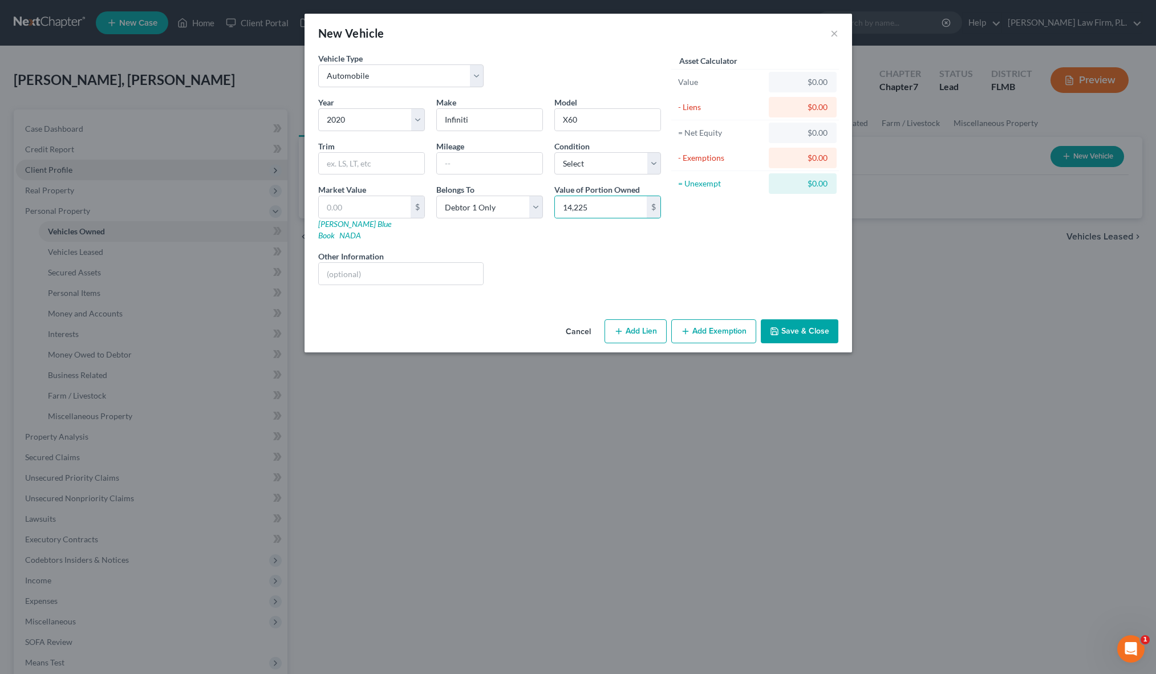
click at [675, 257] on div "Asset Calculator Value $0.00 - Liens $0.00 = Net Equity $0.00 - Exemptions $0.0…" at bounding box center [755, 173] width 177 height 242
click at [613, 260] on div "Liens Select" at bounding box center [577, 267] width 177 height 35
click at [802, 319] on button "Save & Close" at bounding box center [800, 331] width 78 height 24
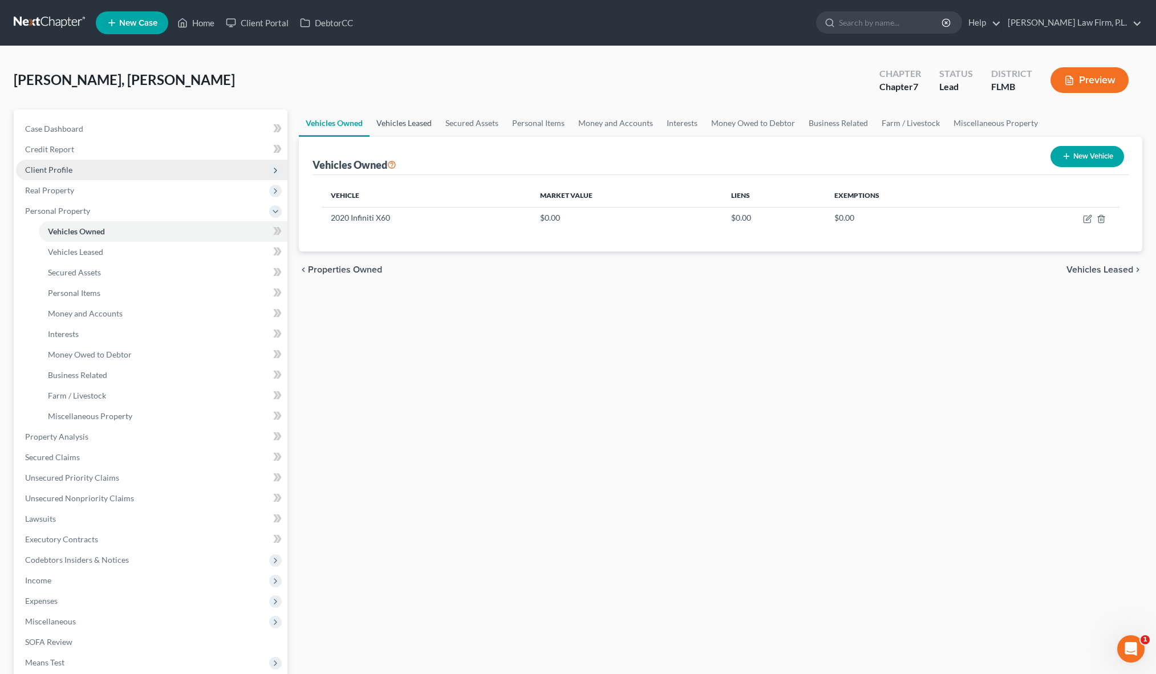
click at [387, 133] on link "Vehicles Leased" at bounding box center [404, 123] width 69 height 27
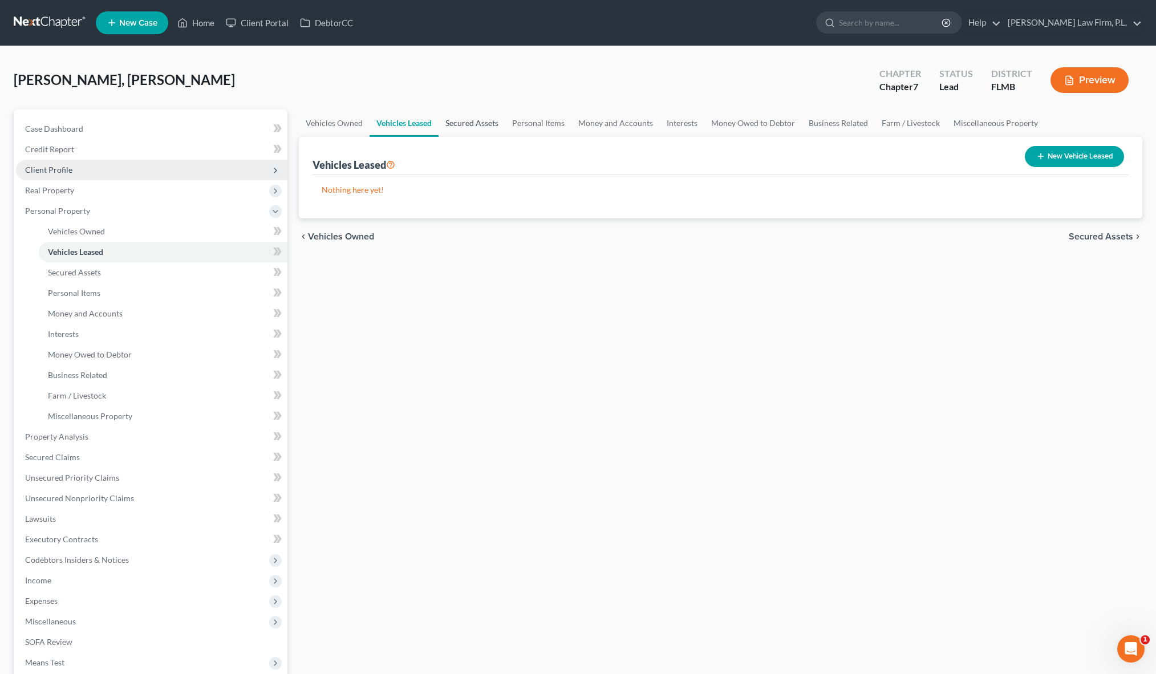
click at [471, 128] on link "Secured Assets" at bounding box center [472, 123] width 67 height 27
click at [537, 127] on link "Personal Items" at bounding box center [539, 123] width 66 height 27
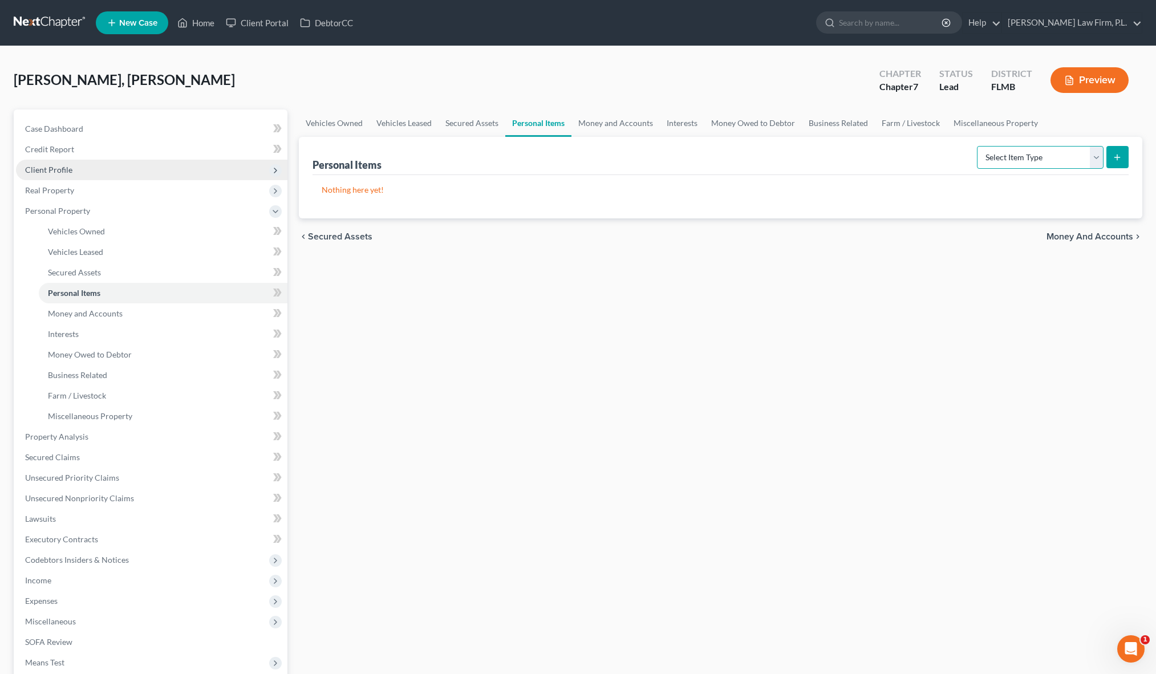
click at [1032, 160] on select "Select Item Type Clothing Collectibles Of Value Electronics Firearms Household …" at bounding box center [1040, 157] width 127 height 23
select select "household_goods"
click at [978, 146] on select "Select Item Type Clothing Collectibles Of Value Electronics Firearms Household …" at bounding box center [1040, 157] width 127 height 23
click at [1110, 165] on button "submit" at bounding box center [1117, 157] width 22 height 22
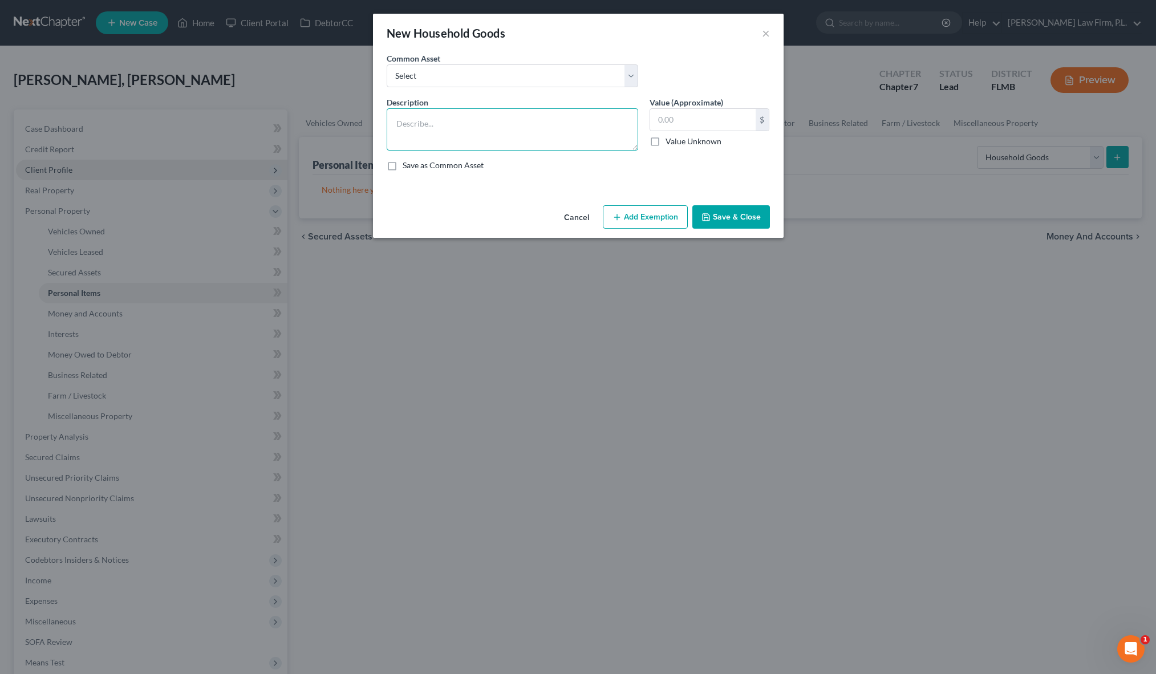
click at [488, 120] on textarea at bounding box center [513, 129] width 252 height 42
click at [443, 124] on textarea at bounding box center [513, 129] width 252 height 42
type textarea "L"
click at [503, 137] on textarea "Living Room: couch, television, wall unit. Bedrooms: microwave, refigerator," at bounding box center [513, 129] width 252 height 42
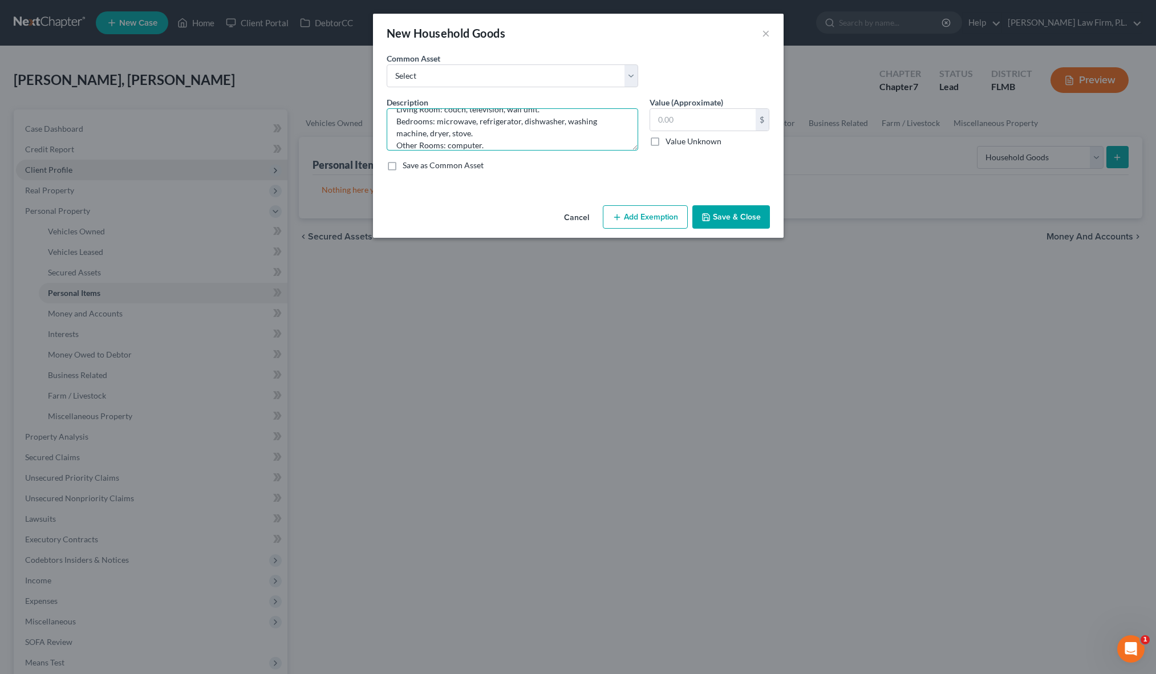
type textarea "Living Room: couch, television, wall unit. Bedrooms: microwave, refrigerator, d…"
click at [652, 160] on div "Save as Common Asset" at bounding box center [578, 165] width 383 height 11
click at [704, 127] on input "text" at bounding box center [703, 120] width 106 height 22
type input "1"
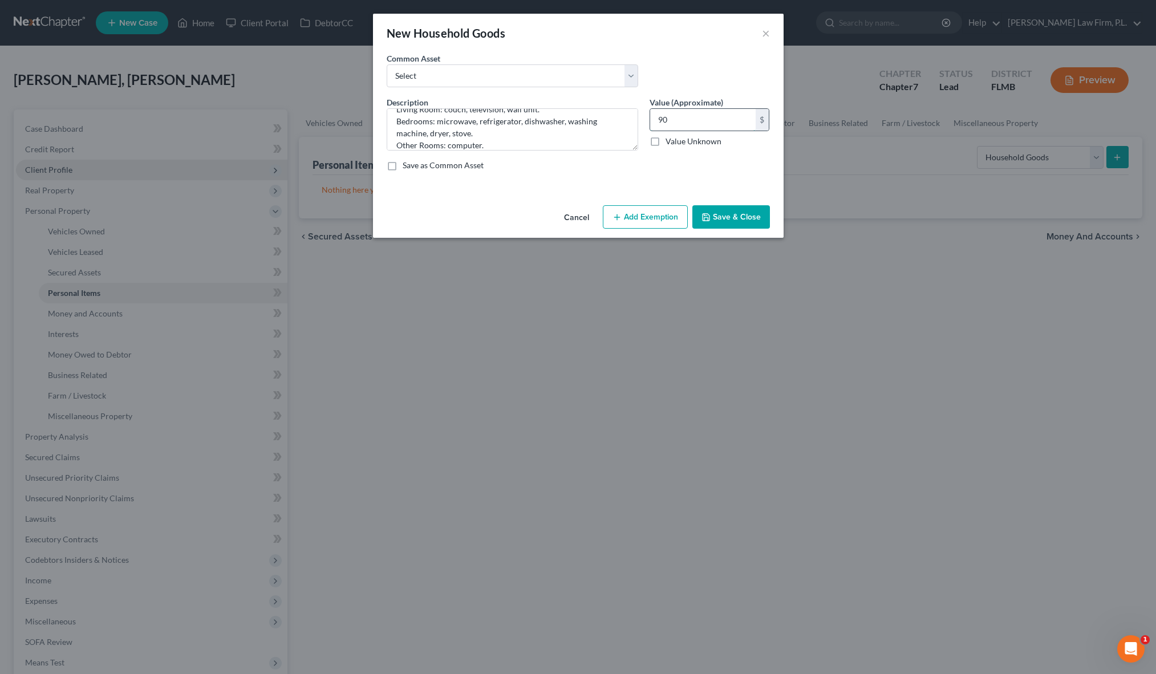
type input "9"
type input "1,250"
click at [743, 220] on button "Save & Close" at bounding box center [731, 217] width 78 height 24
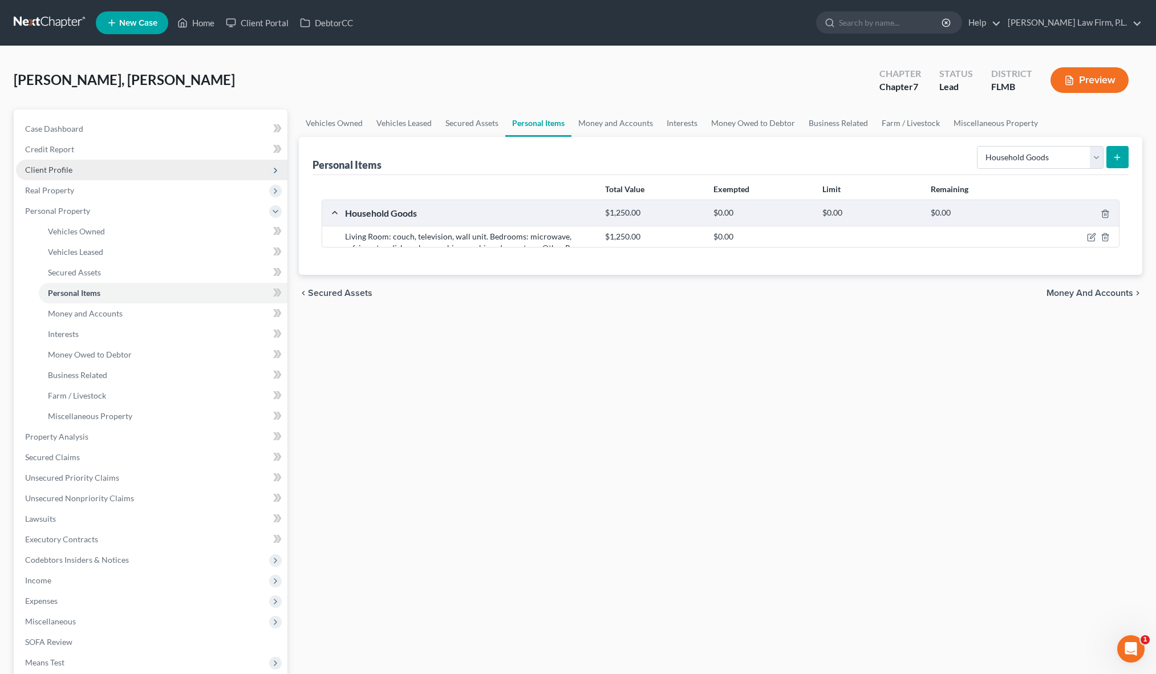
click at [611, 311] on div "chevron_left Secured Assets Money and Accounts chevron_right" at bounding box center [721, 293] width 844 height 37
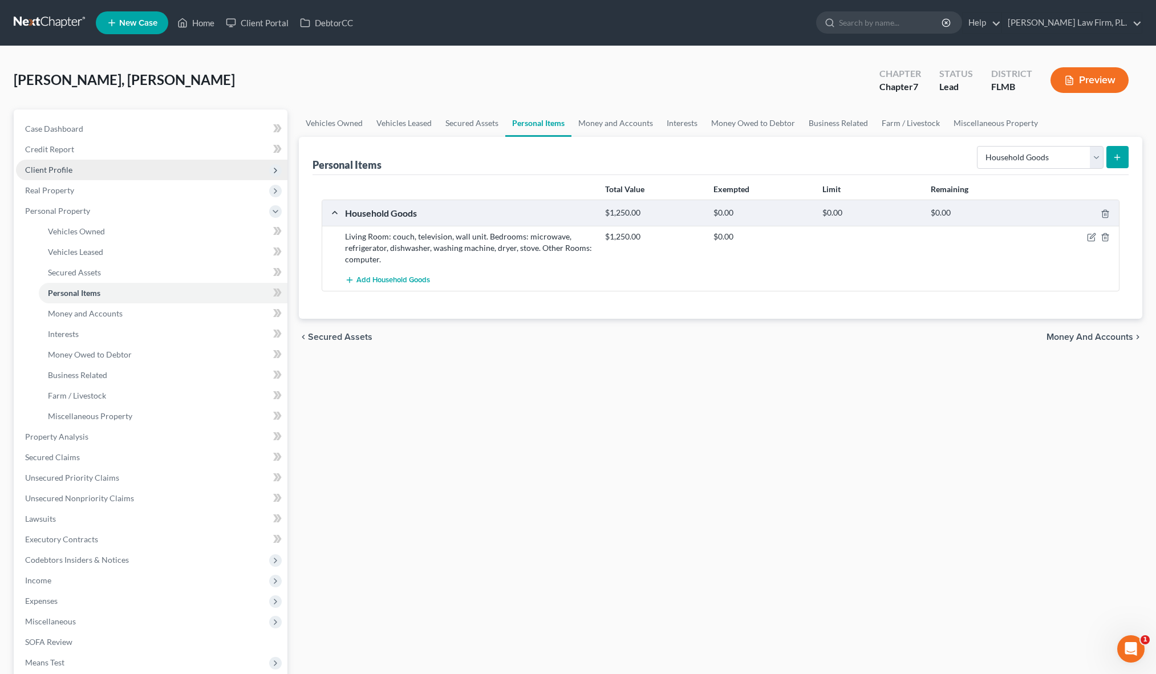
click at [617, 376] on div "Vehicles Owned Vehicles Leased Secured Assets Personal Items Money and Accounts…" at bounding box center [720, 449] width 855 height 679
click at [1043, 155] on select "Select Item Type Clothing Collectibles Of Value Electronics Firearms Household …" at bounding box center [1040, 157] width 127 height 23
click at [80, 153] on link "Credit Report" at bounding box center [151, 149] width 271 height 21
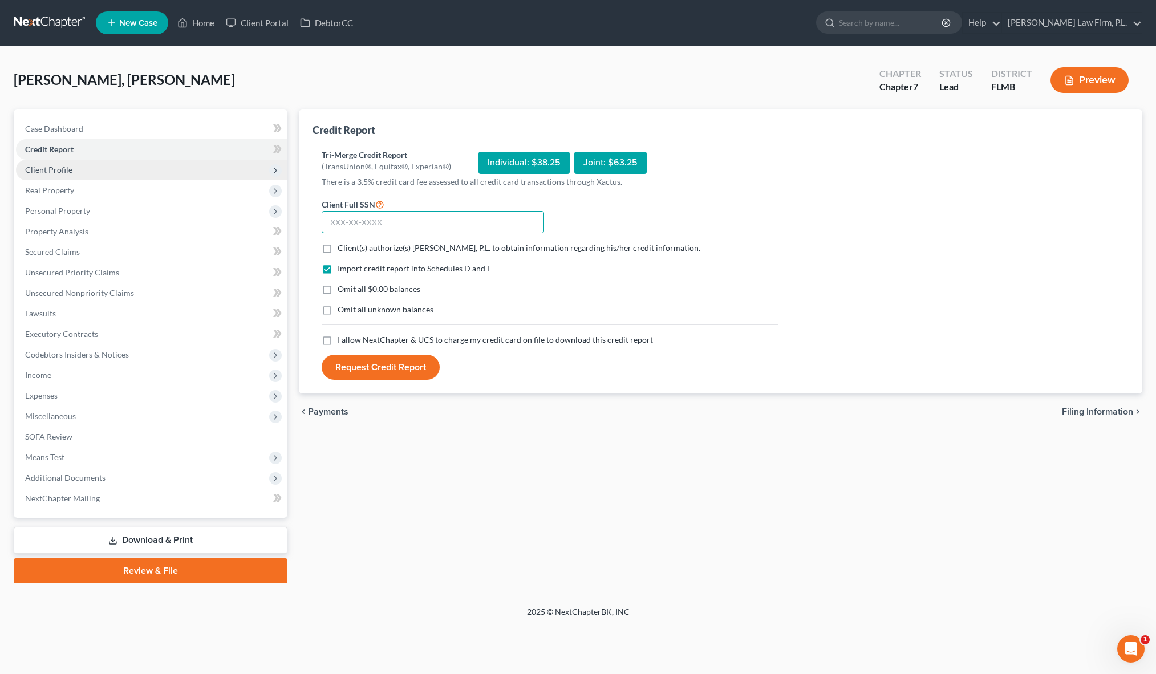
click at [411, 226] on input "text" at bounding box center [433, 222] width 222 height 23
click at [338, 252] on label "Client(s) authorize(s) [PERSON_NAME], P.L. to obtain information regarding his/…" at bounding box center [519, 247] width 363 height 11
click at [342, 250] on input "Client(s) authorize(s) [PERSON_NAME], P.L. to obtain information regarding his/…" at bounding box center [345, 245] width 7 height 7
checkbox input "true"
click at [338, 310] on label "Omit all unknown balances" at bounding box center [386, 309] width 96 height 11
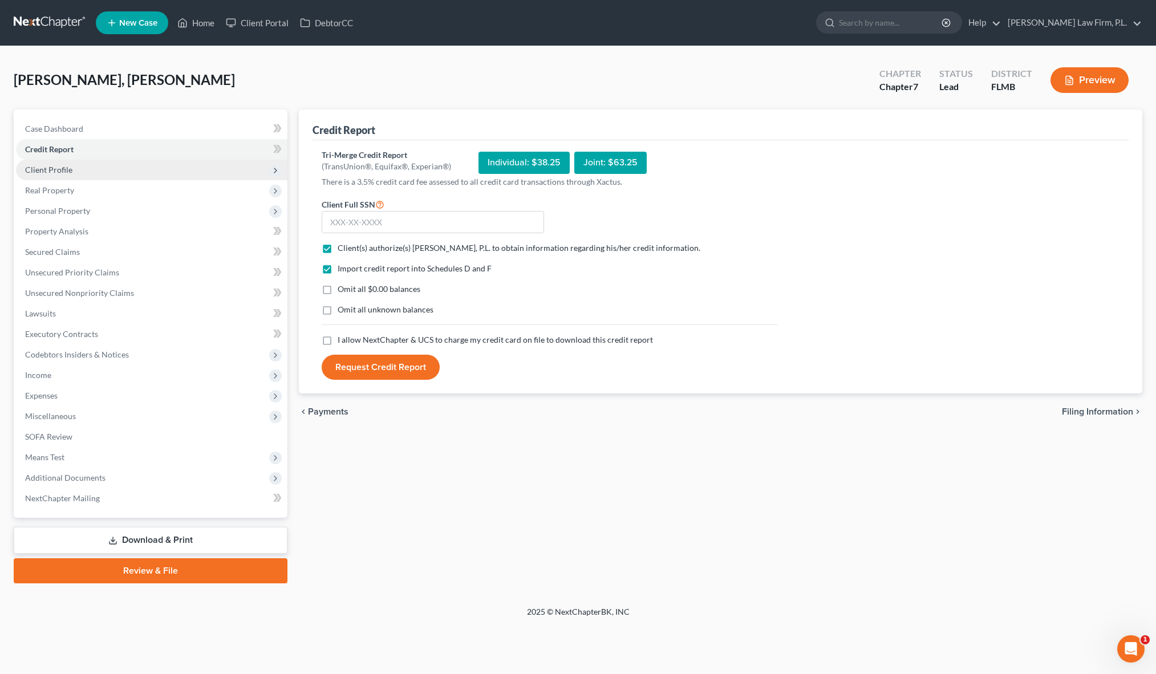
click at [342, 310] on input "Omit all unknown balances" at bounding box center [345, 307] width 7 height 7
checkbox input "true"
click at [338, 343] on label "I allow NextChapter & UCS to charge my credit card on file to download this cre…" at bounding box center [495, 339] width 315 height 11
click at [342, 342] on input "I allow NextChapter & UCS to charge my credit card on file to download this cre…" at bounding box center [345, 337] width 7 height 7
checkbox input "true"
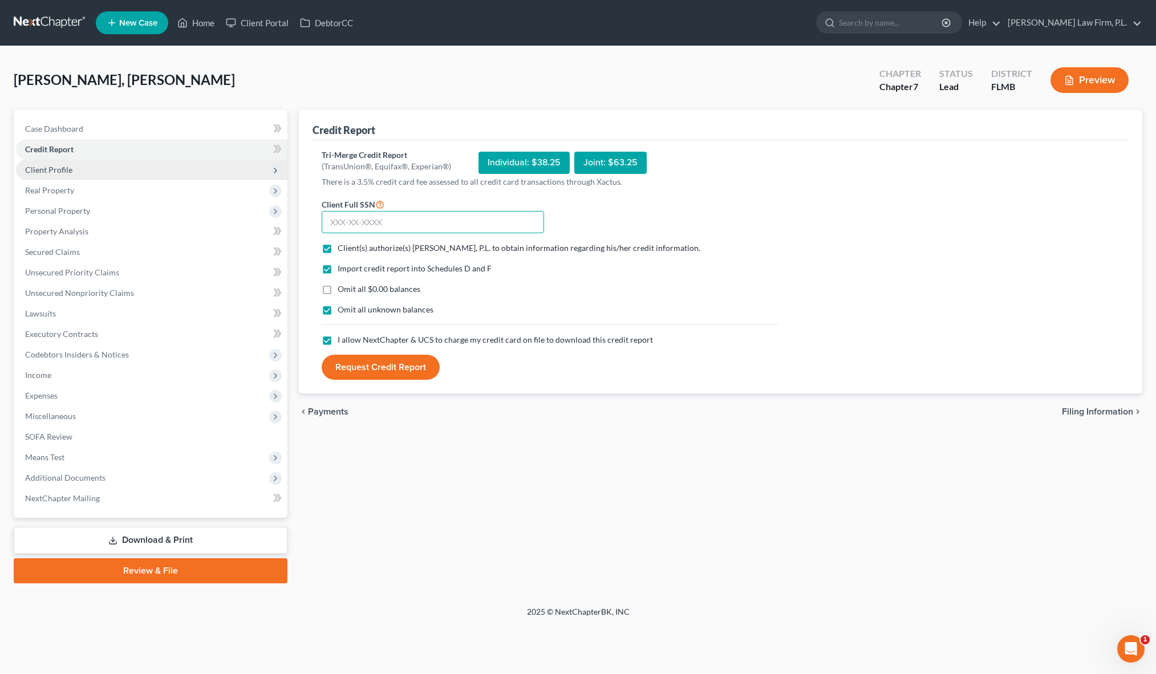
click at [412, 222] on input "text" at bounding box center [433, 222] width 222 height 23
type input "592-97-9533"
click at [355, 483] on div "Credit Report Tri-Merge Credit Report (TransUnion®, Equifax®, Experian®) Indivi…" at bounding box center [720, 347] width 855 height 474
click at [398, 366] on button "Request Credit Report" at bounding box center [381, 367] width 118 height 25
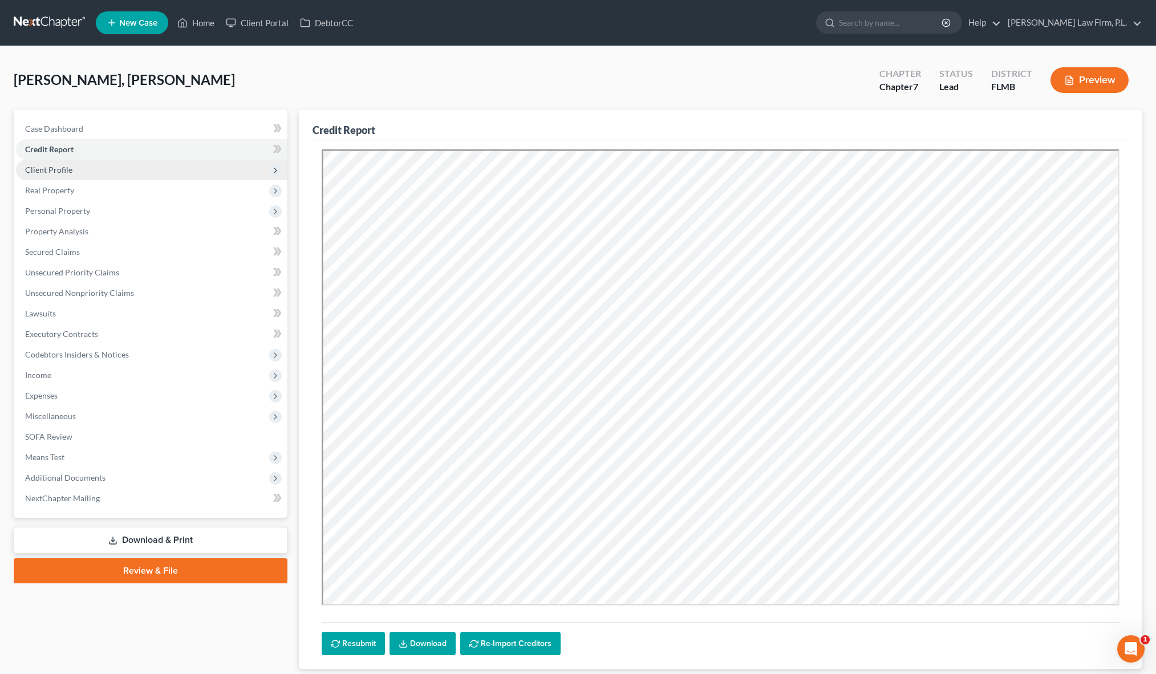
click at [294, 359] on div "Credit Report Resubmit Download Re-Import Creditors chevron_left Payments Filin…" at bounding box center [720, 408] width 855 height 597
click at [171, 213] on span "Personal Property" at bounding box center [151, 211] width 271 height 21
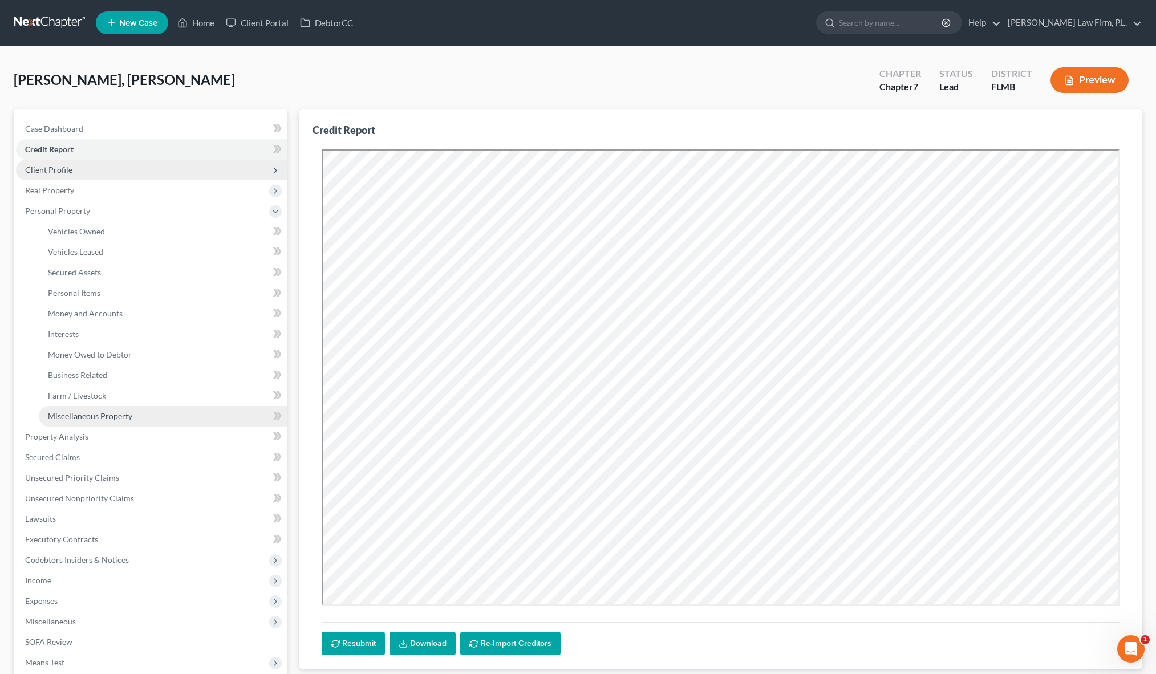
scroll to position [4, 0]
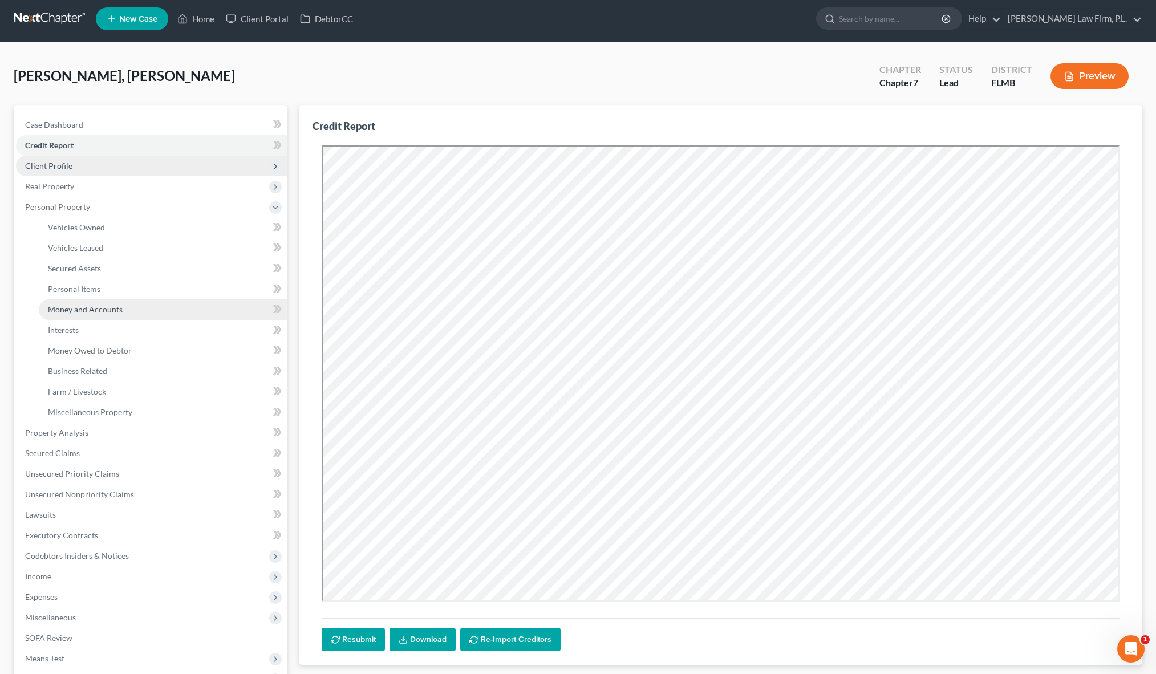
click at [116, 317] on link "Money and Accounts" at bounding box center [163, 309] width 249 height 21
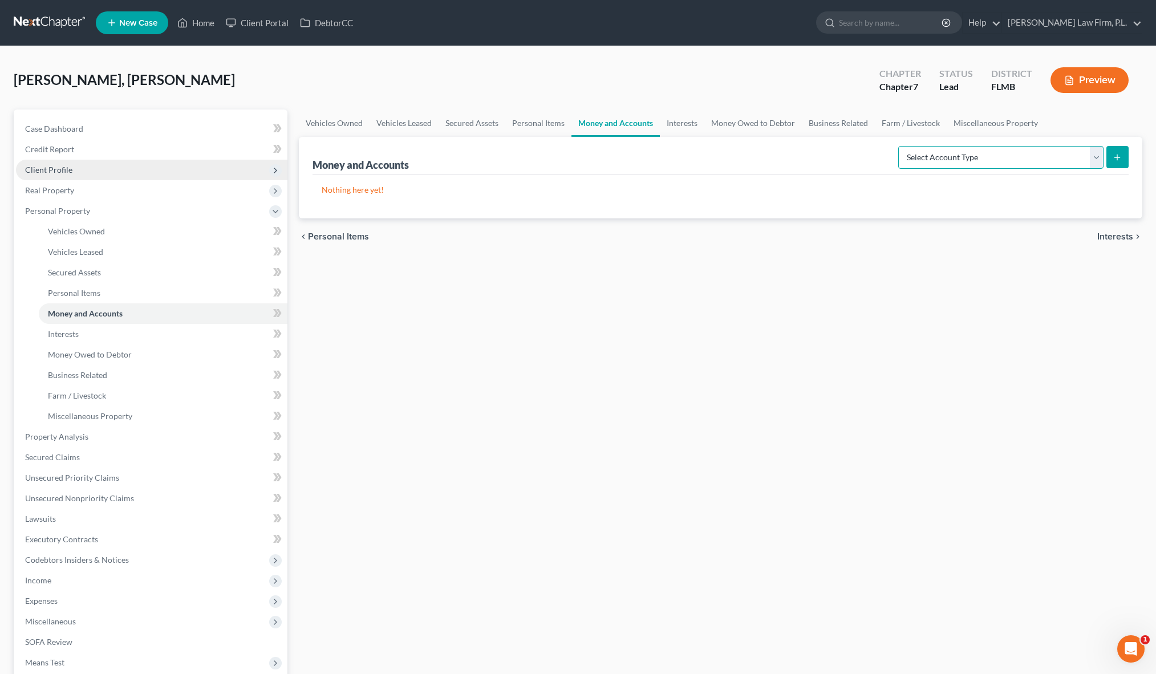
click at [991, 158] on select "Select Account Type Brokerage Cash on Hand Certificates of Deposit Checking Acc…" at bounding box center [1000, 157] width 205 height 23
select select "savings"
click at [901, 146] on select "Select Account Type Brokerage Cash on Hand Certificates of Deposit Checking Acc…" at bounding box center [1000, 157] width 205 height 23
click at [1116, 164] on button "submit" at bounding box center [1117, 157] width 22 height 22
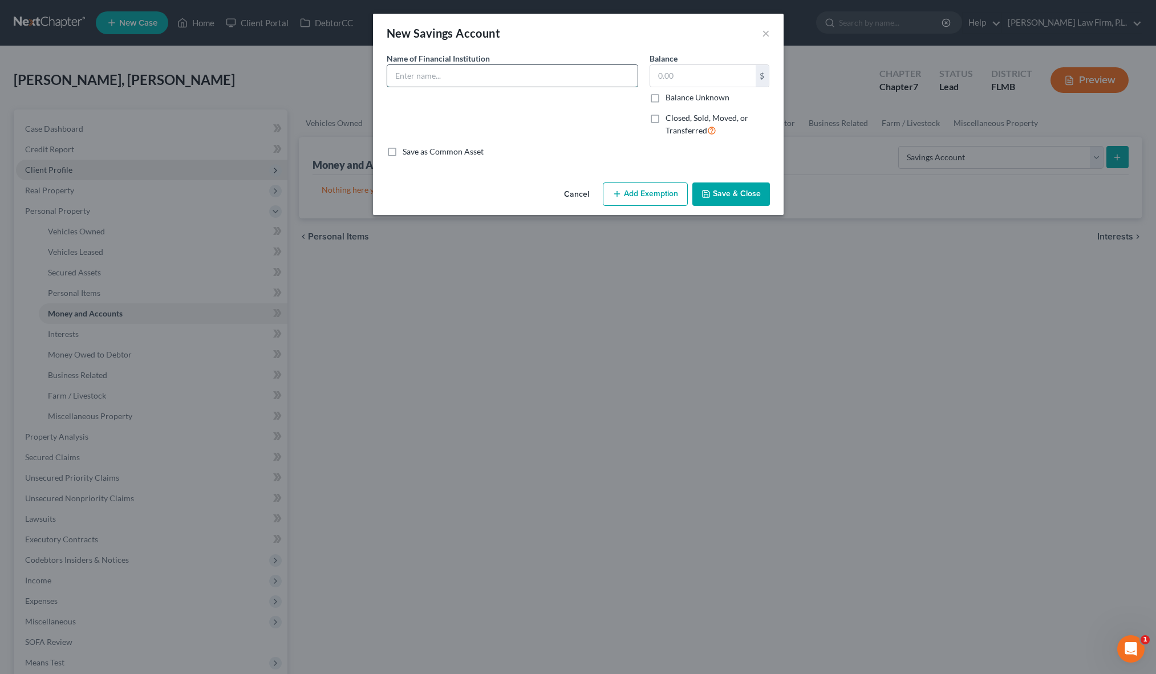
click at [556, 70] on input "text" at bounding box center [512, 76] width 250 height 22
click at [538, 76] on input "text" at bounding box center [512, 76] width 250 height 22
click at [714, 79] on input "text" at bounding box center [703, 76] width 106 height 22
click at [494, 79] on input "Suncoast Credit Union" at bounding box center [512, 76] width 250 height 22
type input "Suncoast Credit Union Checking Acct. #xx1814"
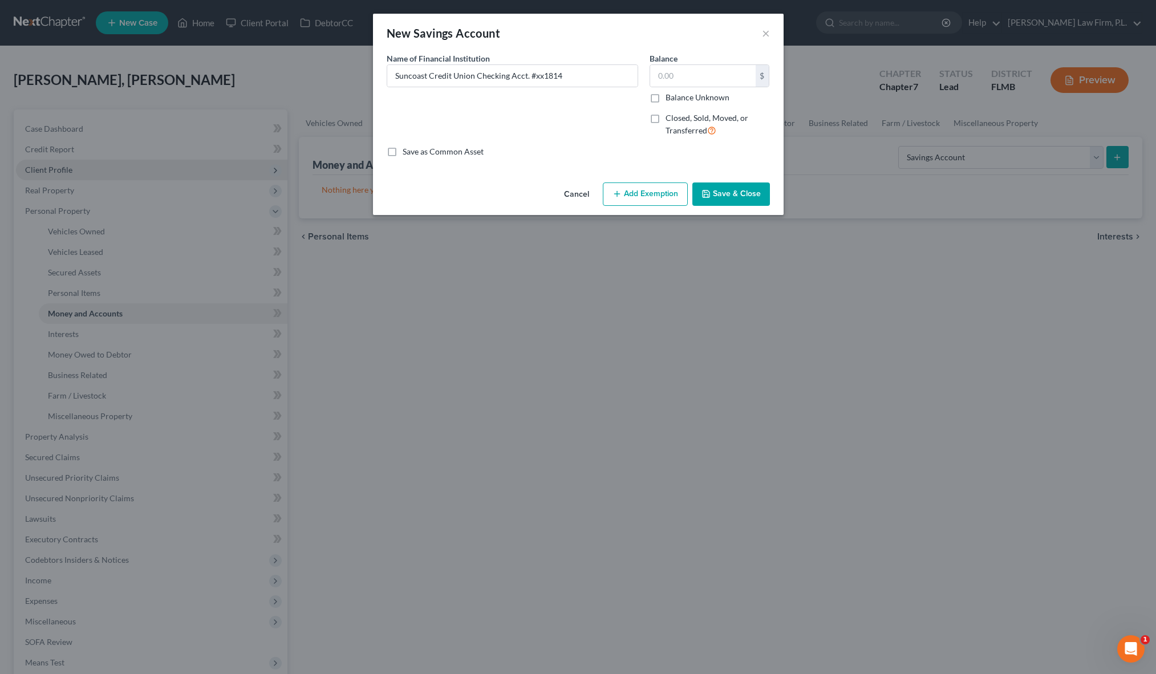
click at [666, 94] on label "Balance Unknown" at bounding box center [698, 97] width 64 height 11
click at [670, 94] on input "Balance Unknown" at bounding box center [673, 95] width 7 height 7
checkbox input "true"
type input "0.00"
click at [714, 179] on div "Cancel Add Exemption Save & Close" at bounding box center [578, 197] width 411 height 38
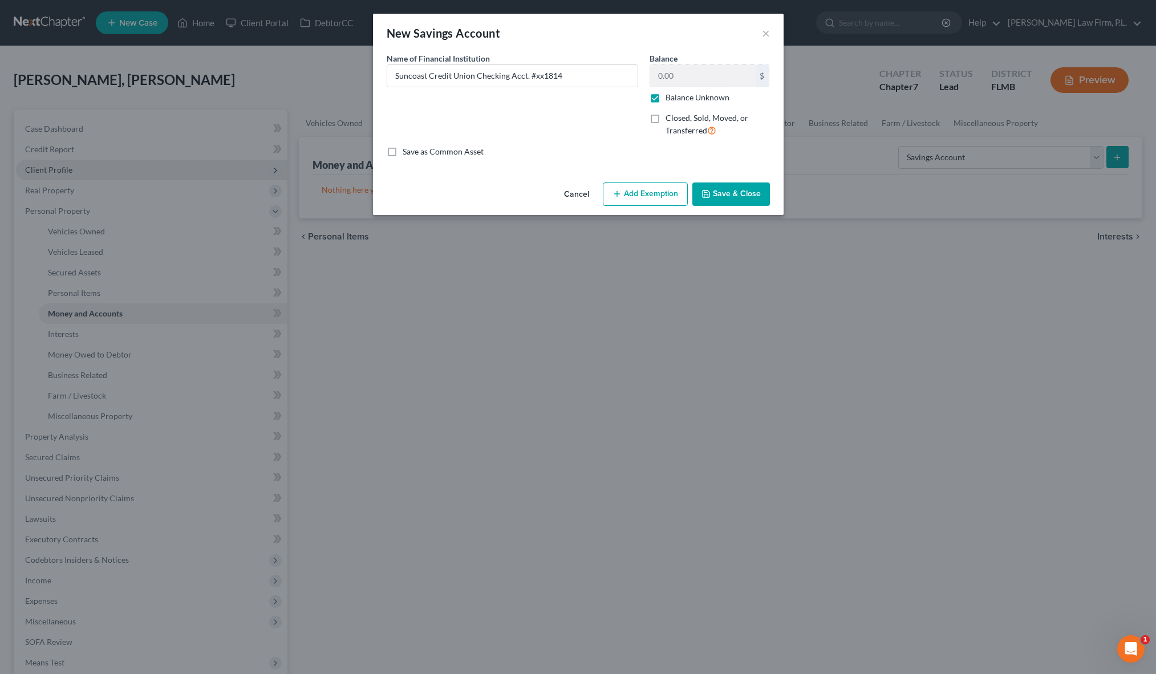
click at [712, 200] on button "Save & Close" at bounding box center [731, 195] width 78 height 24
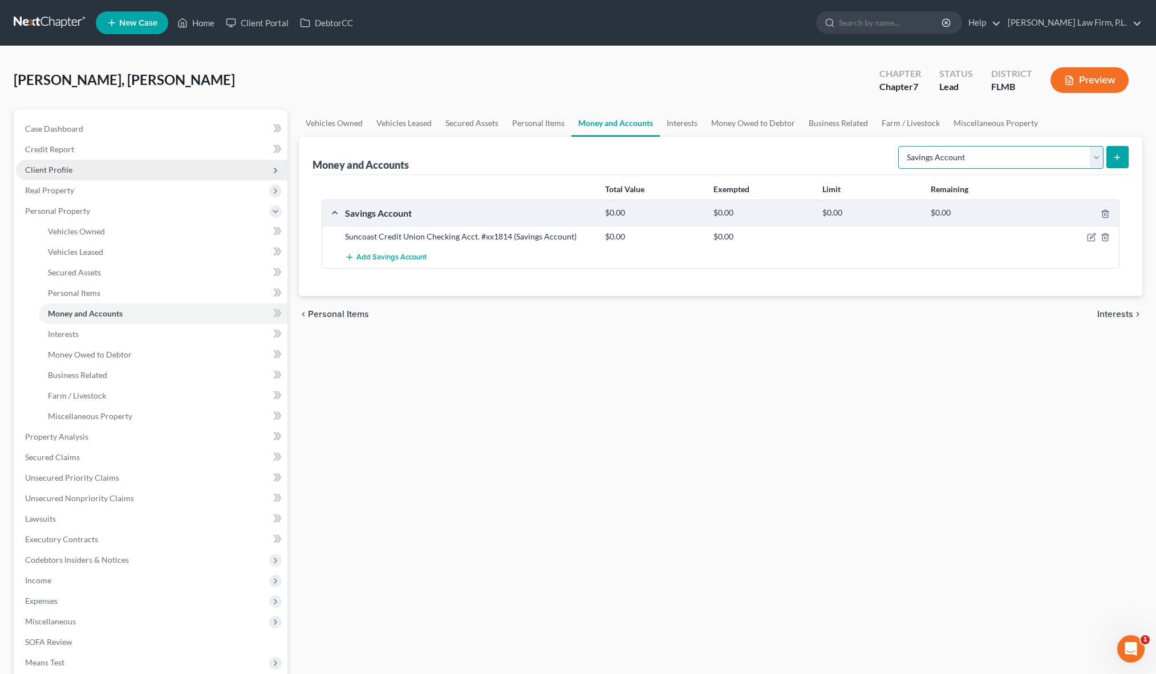
click at [1094, 157] on select "Select Account Type Brokerage Cash on Hand Certificates of Deposit Checking Acc…" at bounding box center [1000, 157] width 205 height 23
select select "cash_on_hand"
click at [901, 146] on select "Select Account Type Brokerage Cash on Hand Certificates of Deposit Checking Acc…" at bounding box center [1000, 157] width 205 height 23
click at [1114, 161] on icon "submit" at bounding box center [1117, 157] width 9 height 9
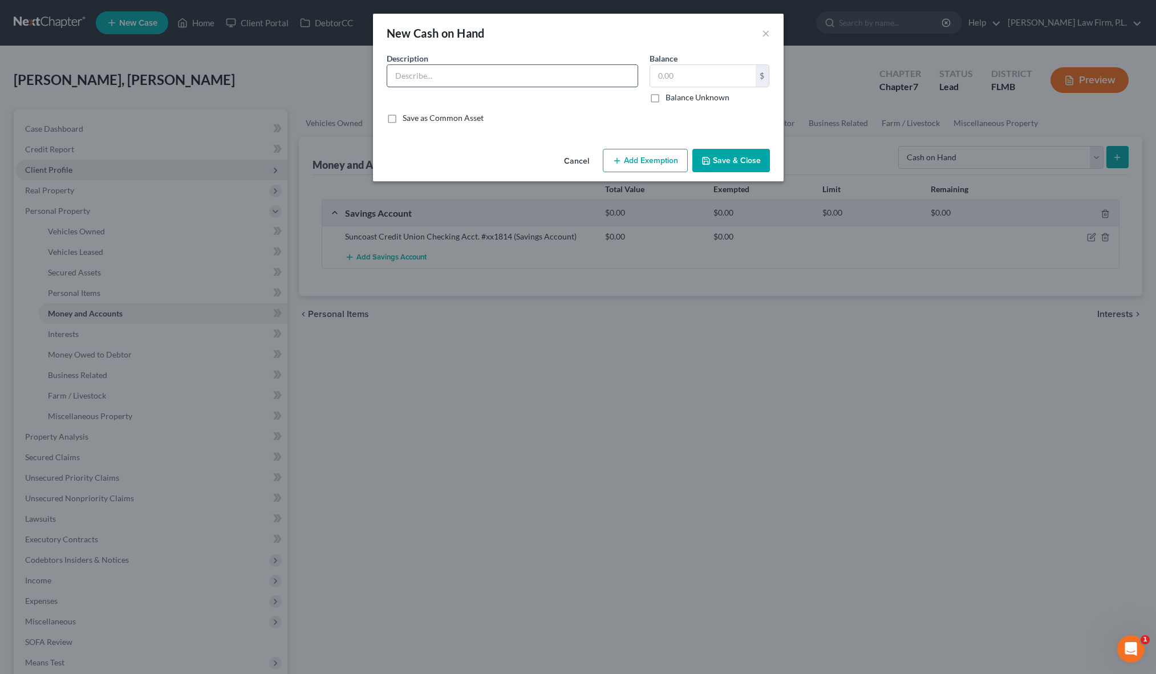
click at [528, 81] on input "text" at bounding box center [512, 76] width 250 height 22
type input "Cash on Hand"
click at [694, 76] on input "text" at bounding box center [703, 76] width 106 height 22
type input "800"
click at [729, 155] on button "Save & Close" at bounding box center [731, 161] width 78 height 24
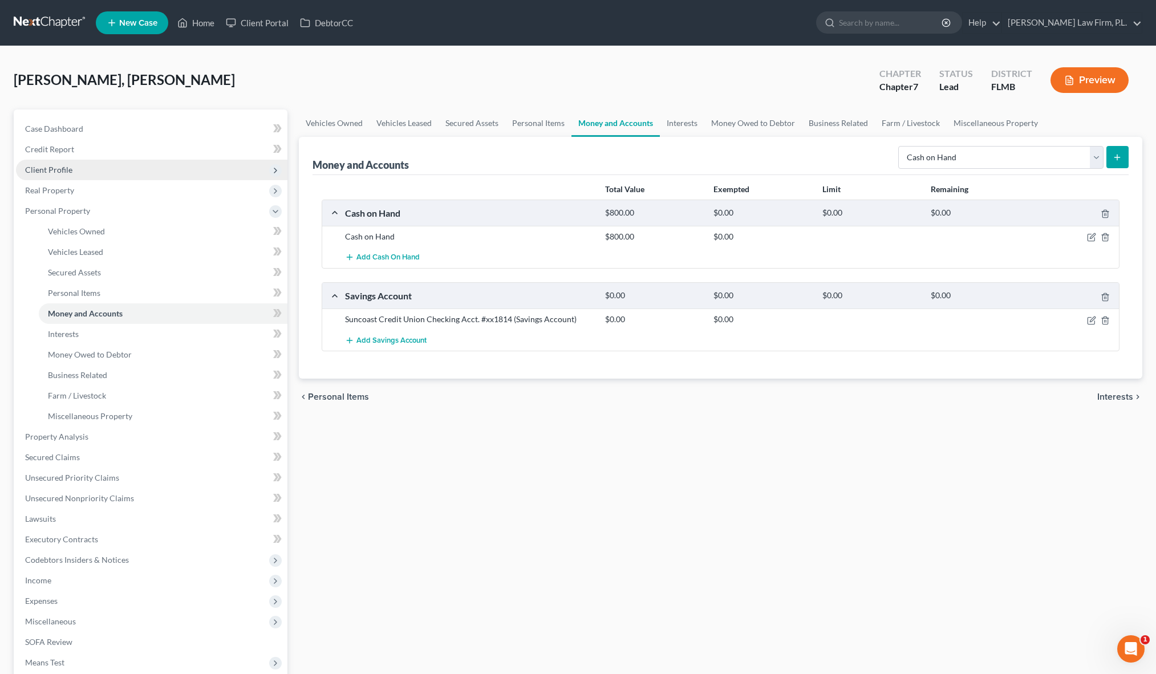
click at [604, 383] on div "chevron_left Personal Items Interests chevron_right" at bounding box center [721, 397] width 844 height 37
click at [89, 475] on span "Unsecured Priority Claims" at bounding box center [72, 478] width 94 height 10
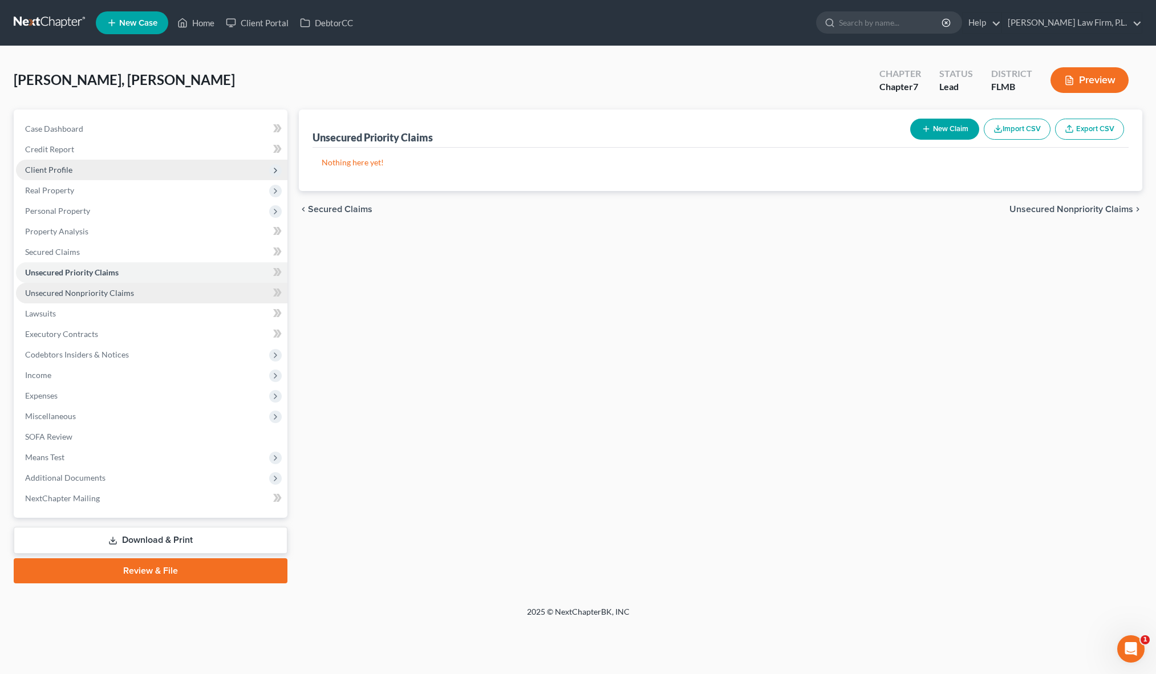
click at [118, 290] on span "Unsecured Nonpriority Claims" at bounding box center [79, 293] width 109 height 10
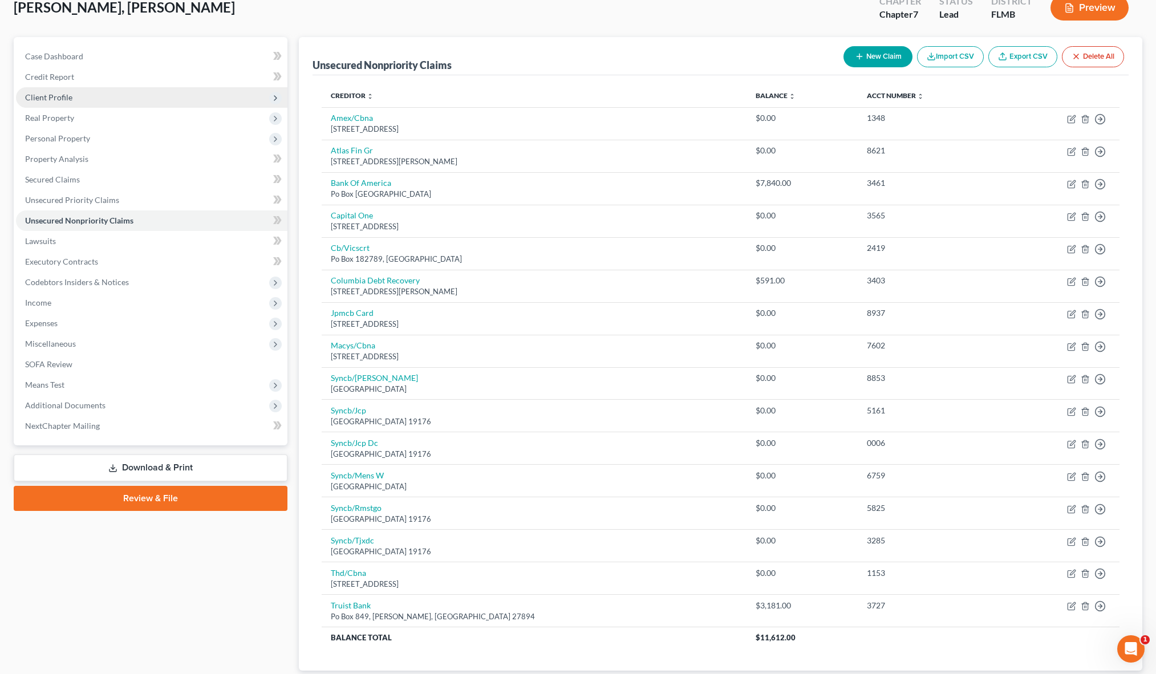
scroll to position [69, 0]
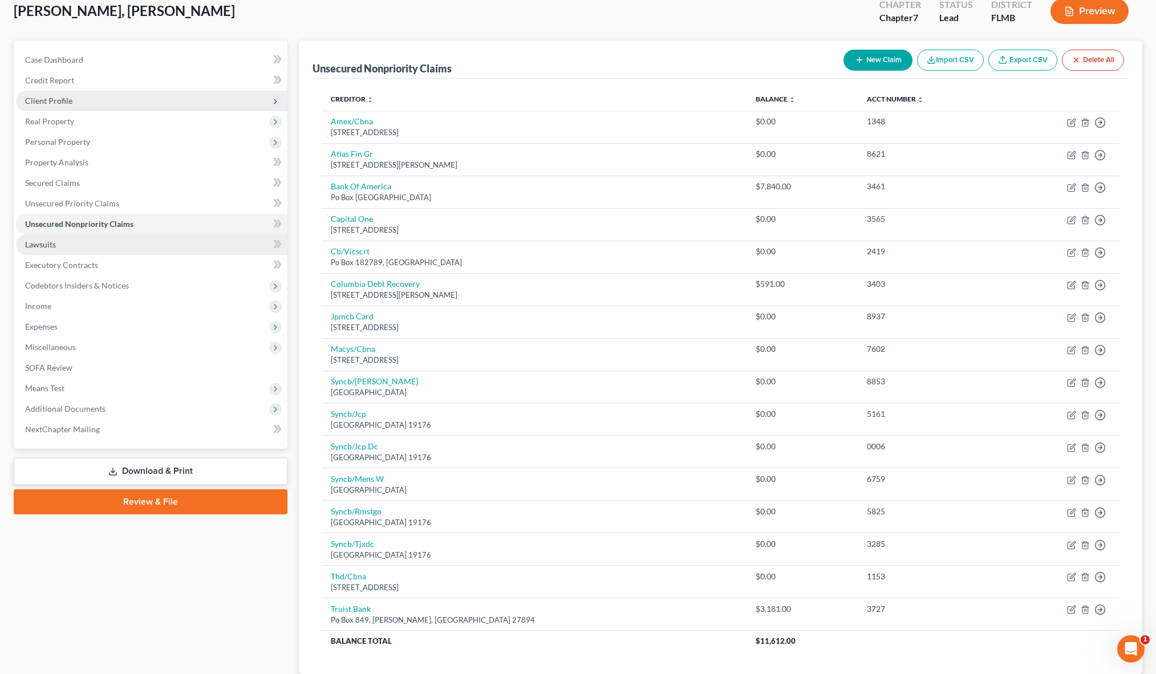
click at [219, 247] on link "Lawsuits" at bounding box center [151, 244] width 271 height 21
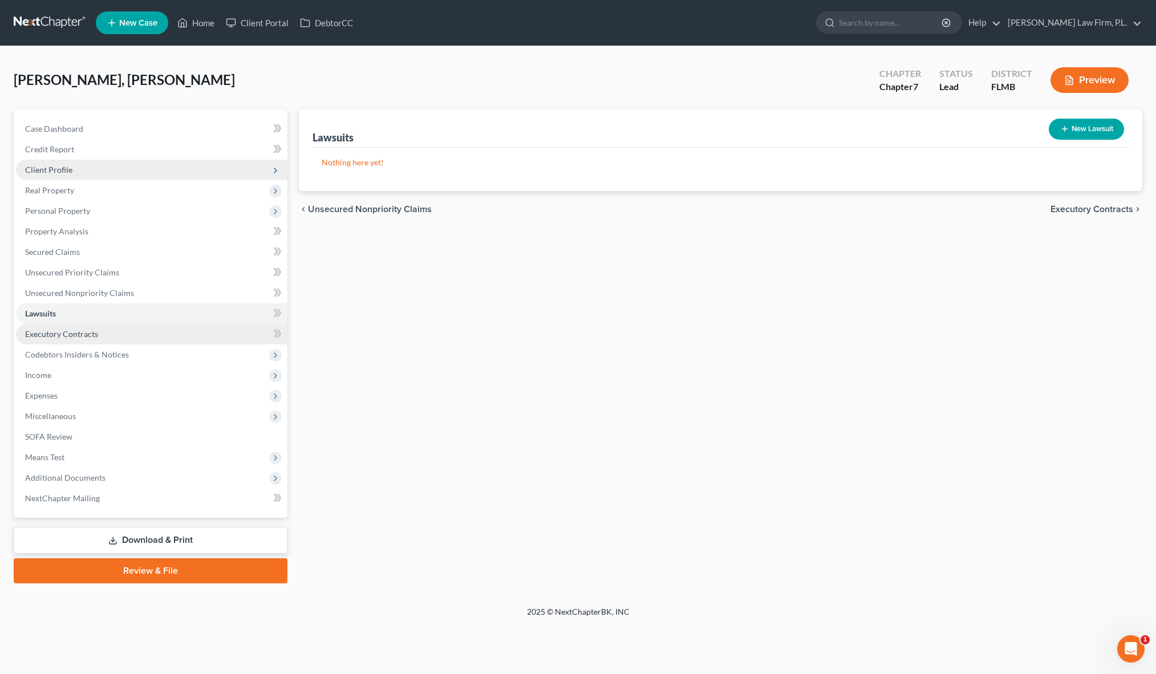
click at [76, 340] on link "Executory Contracts" at bounding box center [151, 334] width 271 height 21
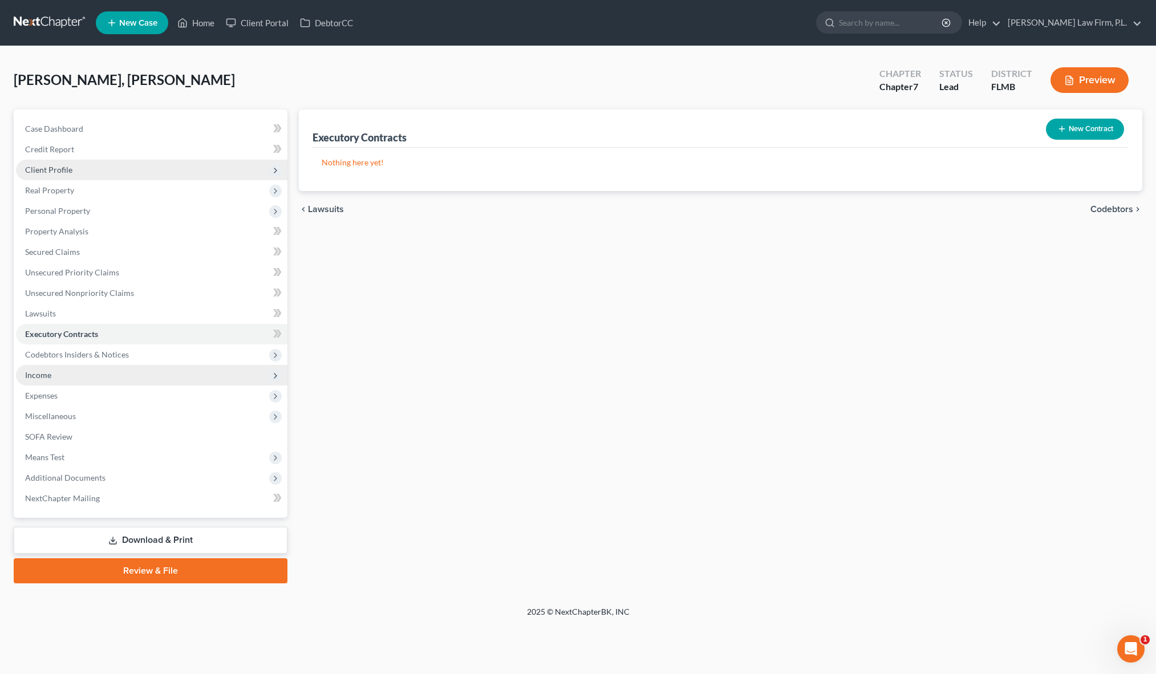
click at [159, 372] on span "Income" at bounding box center [151, 375] width 271 height 21
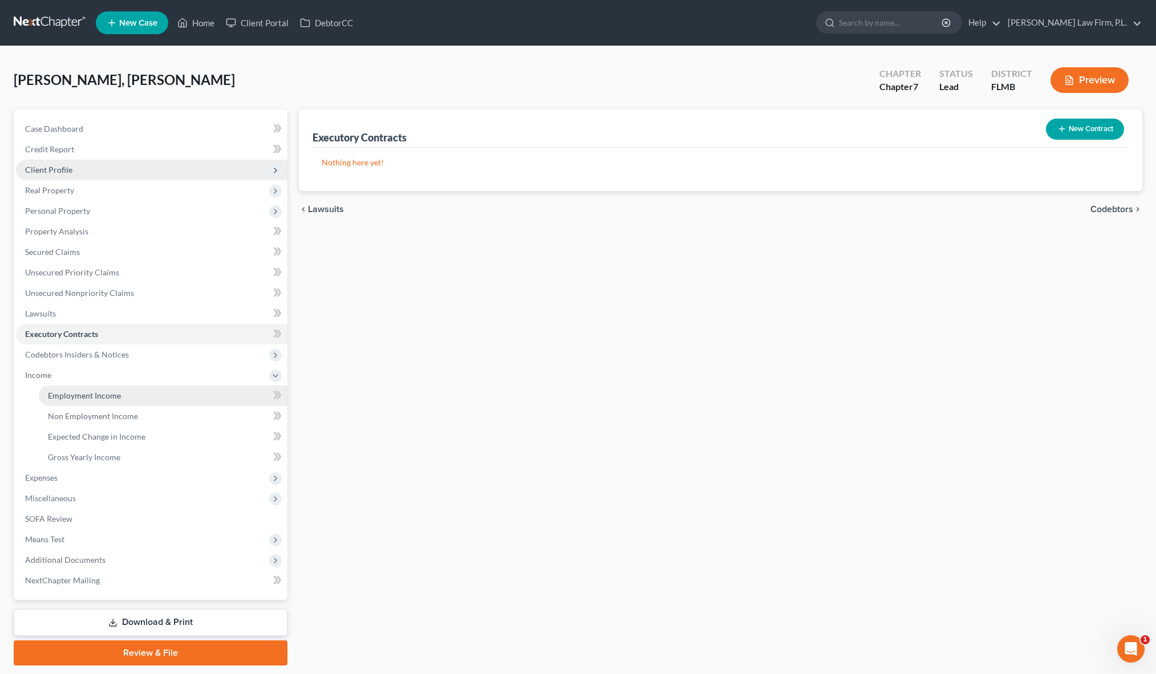
click at [183, 392] on link "Employment Income" at bounding box center [163, 396] width 249 height 21
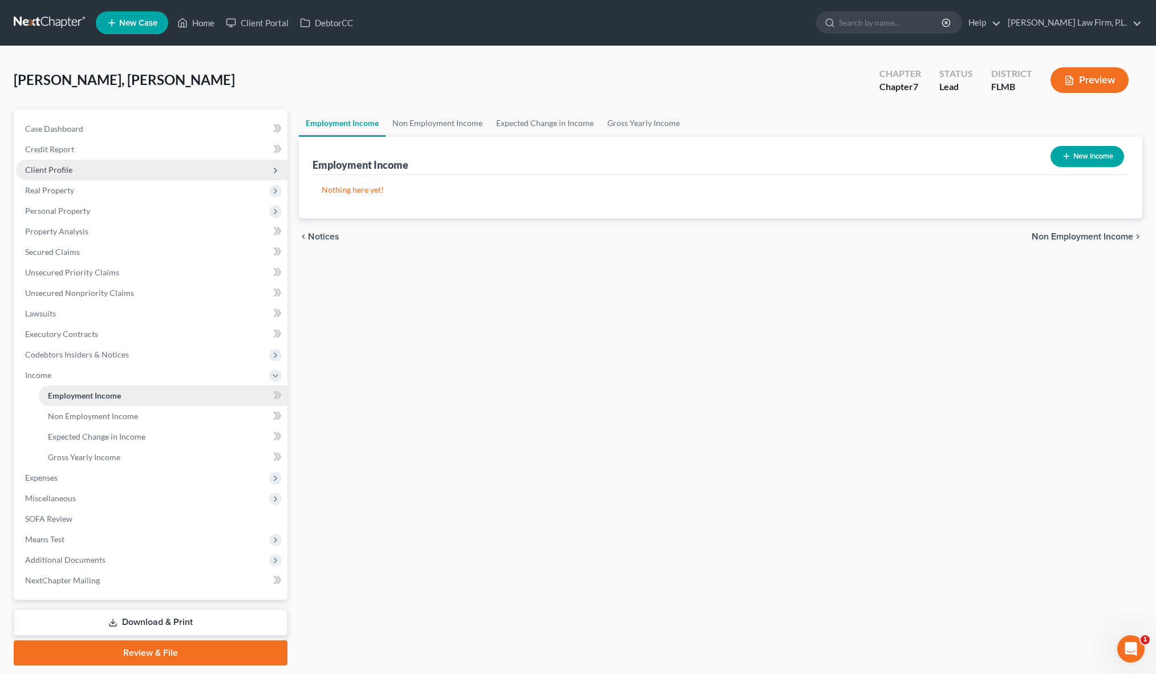
scroll to position [35, 0]
